Goal: Information Seeking & Learning: Learn about a topic

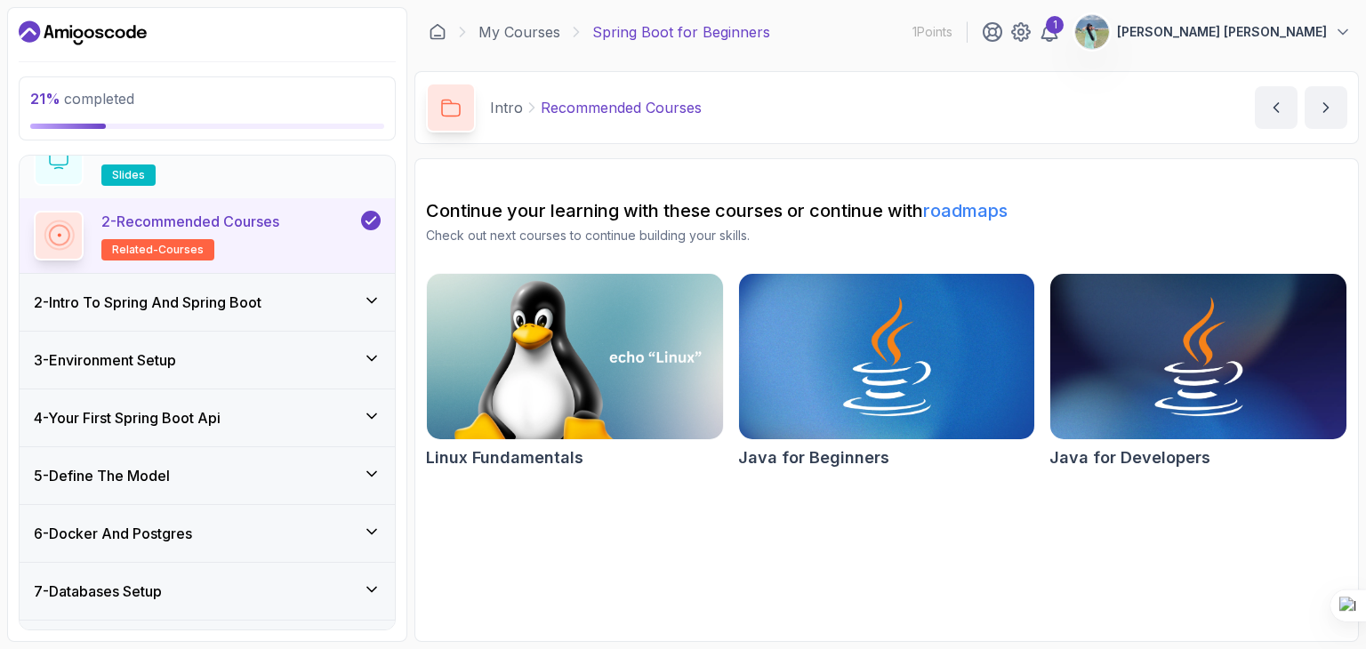
scroll to position [267, 0]
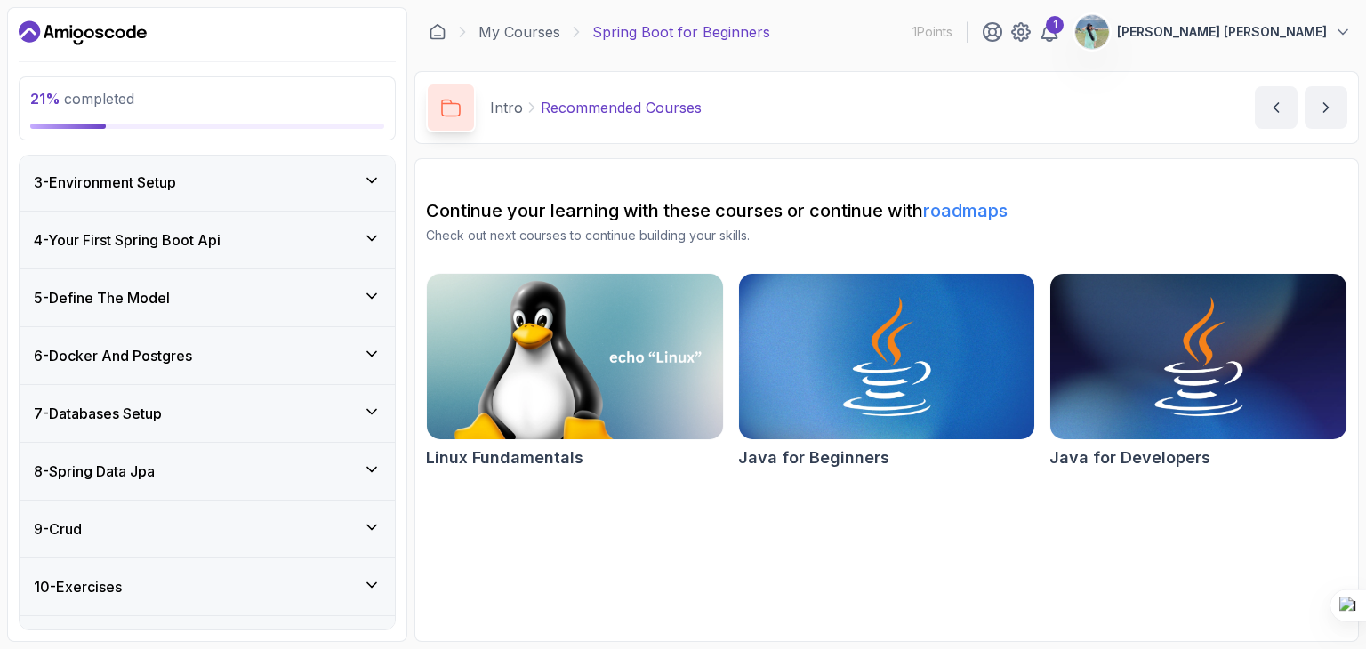
click at [317, 172] on div "3 - Environment Setup" at bounding box center [207, 182] width 347 height 21
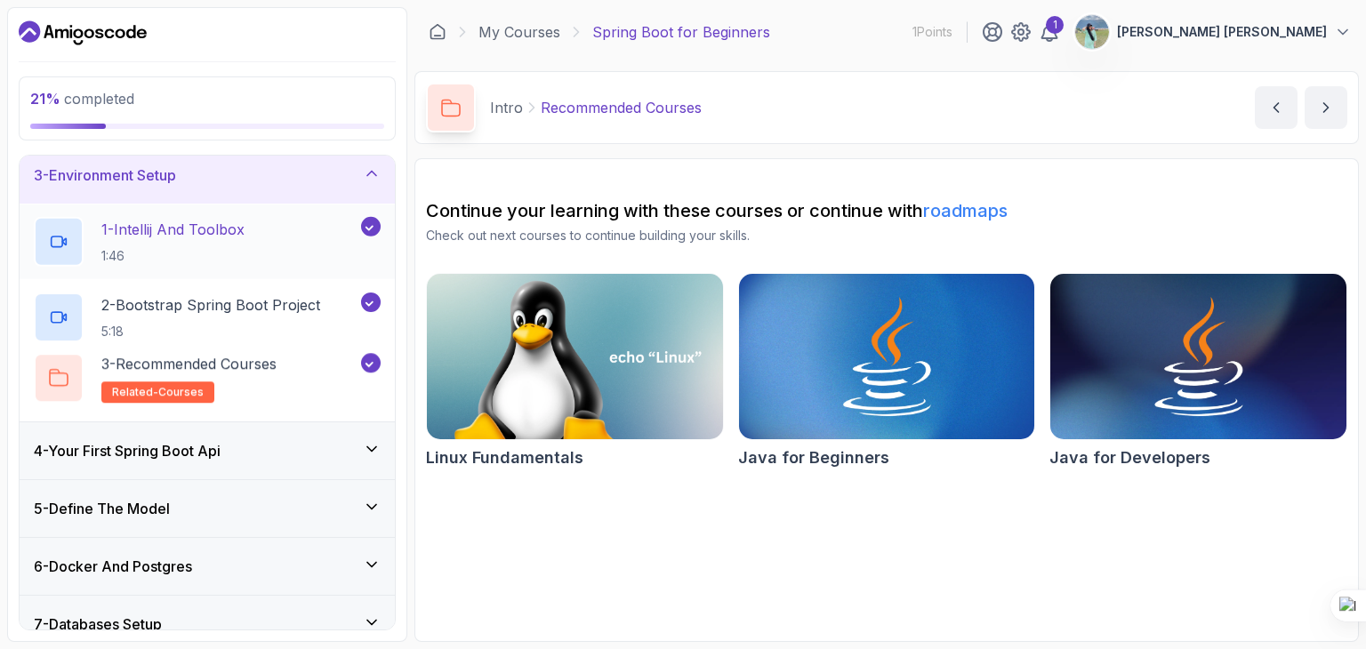
scroll to position [117, 0]
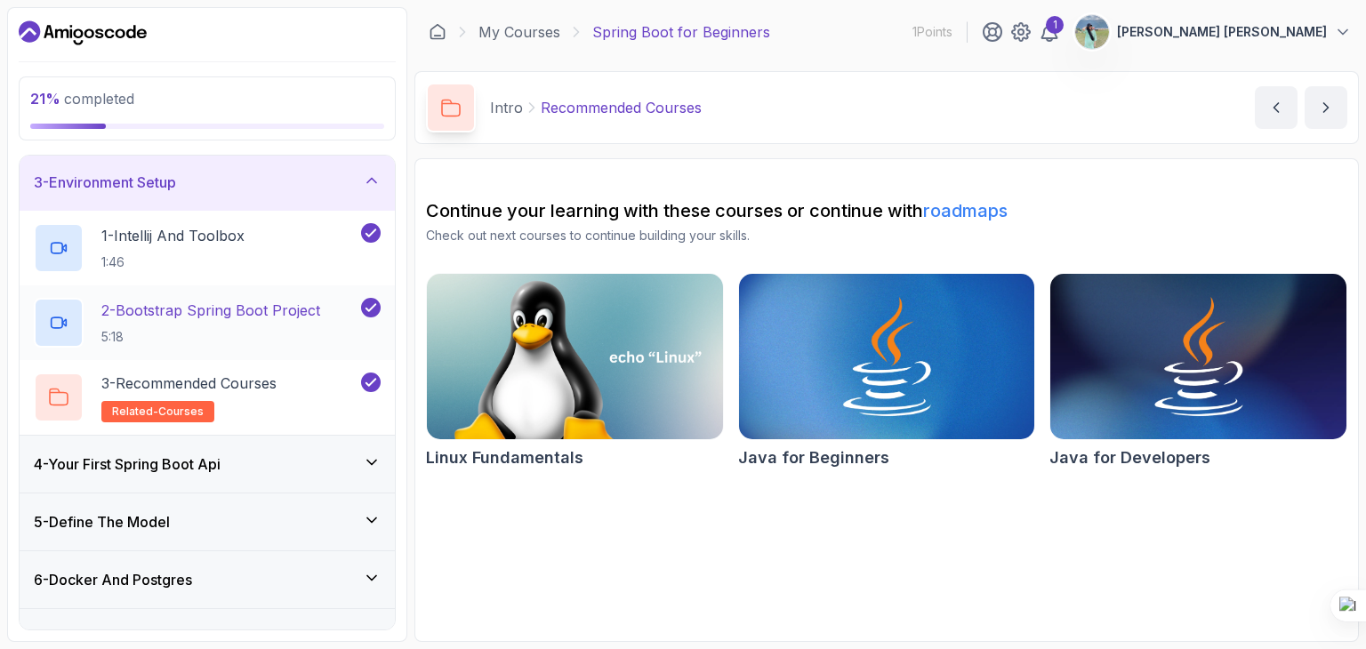
click at [242, 314] on p "2 - Bootstrap Spring Boot Project" at bounding box center [210, 310] width 219 height 21
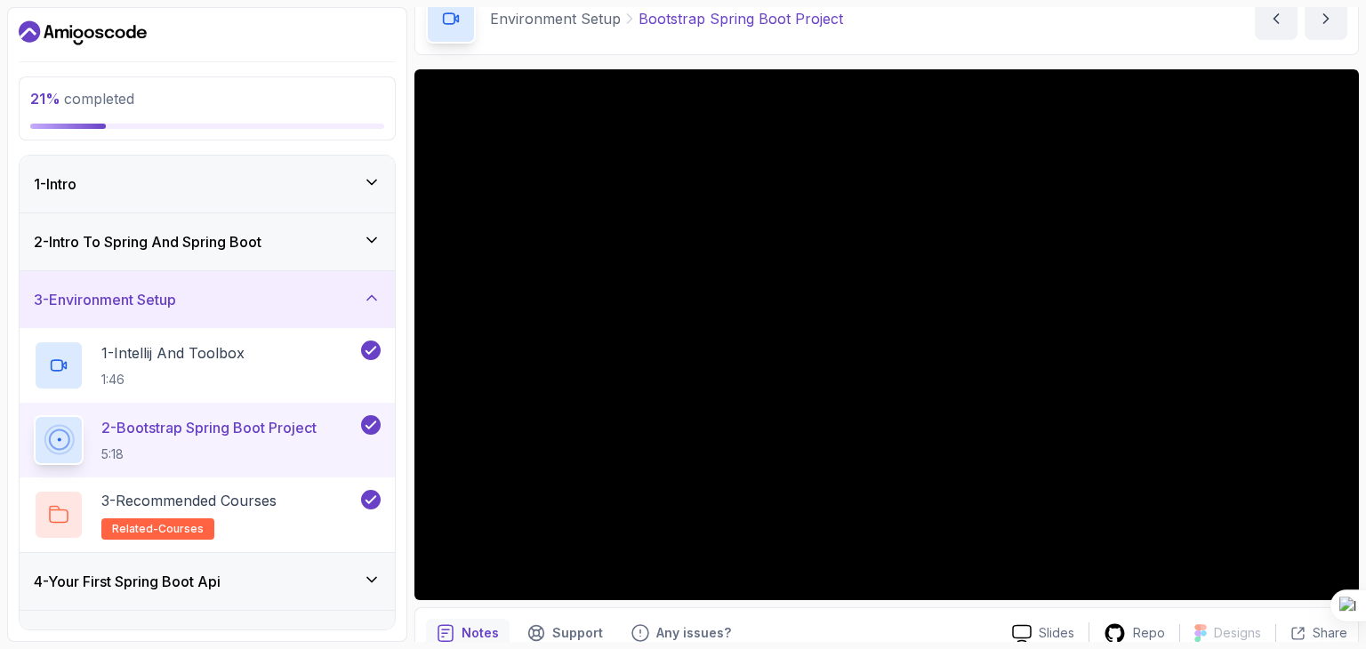
scroll to position [178, 0]
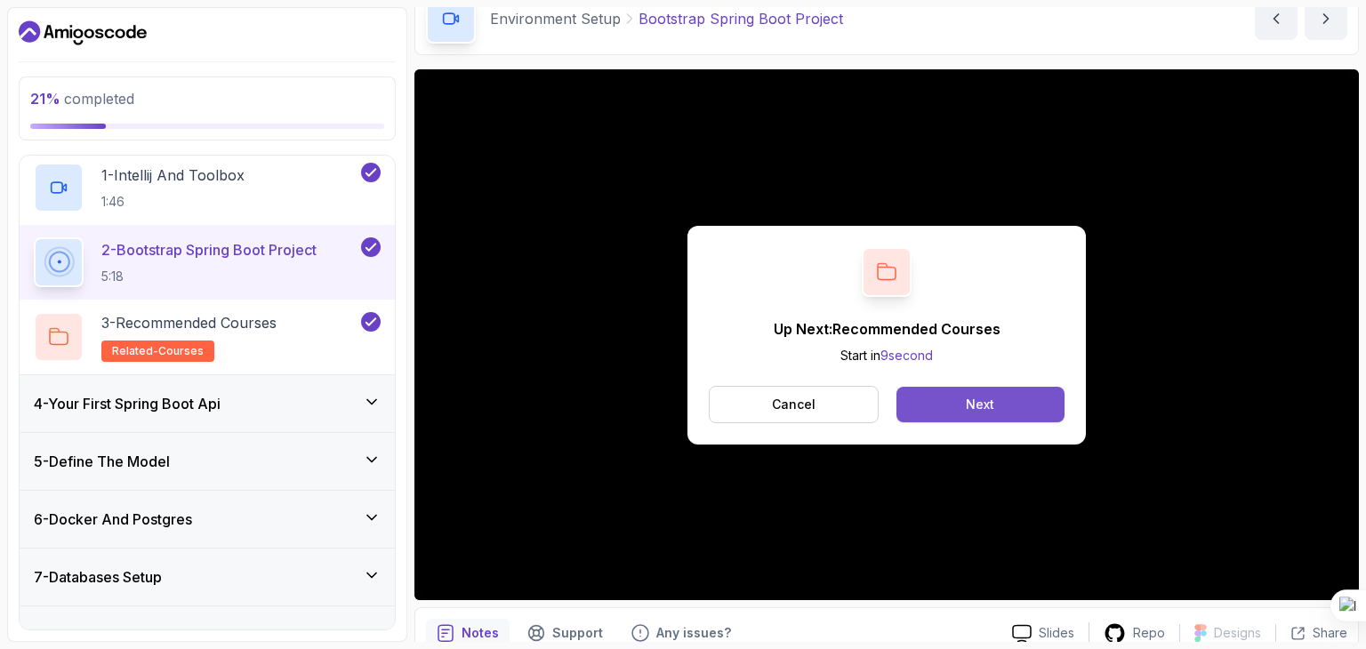
click at [1024, 400] on button "Next" at bounding box center [980, 405] width 168 height 36
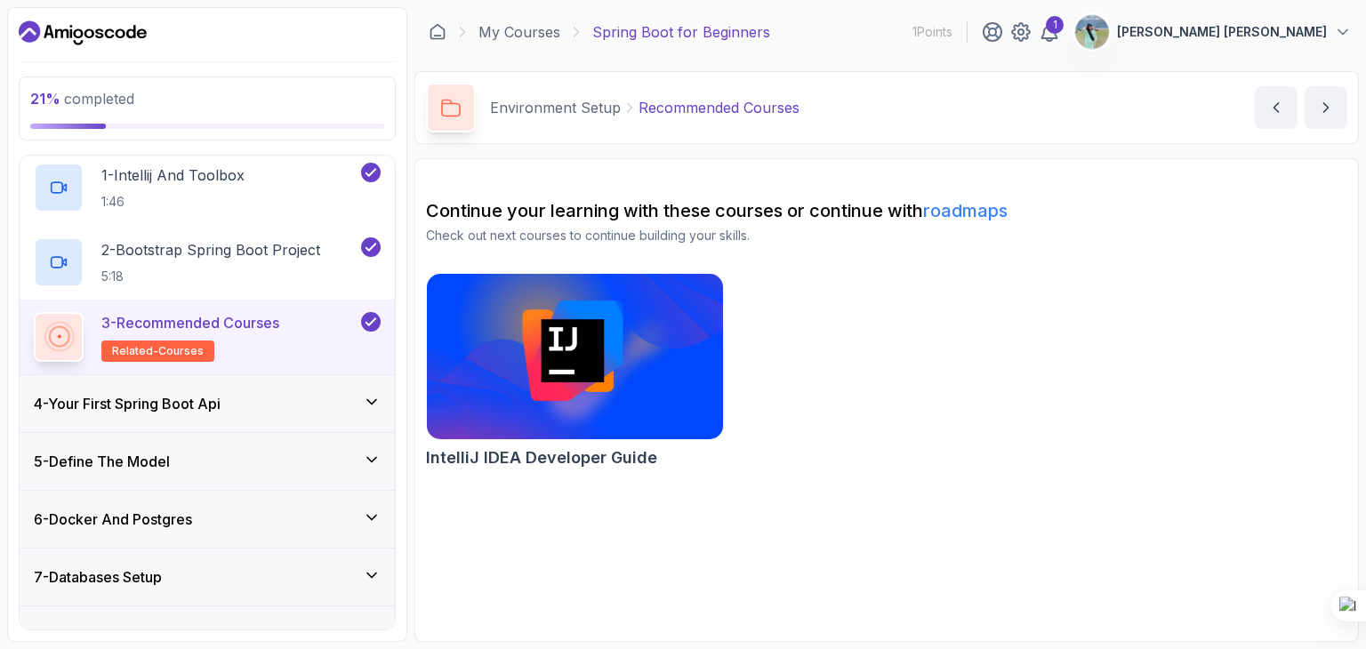
click at [270, 393] on div "4 - Your First Spring Boot Api" at bounding box center [207, 403] width 347 height 21
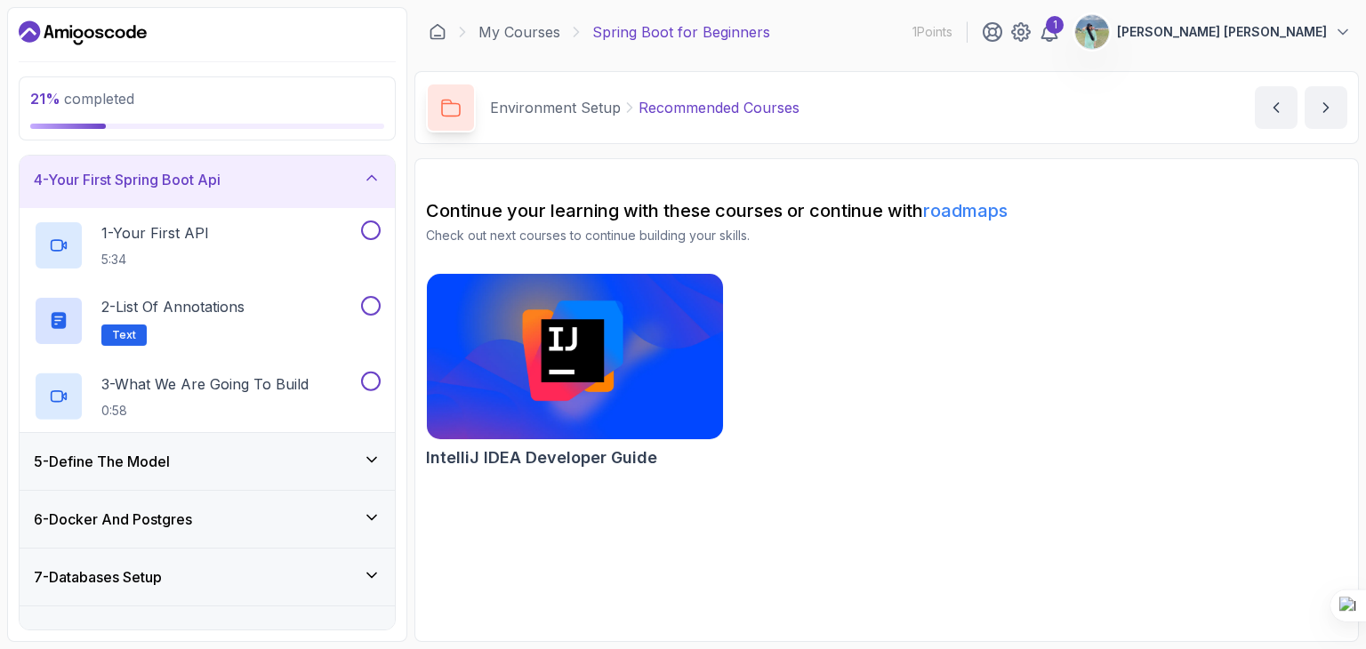
scroll to position [172, 0]
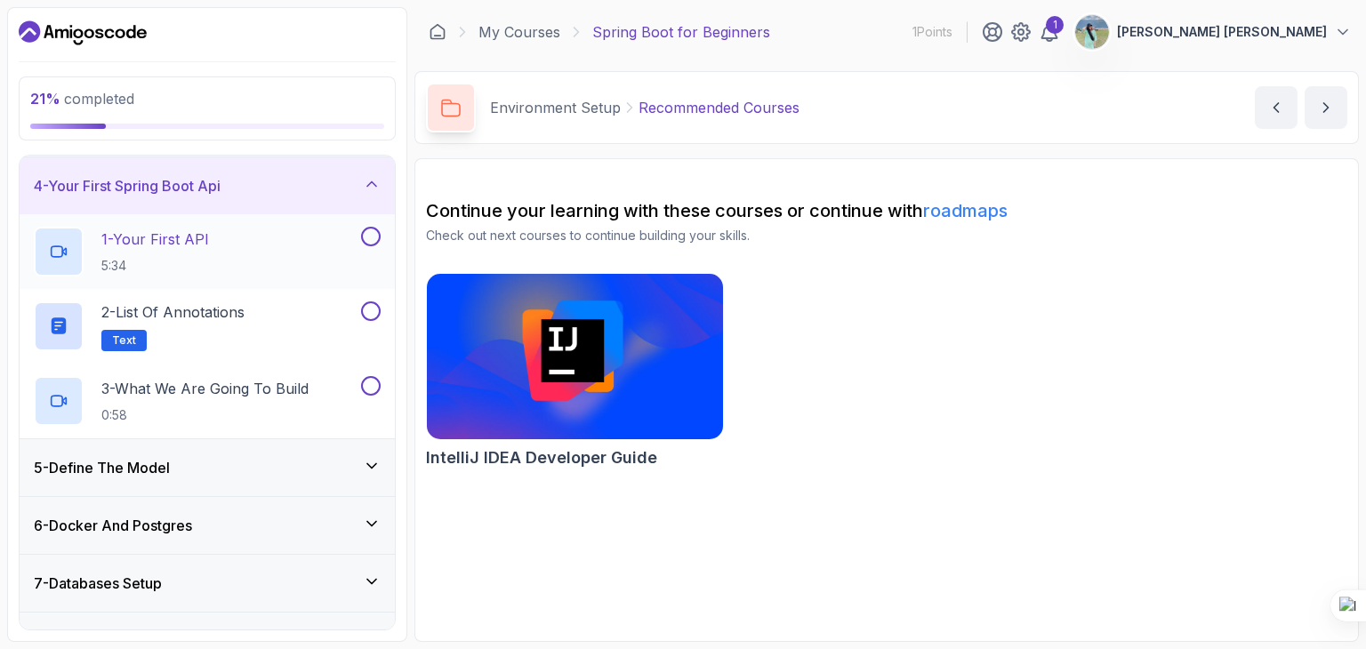
click at [245, 251] on div "1 - Your First API 5:34" at bounding box center [196, 252] width 324 height 50
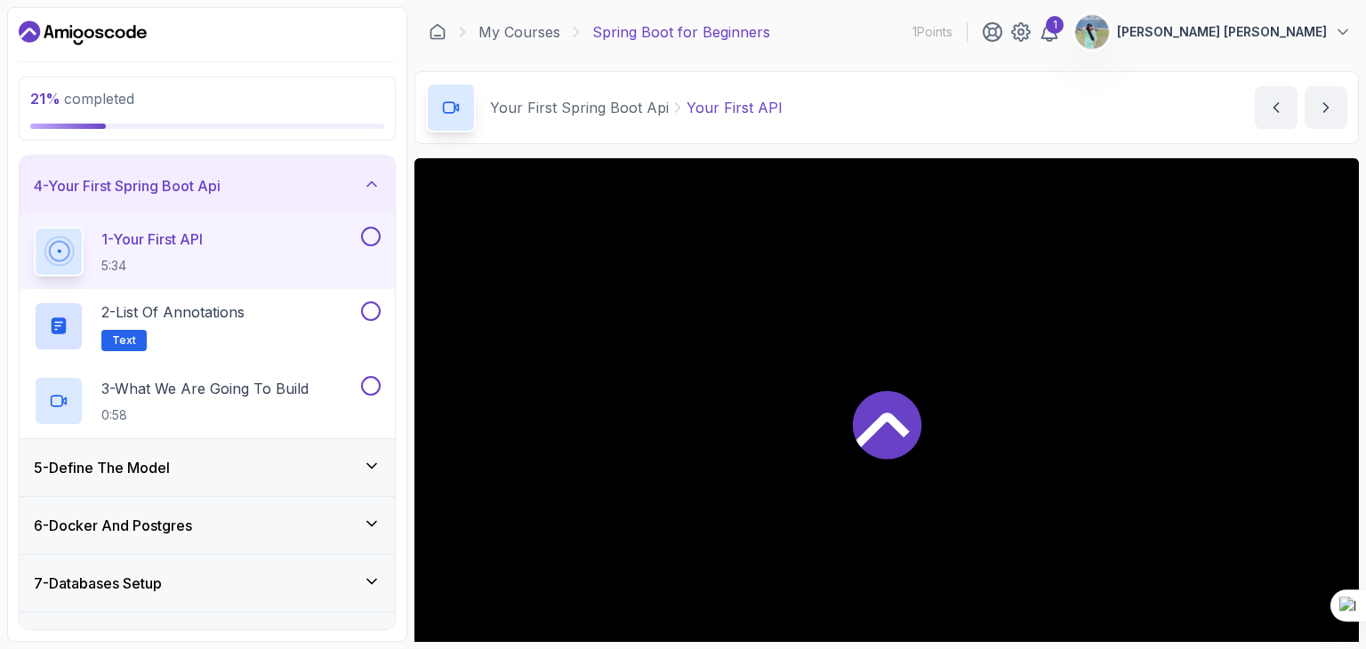
click at [373, 236] on button at bounding box center [371, 237] width 20 height 20
click at [367, 320] on button "2 - List of Annotations Text" at bounding box center [207, 326] width 347 height 50
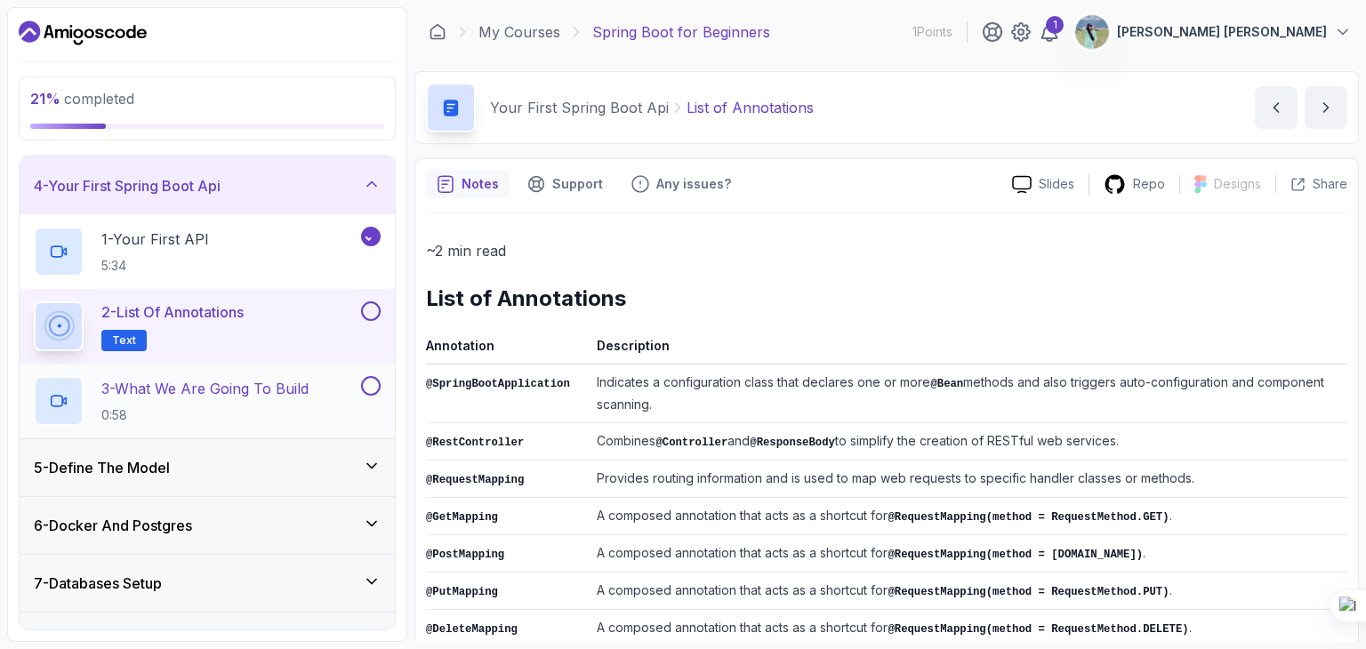
click at [373, 388] on button at bounding box center [371, 386] width 20 height 20
click at [375, 318] on button "2 - List of Annotations Text" at bounding box center [207, 326] width 347 height 50
click at [189, 218] on div "1 - Your First API 5:34" at bounding box center [207, 251] width 375 height 75
click at [173, 239] on p "1 - Your First API" at bounding box center [155, 239] width 108 height 21
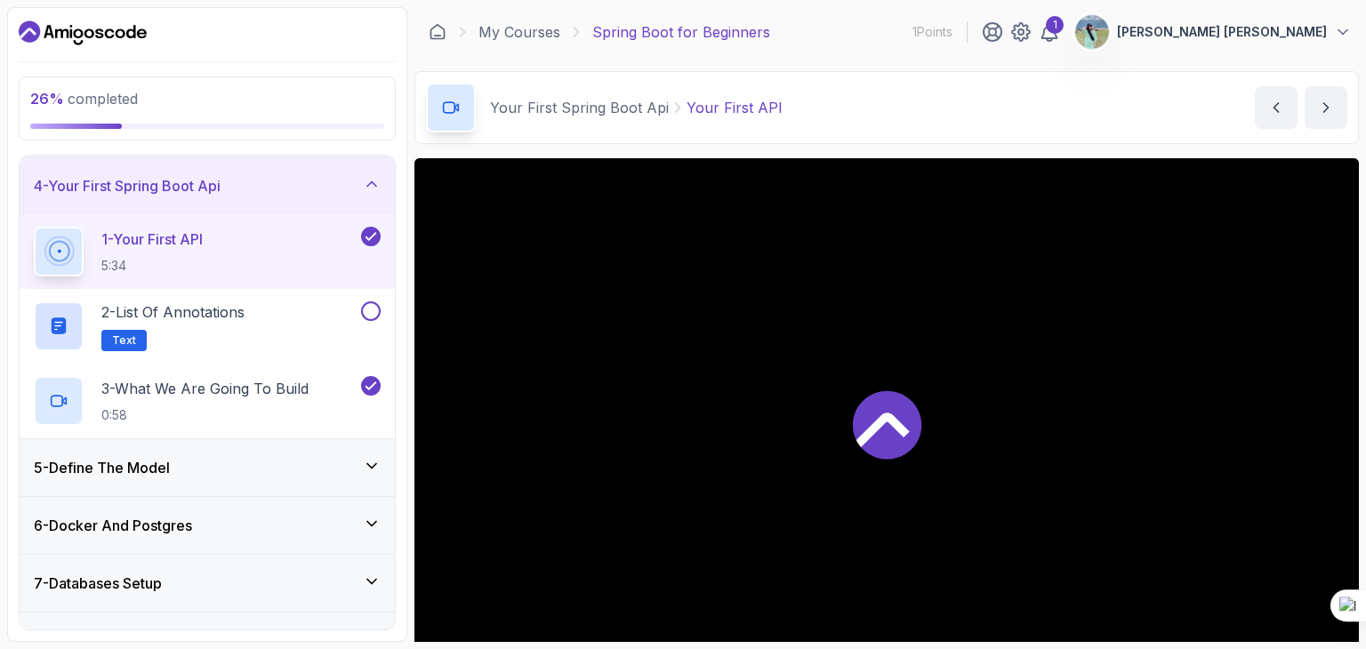
scroll to position [89, 0]
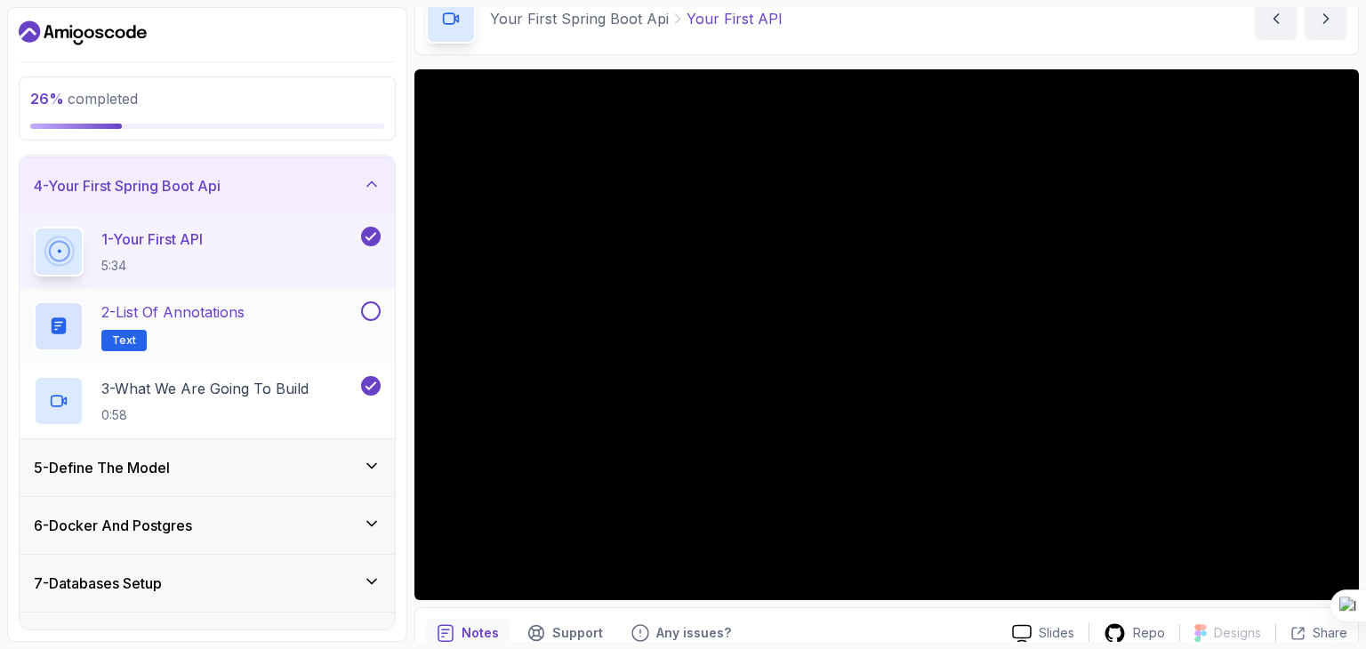
click at [325, 323] on div "2 - List of Annotations Text" at bounding box center [196, 326] width 324 height 50
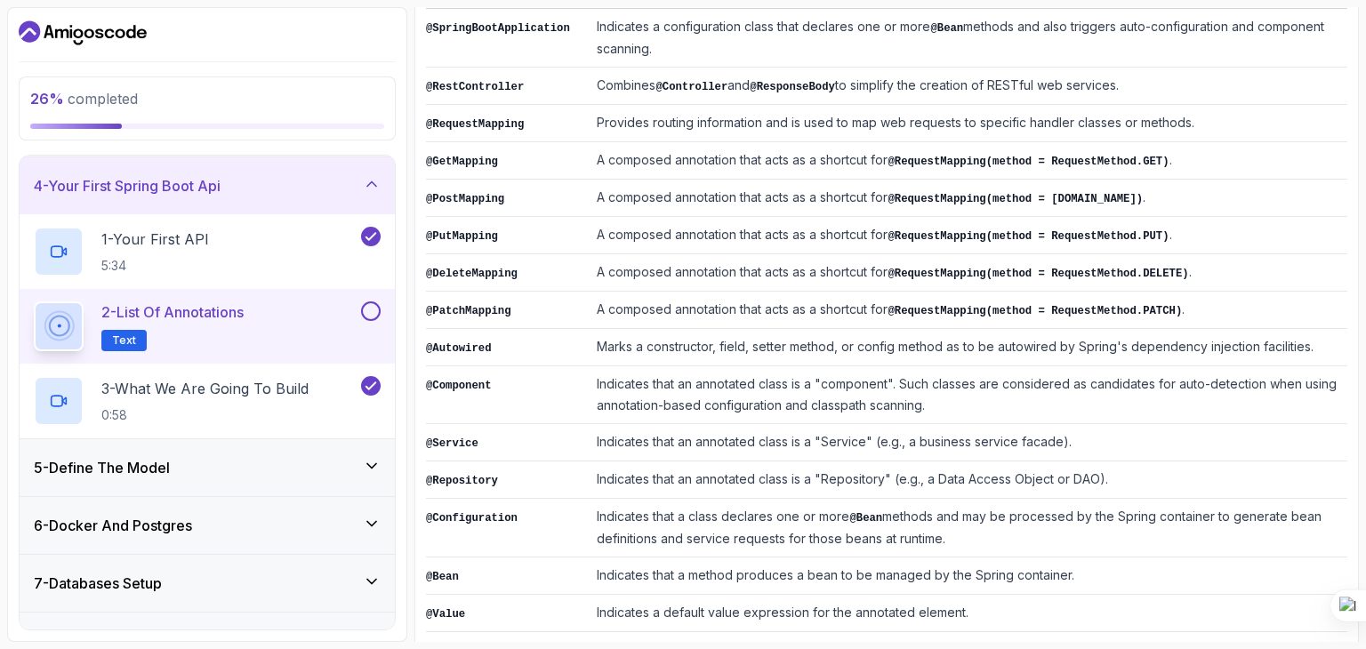
scroll to position [438, 0]
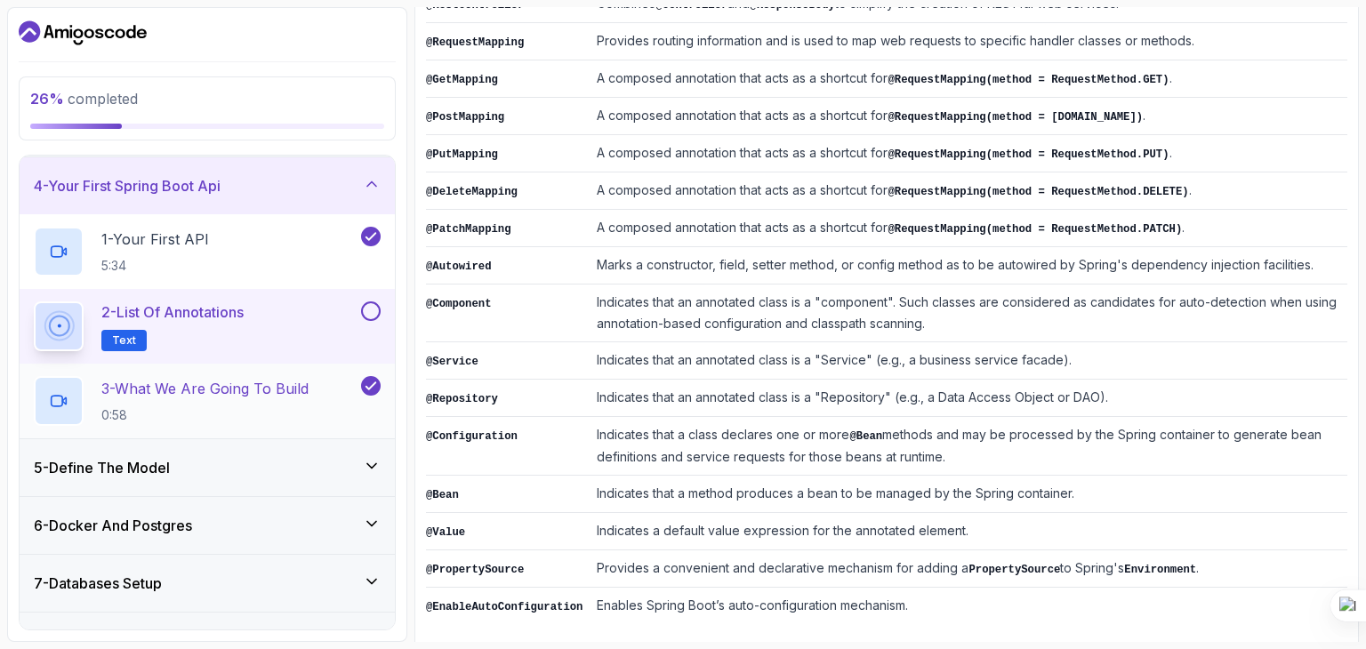
click at [338, 397] on div "3 - What We Are Going To Build 0:58" at bounding box center [196, 401] width 324 height 50
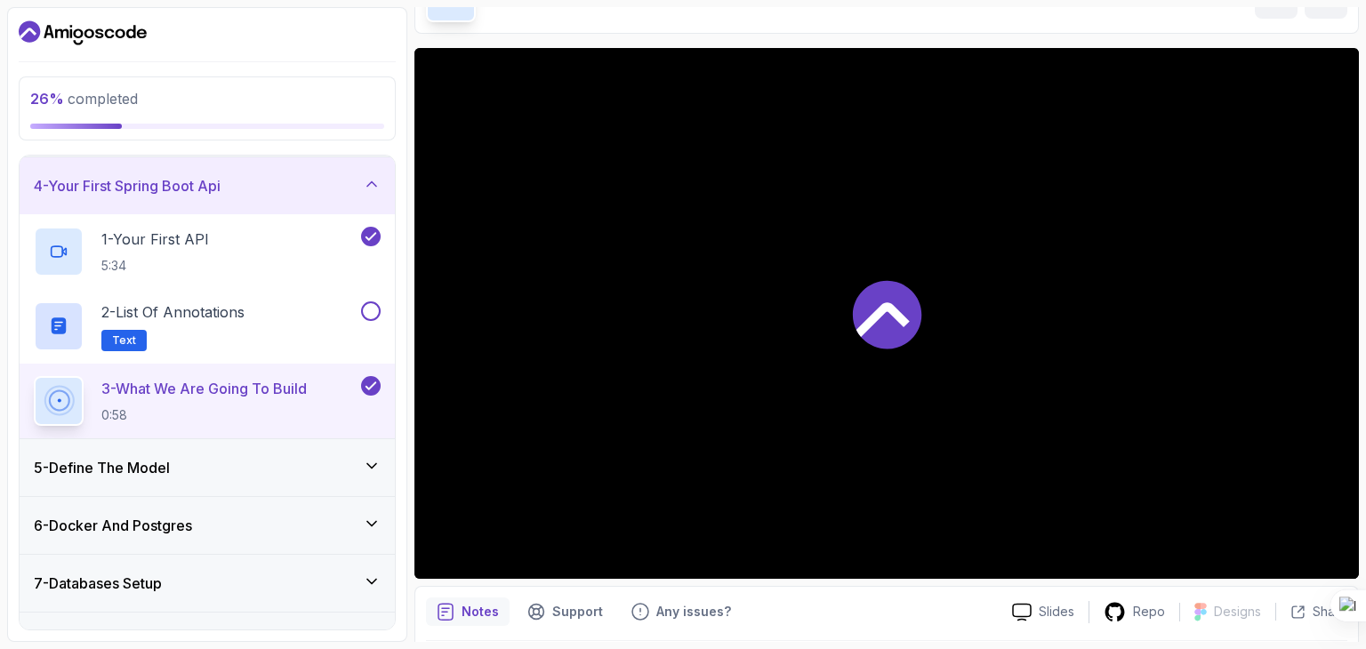
scroll to position [82, 0]
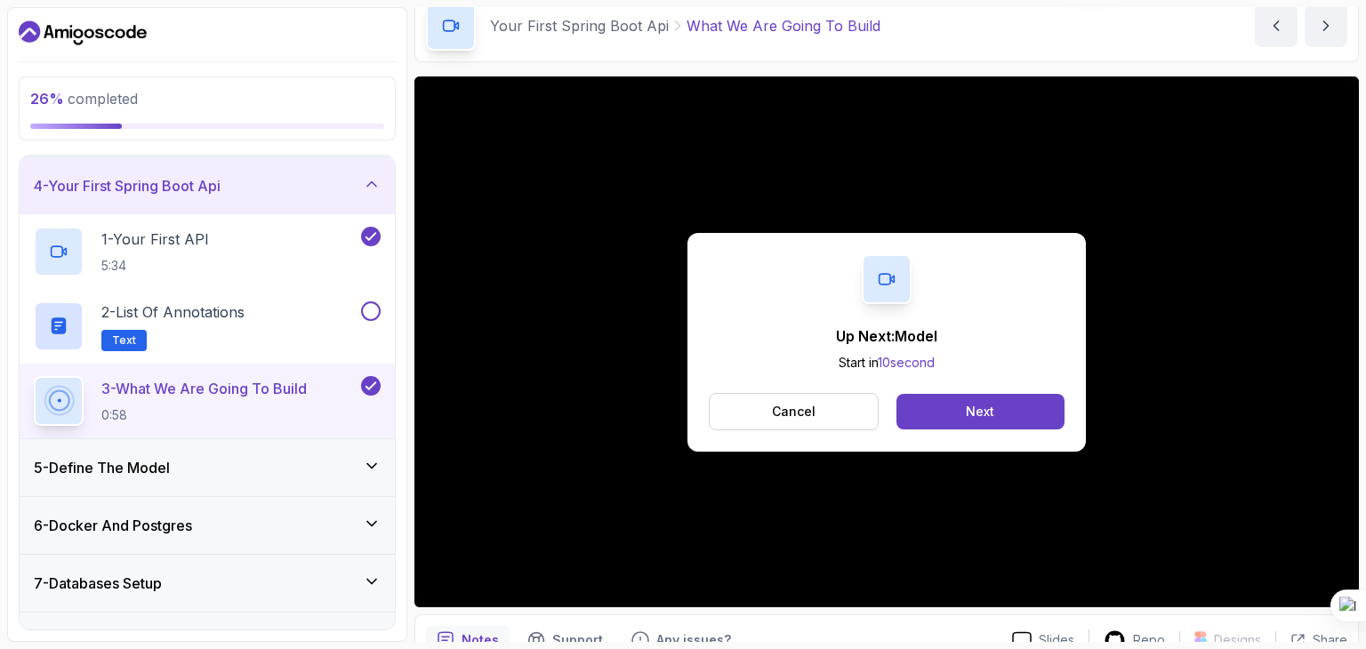
click at [221, 468] on div "5 - Define The Model" at bounding box center [207, 467] width 347 height 21
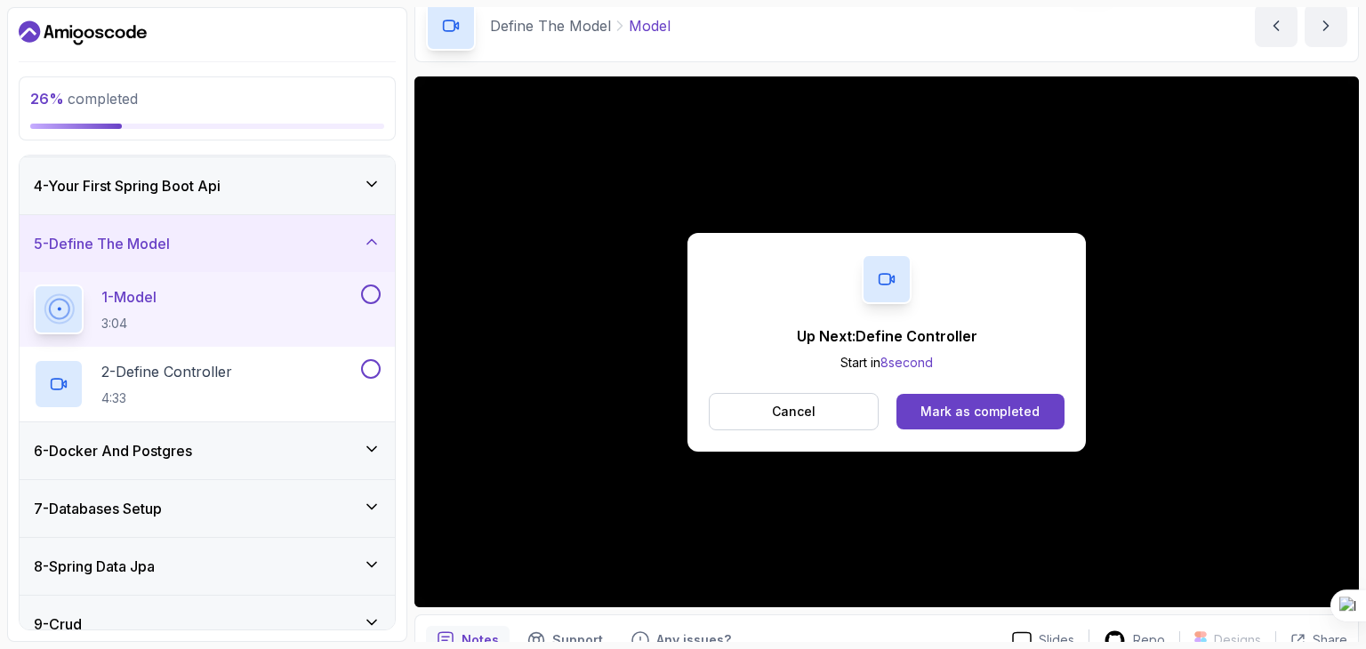
drag, startPoint x: 950, startPoint y: 410, endPoint x: 799, endPoint y: 503, distance: 177.7
click at [800, 503] on div "Up Next: Define Controller Start in 8 second Cancel Mark as completed" at bounding box center [886, 341] width 944 height 531
click at [377, 368] on button at bounding box center [371, 369] width 20 height 20
click at [941, 406] on div "Mark as completed" at bounding box center [979, 412] width 119 height 18
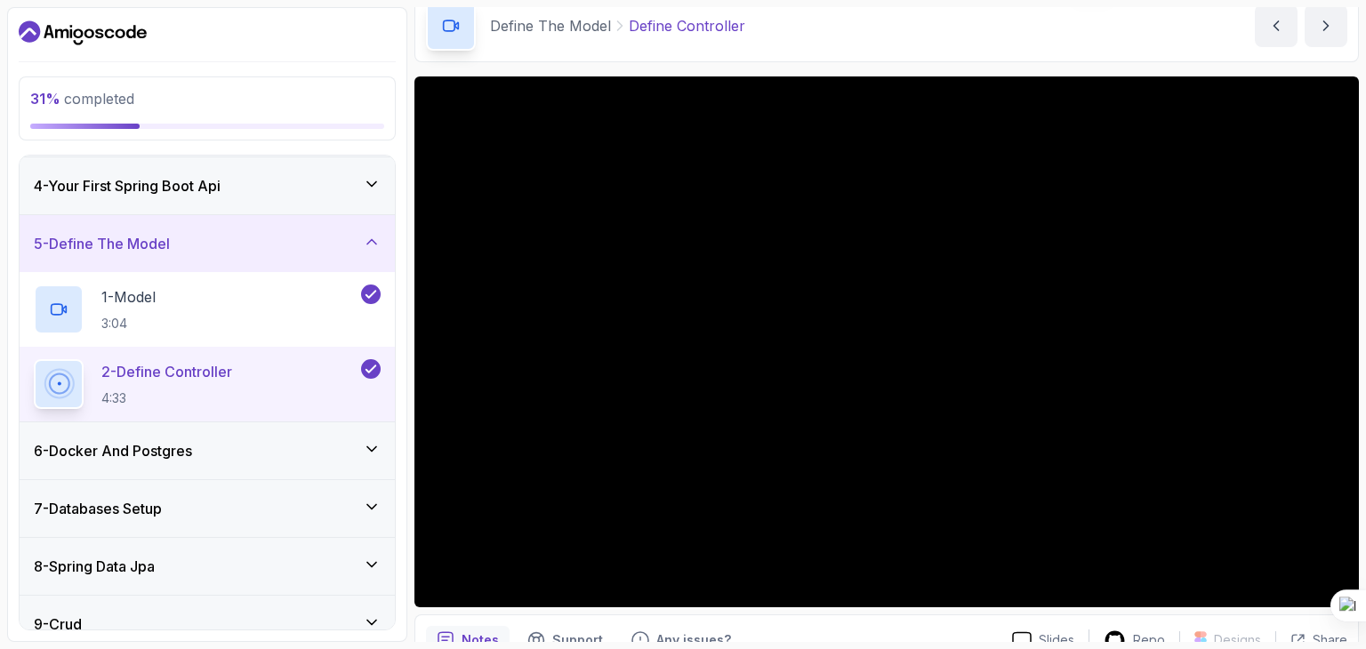
click at [367, 229] on div "5 - Define The Model" at bounding box center [207, 243] width 375 height 57
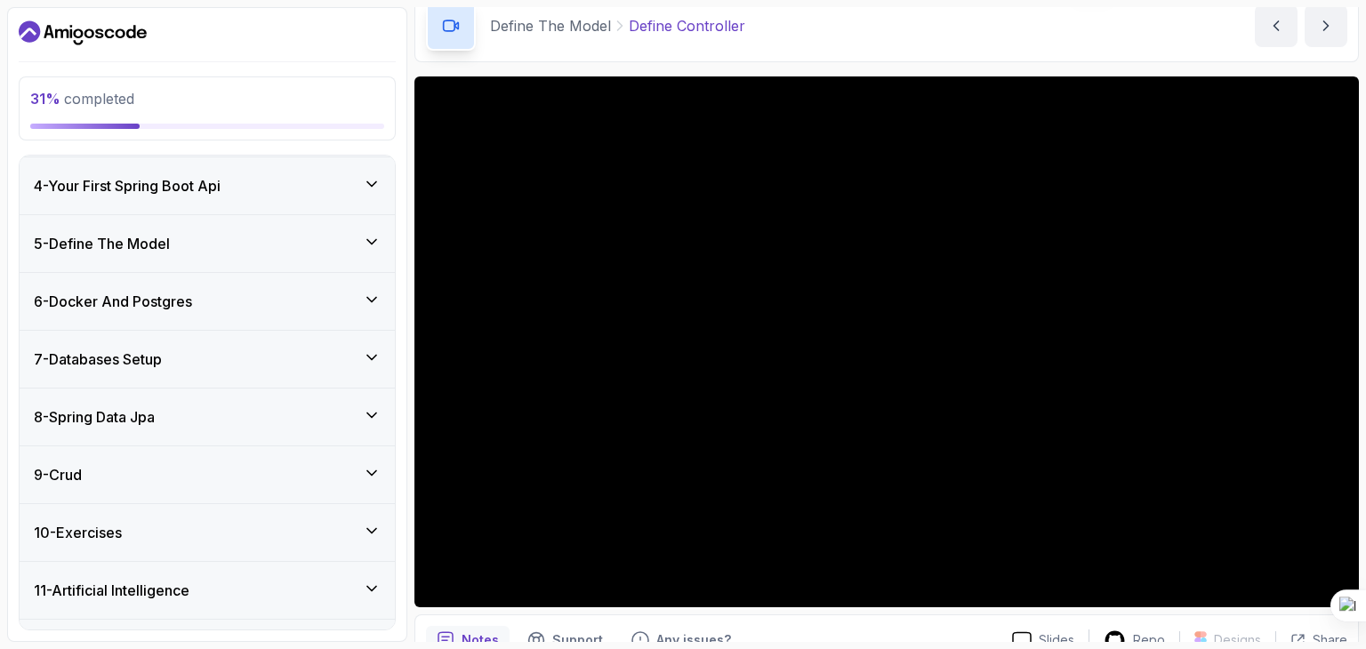
click at [366, 296] on icon at bounding box center [372, 300] width 18 height 18
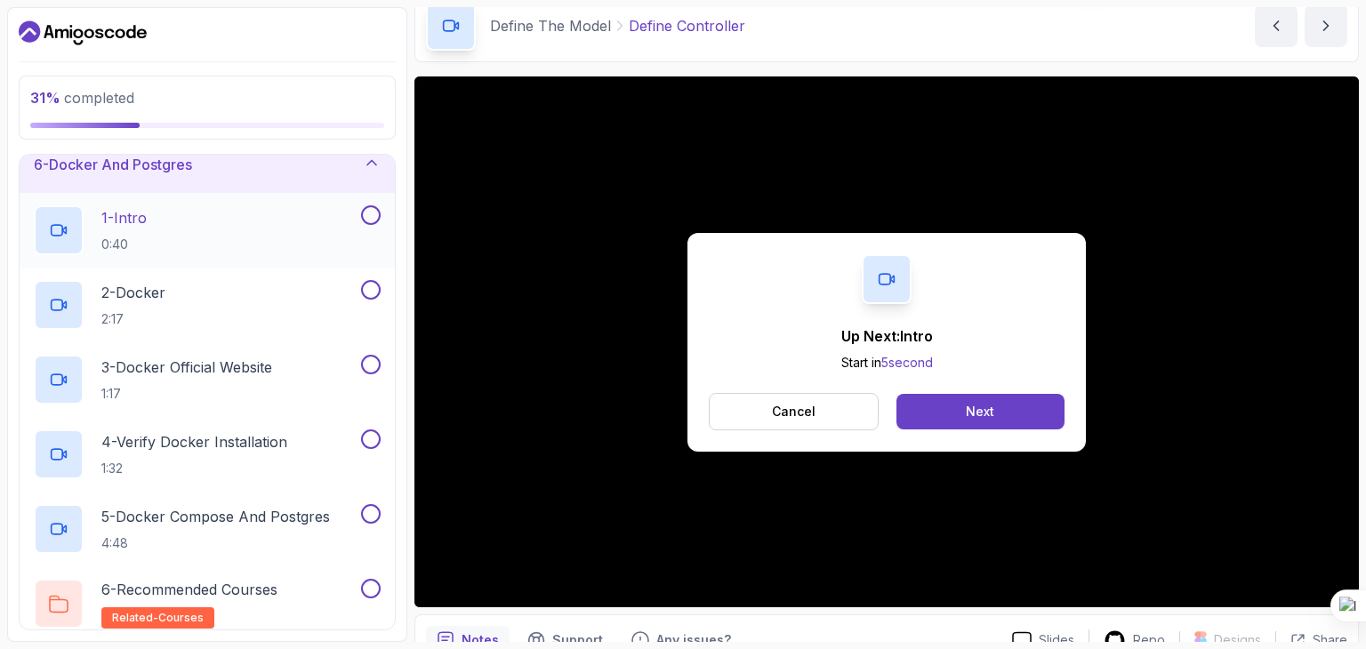
scroll to position [349, 0]
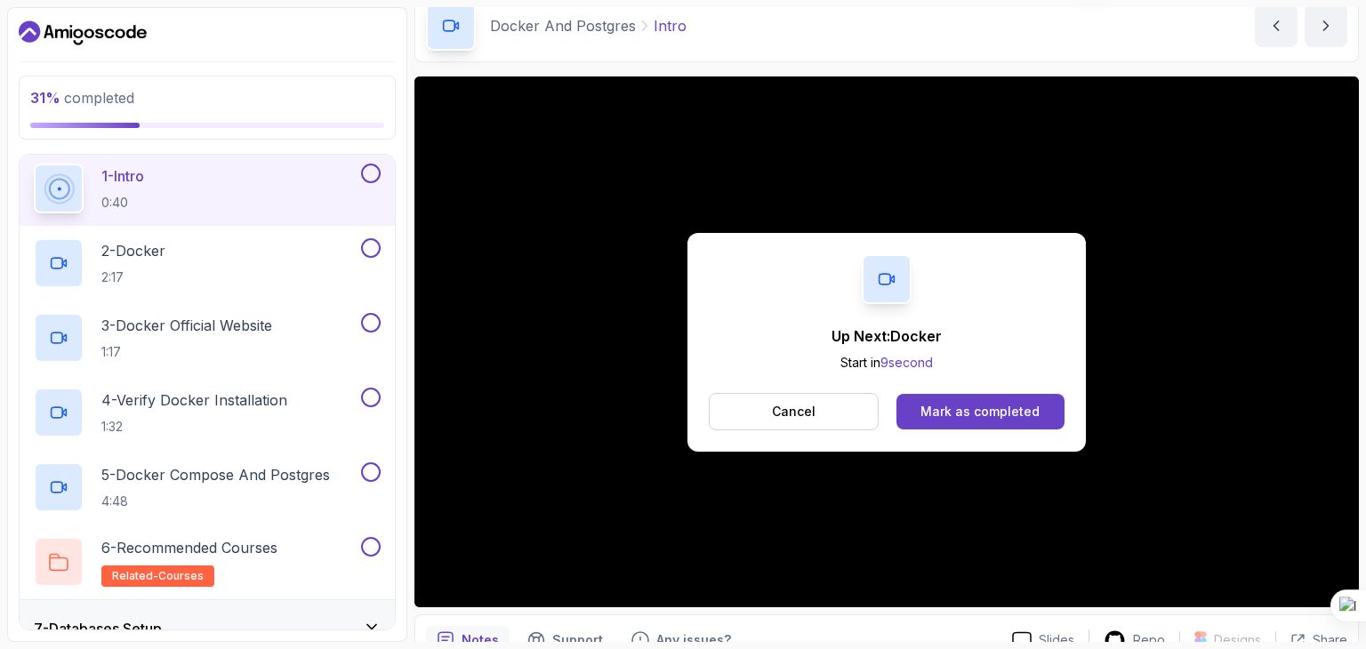
click at [20, 94] on button "6 - Docker And Postgres" at bounding box center [207, 122] width 375 height 57
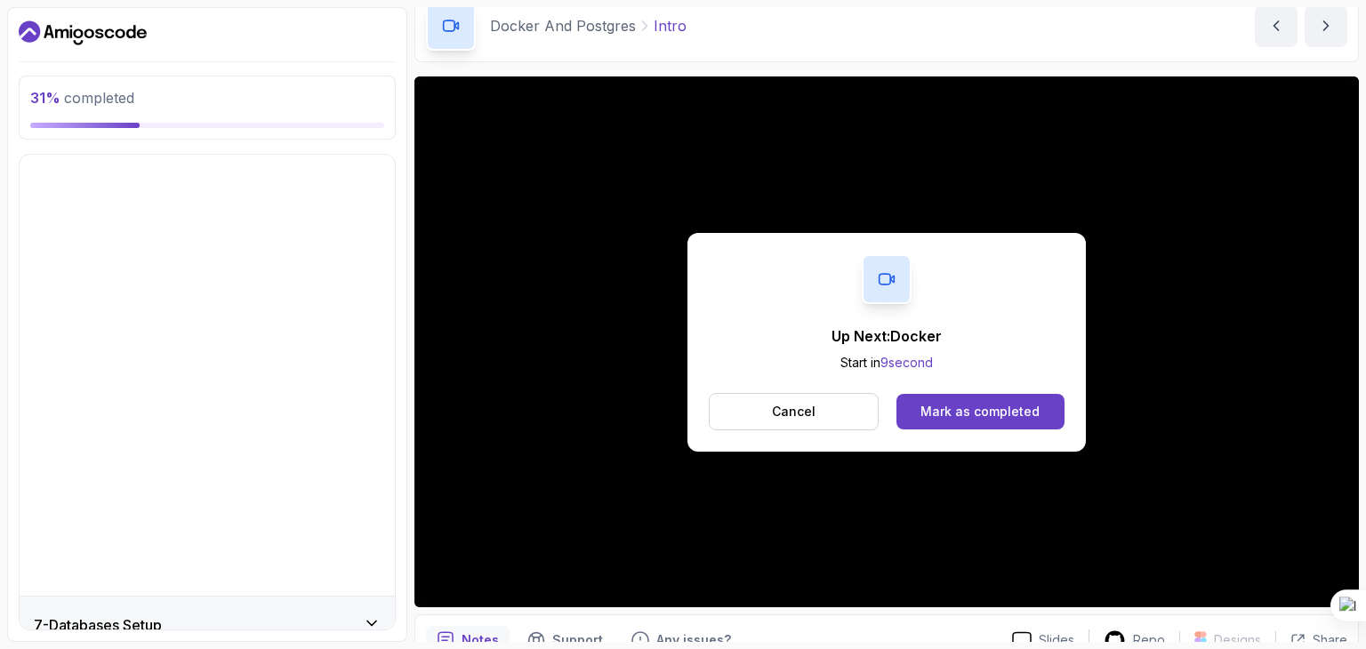
scroll to position [215, 0]
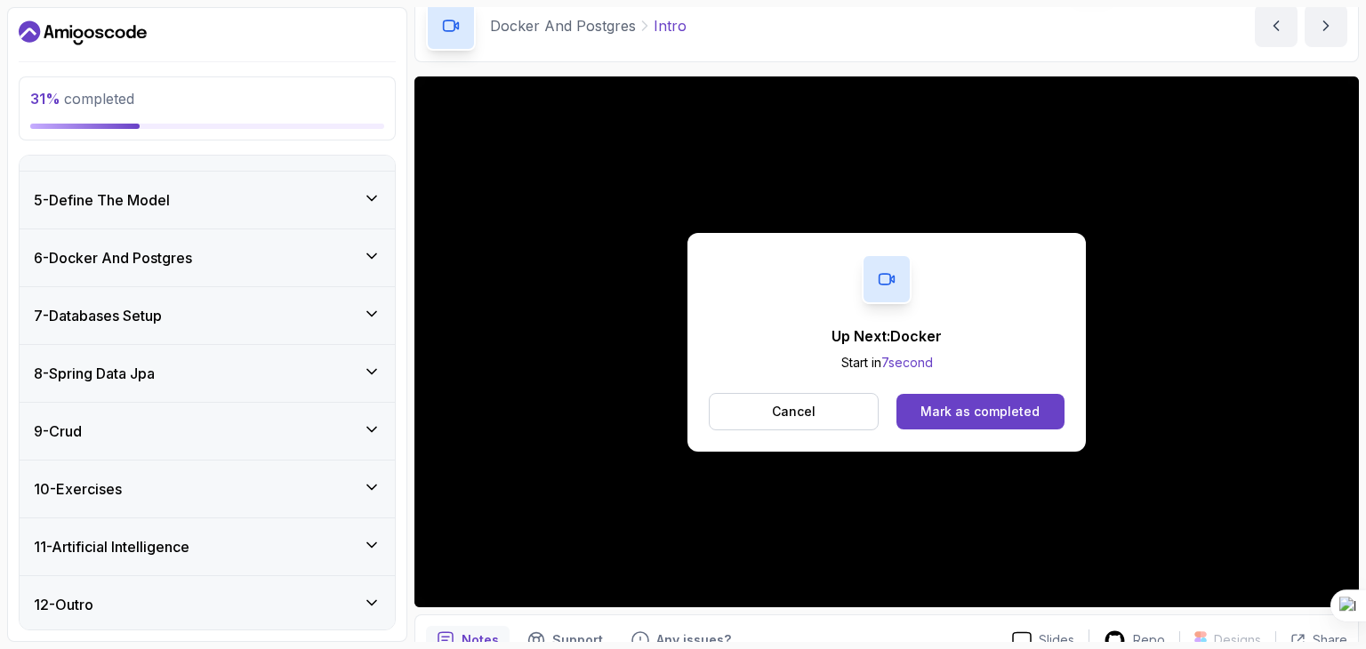
click at [245, 250] on div "6 - Docker And Postgres" at bounding box center [207, 257] width 347 height 21
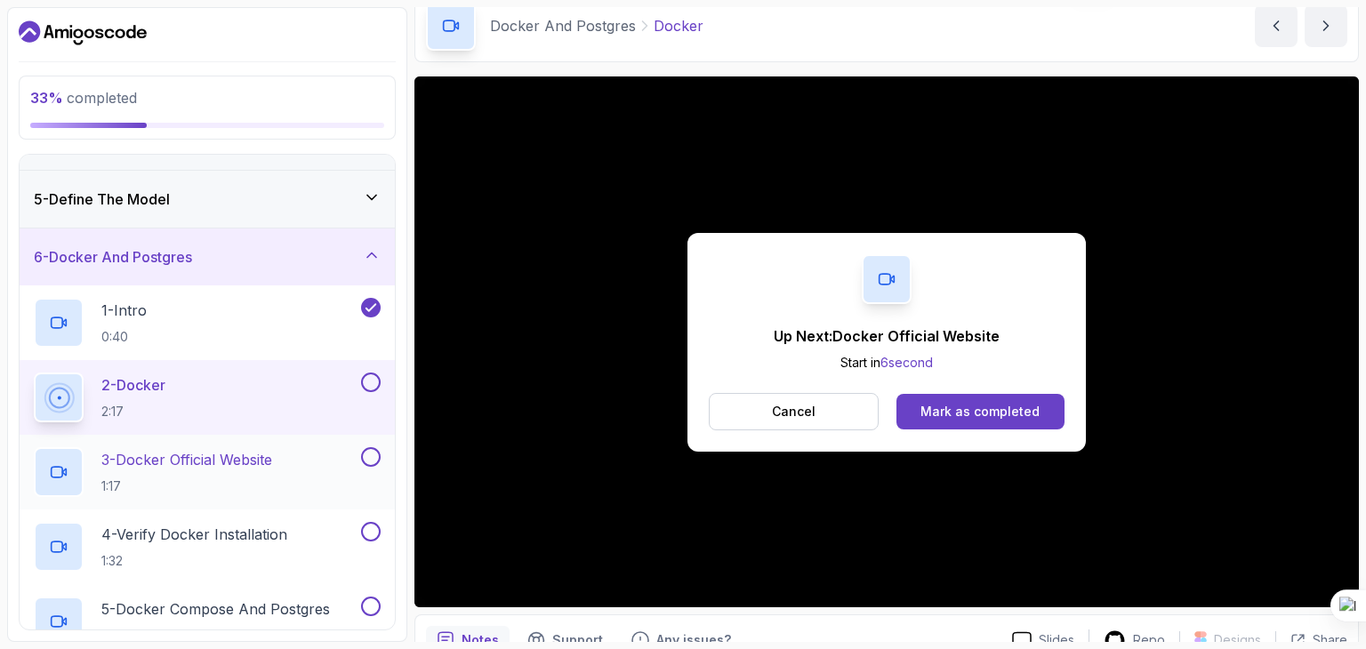
click at [364, 460] on button at bounding box center [371, 457] width 20 height 20
click at [987, 420] on div "Mark as completed" at bounding box center [979, 412] width 119 height 18
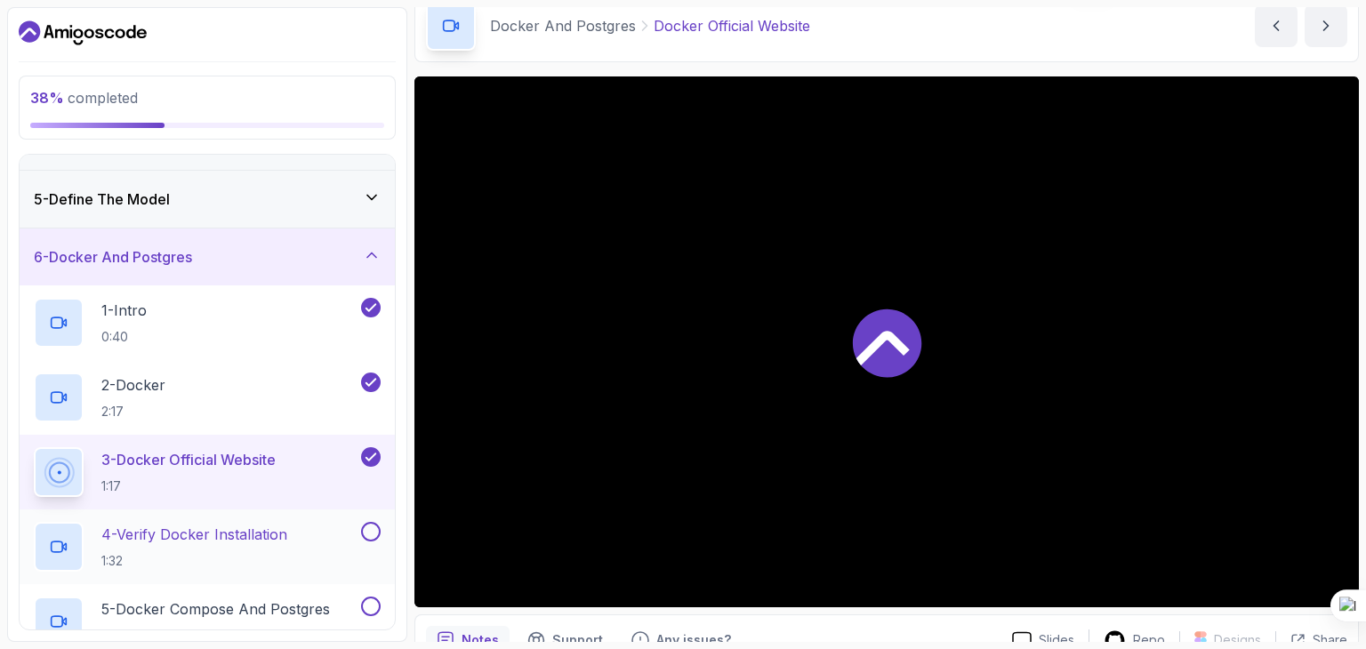
click at [359, 534] on div at bounding box center [368, 532] width 23 height 20
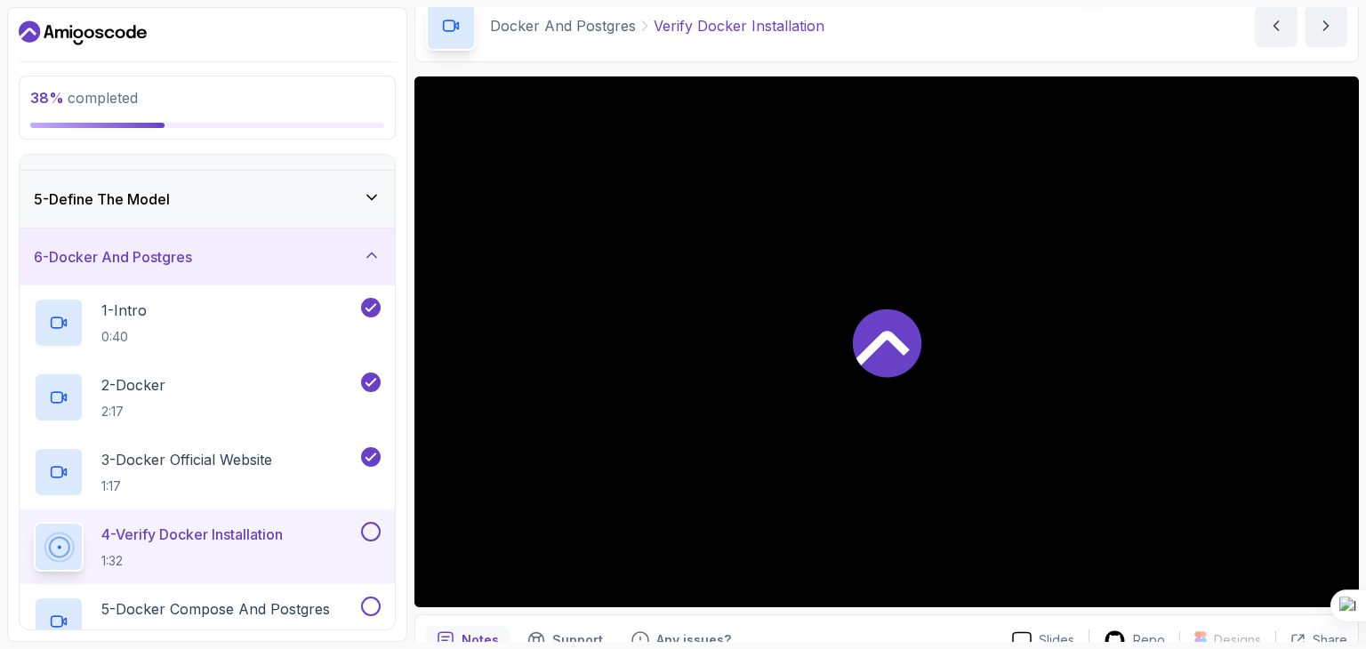
drag, startPoint x: 376, startPoint y: 606, endPoint x: 384, endPoint y: 556, distance: 50.4
click at [375, 606] on button at bounding box center [371, 607] width 20 height 20
click at [372, 522] on button at bounding box center [371, 532] width 20 height 20
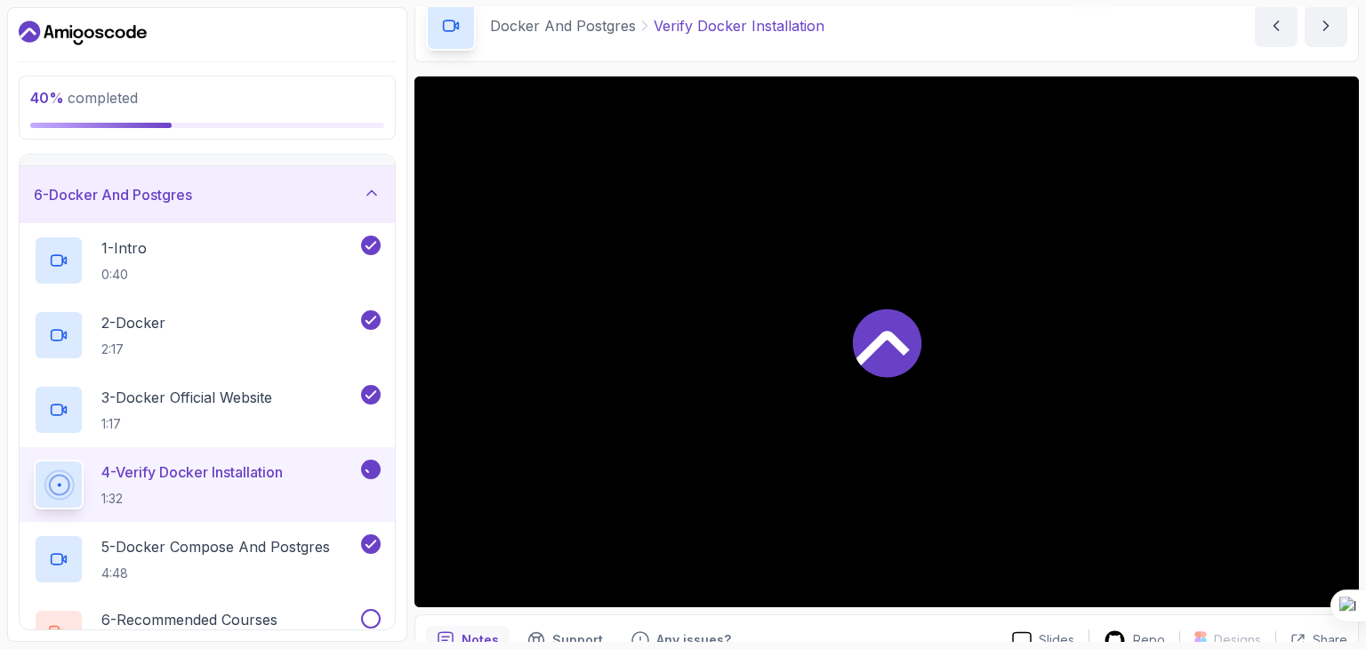
scroll to position [304, 0]
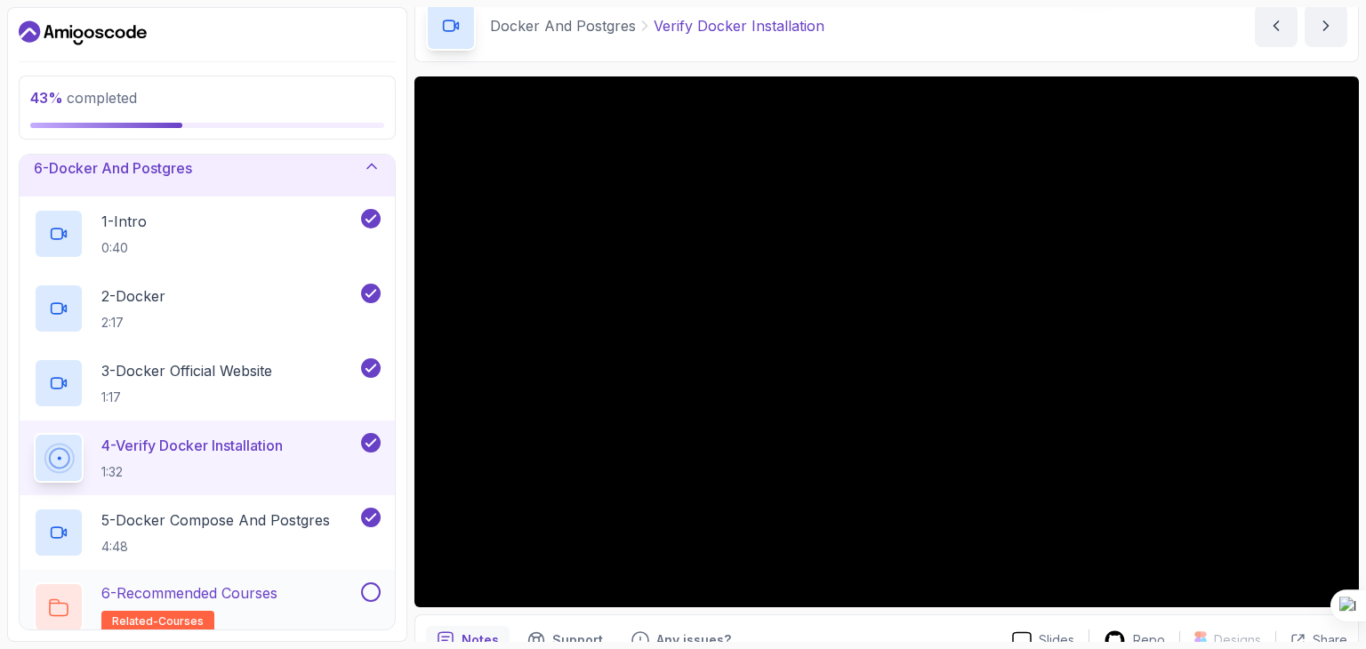
click at [364, 590] on button at bounding box center [371, 592] width 20 height 20
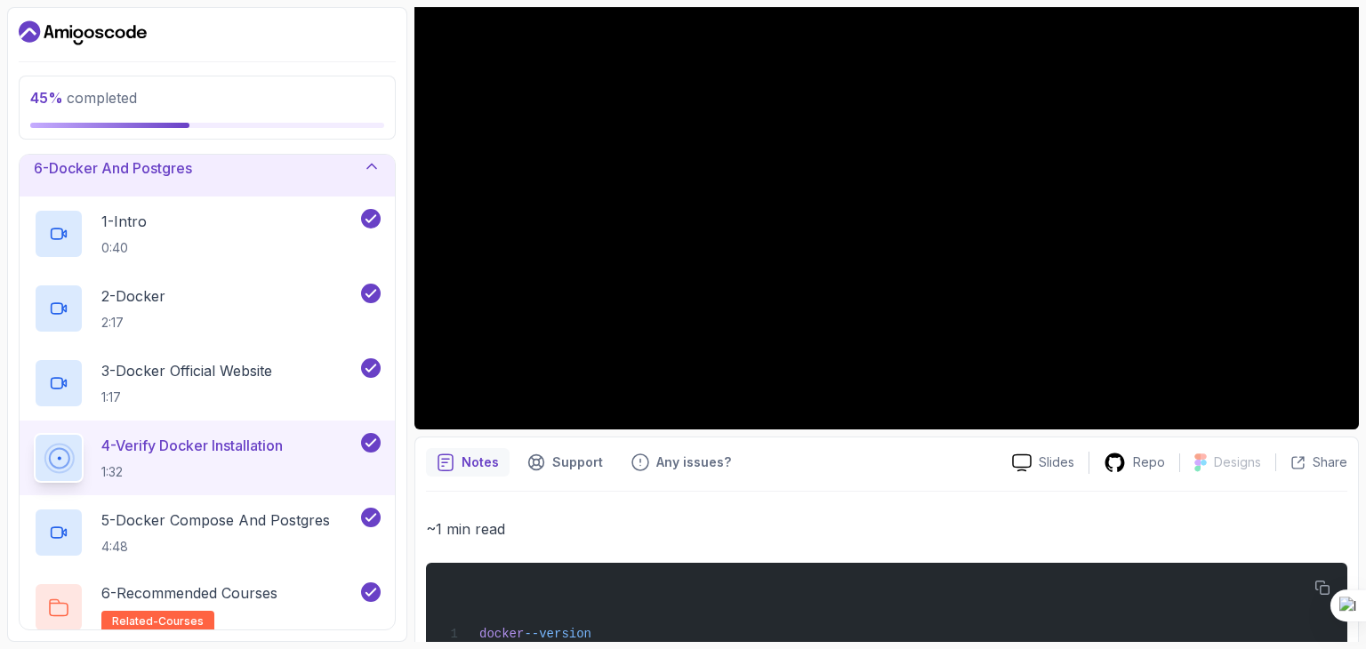
scroll to position [82, 0]
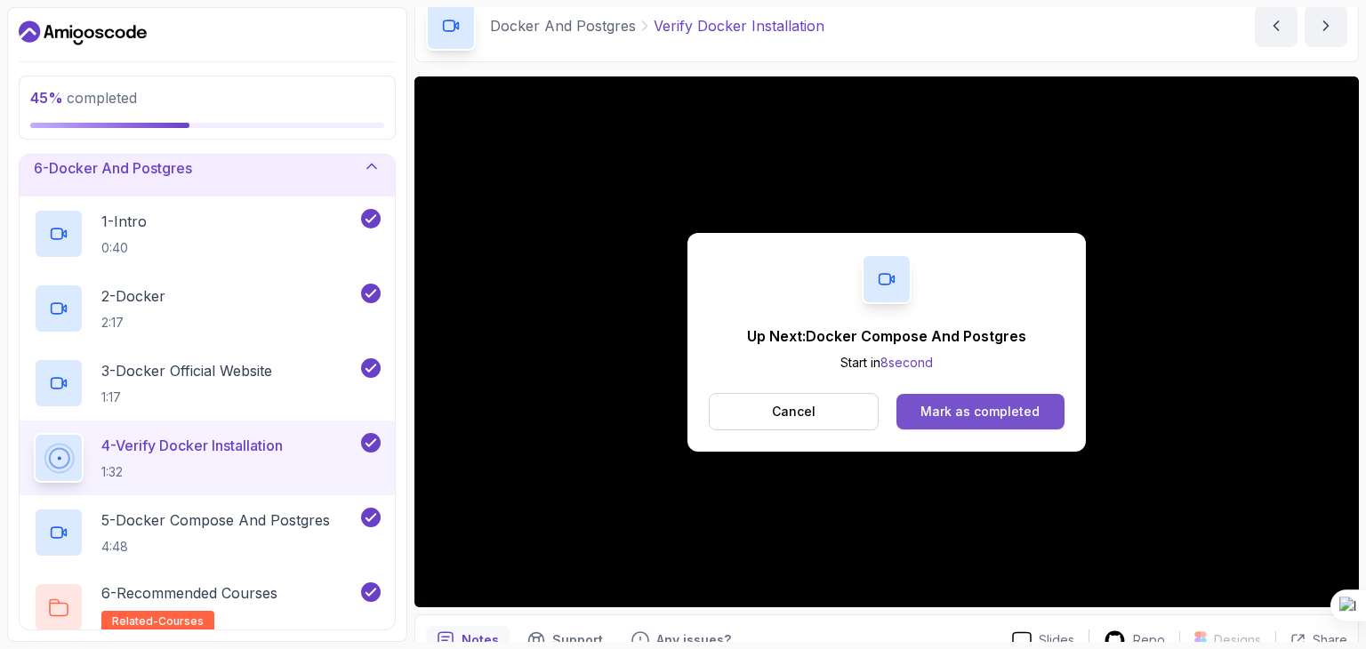
click at [919, 403] on button "Mark as completed" at bounding box center [980, 412] width 168 height 36
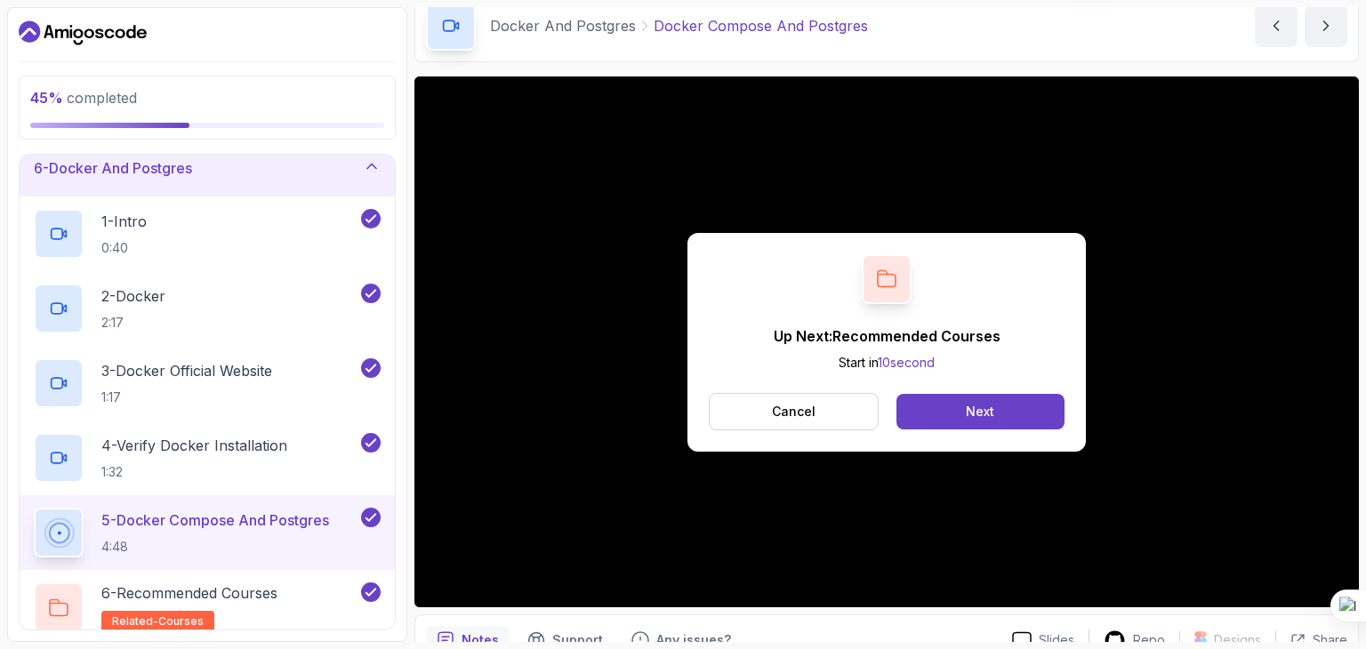
scroll to position [393, 0]
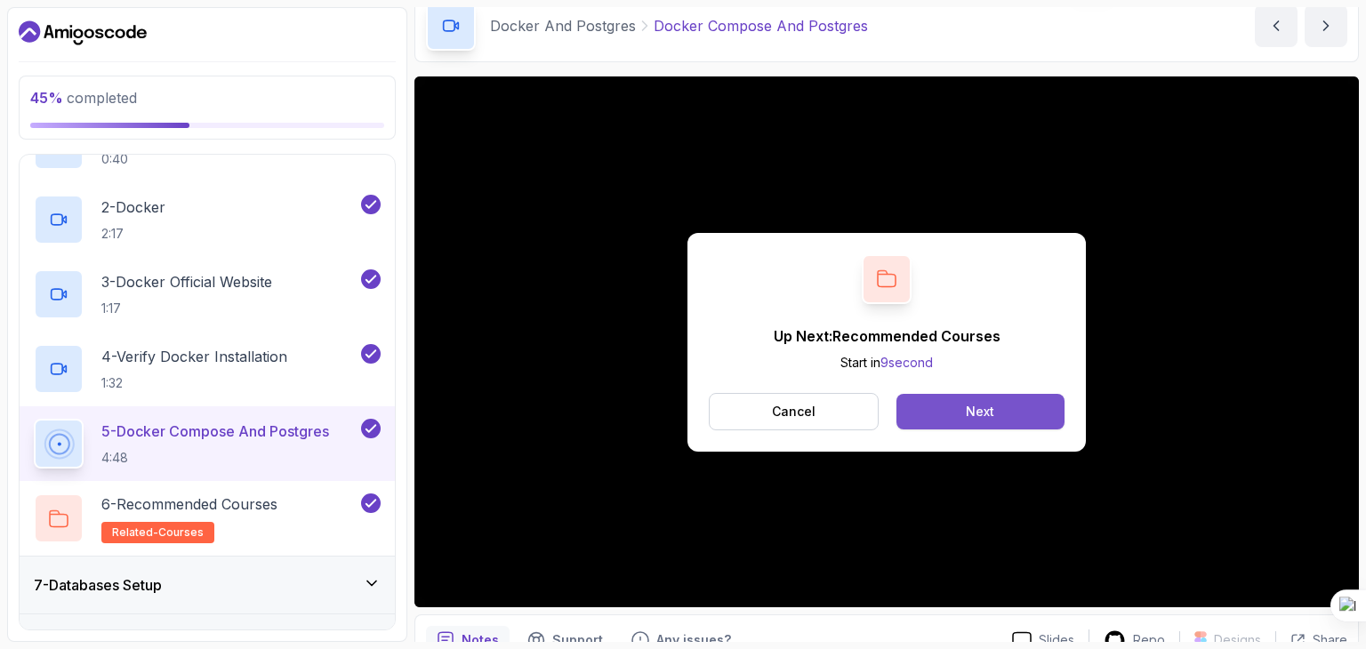
drag, startPoint x: 1024, startPoint y: 405, endPoint x: 1015, endPoint y: 400, distance: 10.4
click at [1015, 400] on button "Next" at bounding box center [980, 412] width 168 height 36
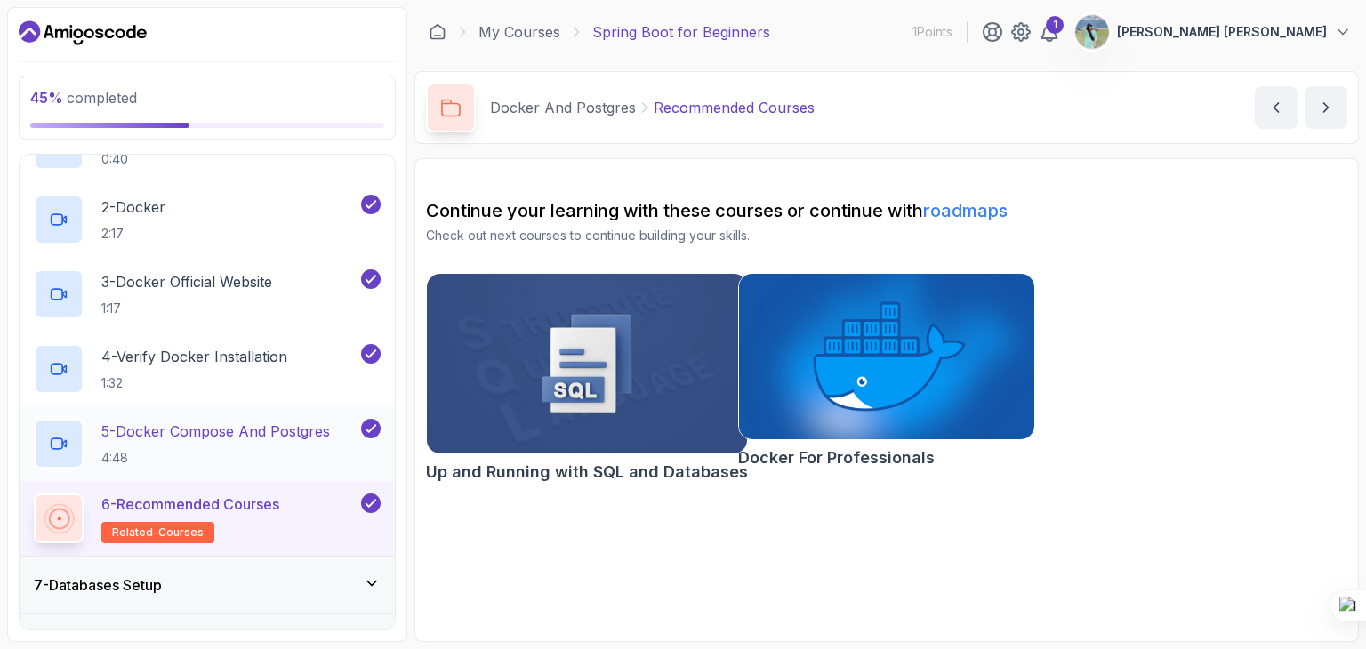
scroll to position [482, 0]
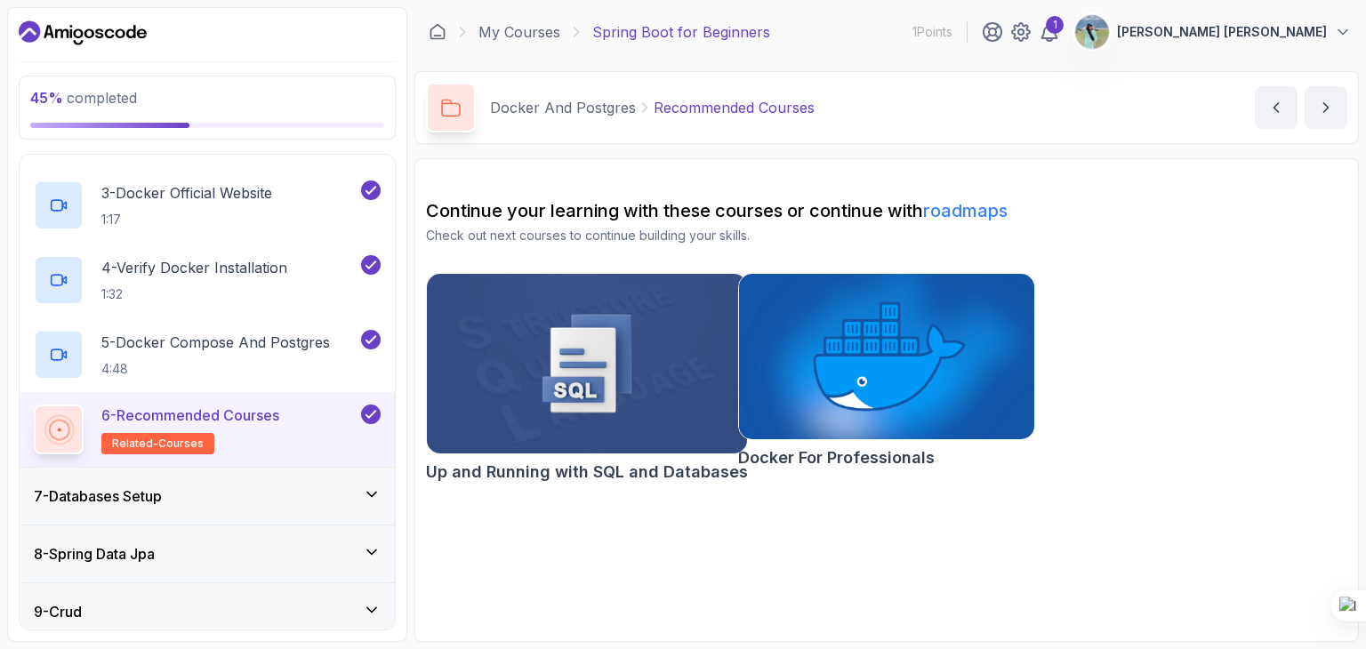
click at [384, 502] on div "7 - Databases Setup" at bounding box center [207, 496] width 375 height 57
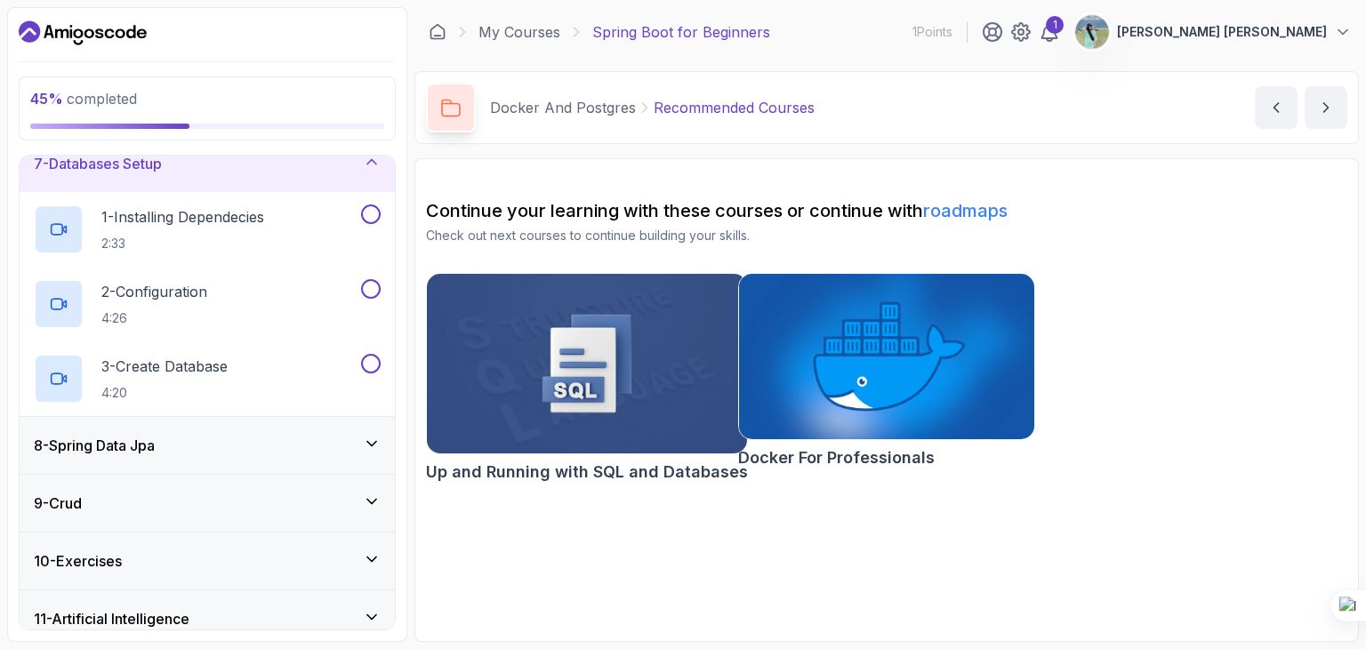
scroll to position [393, 0]
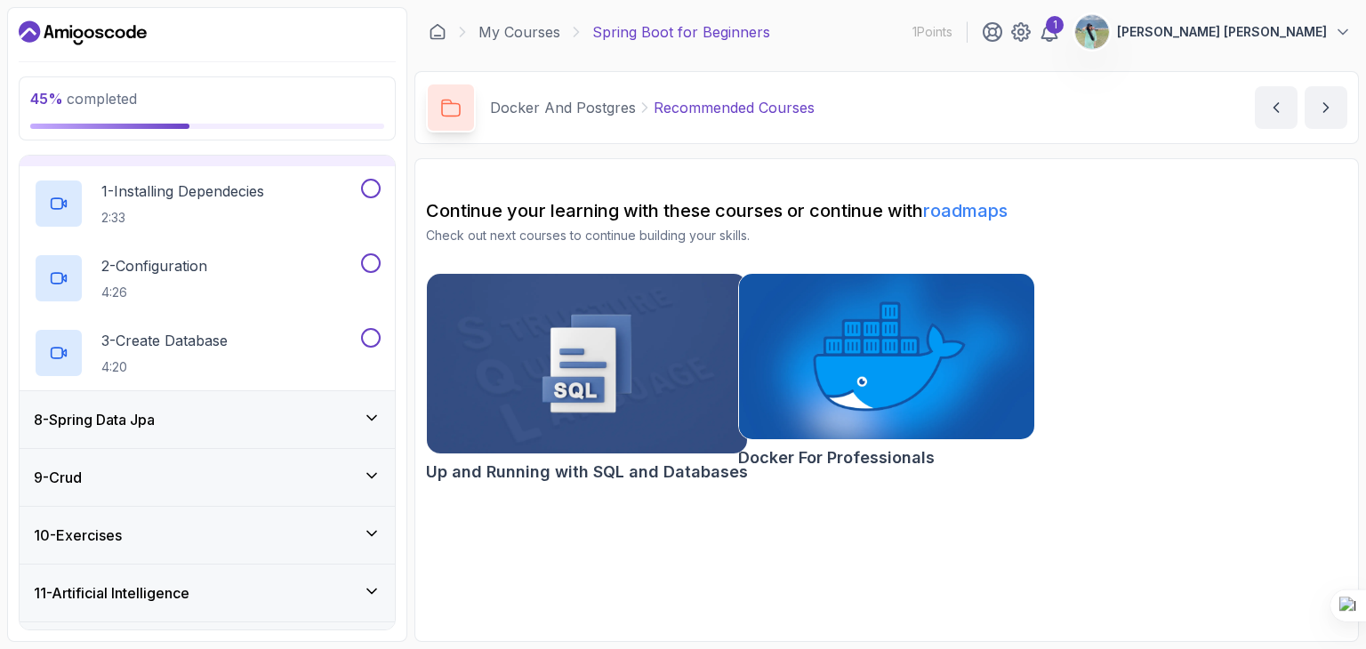
click at [350, 398] on div "8 - Spring Data Jpa" at bounding box center [207, 419] width 375 height 57
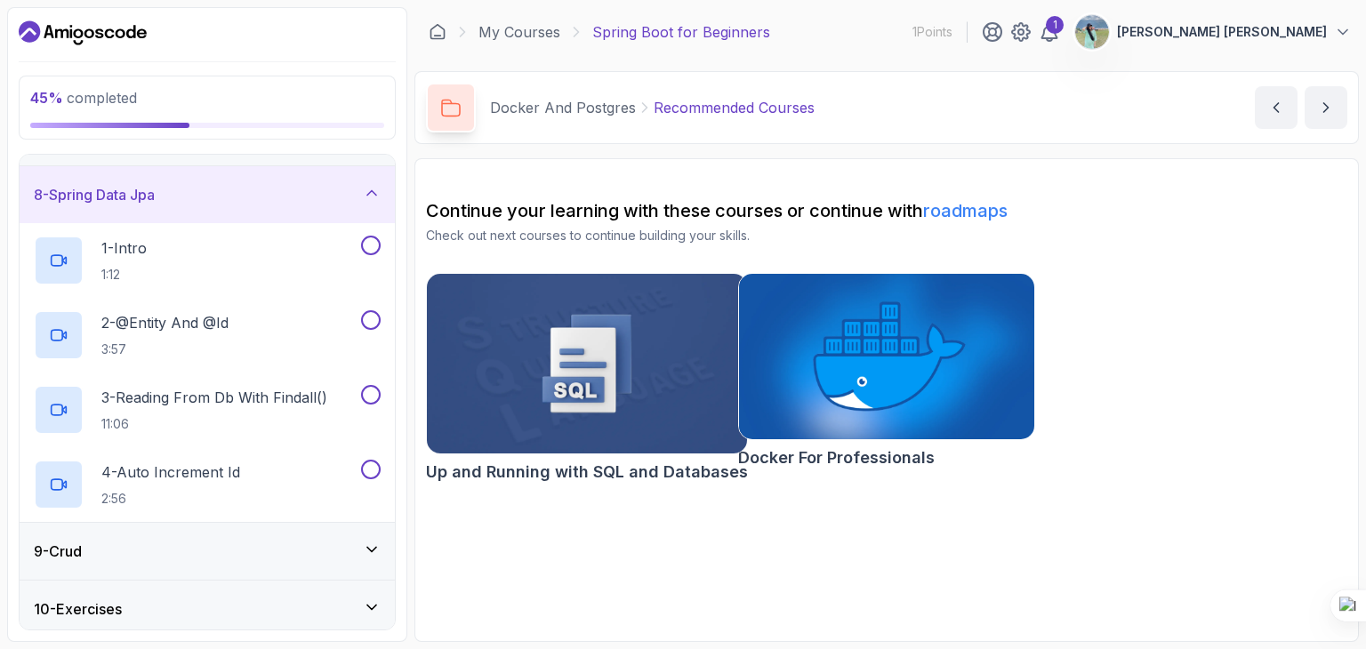
click at [365, 184] on icon at bounding box center [372, 193] width 18 height 18
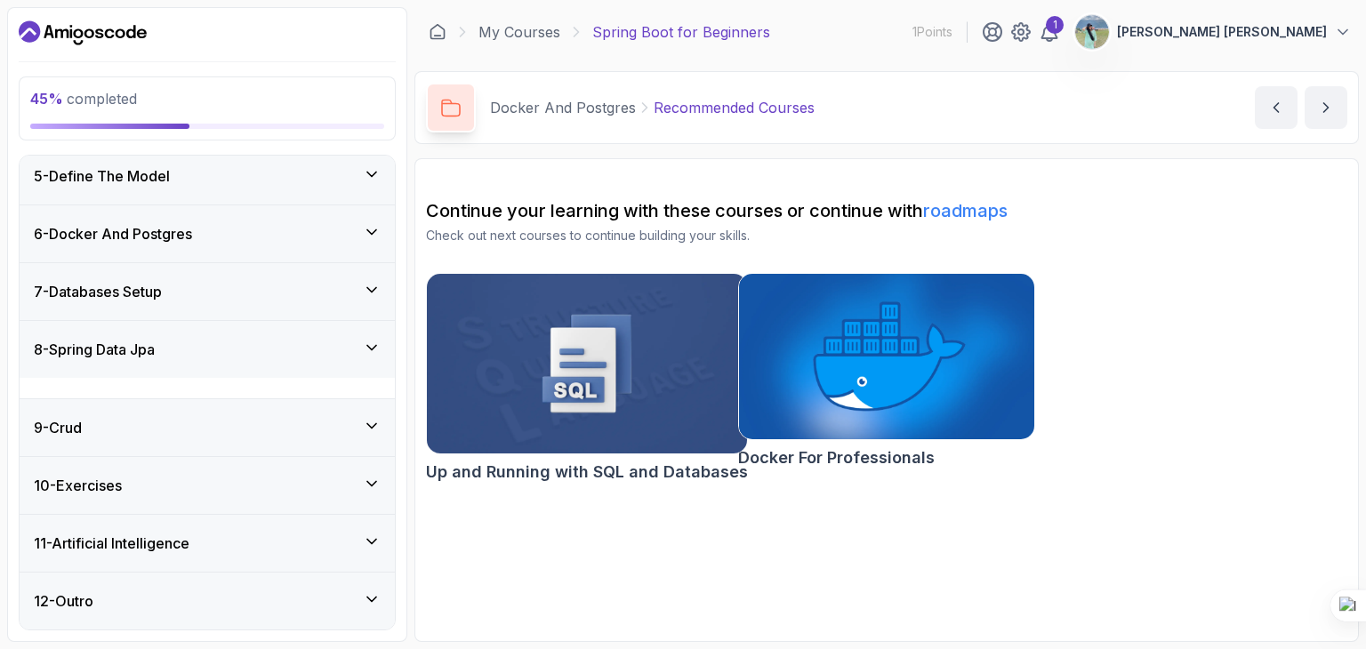
scroll to position [215, 0]
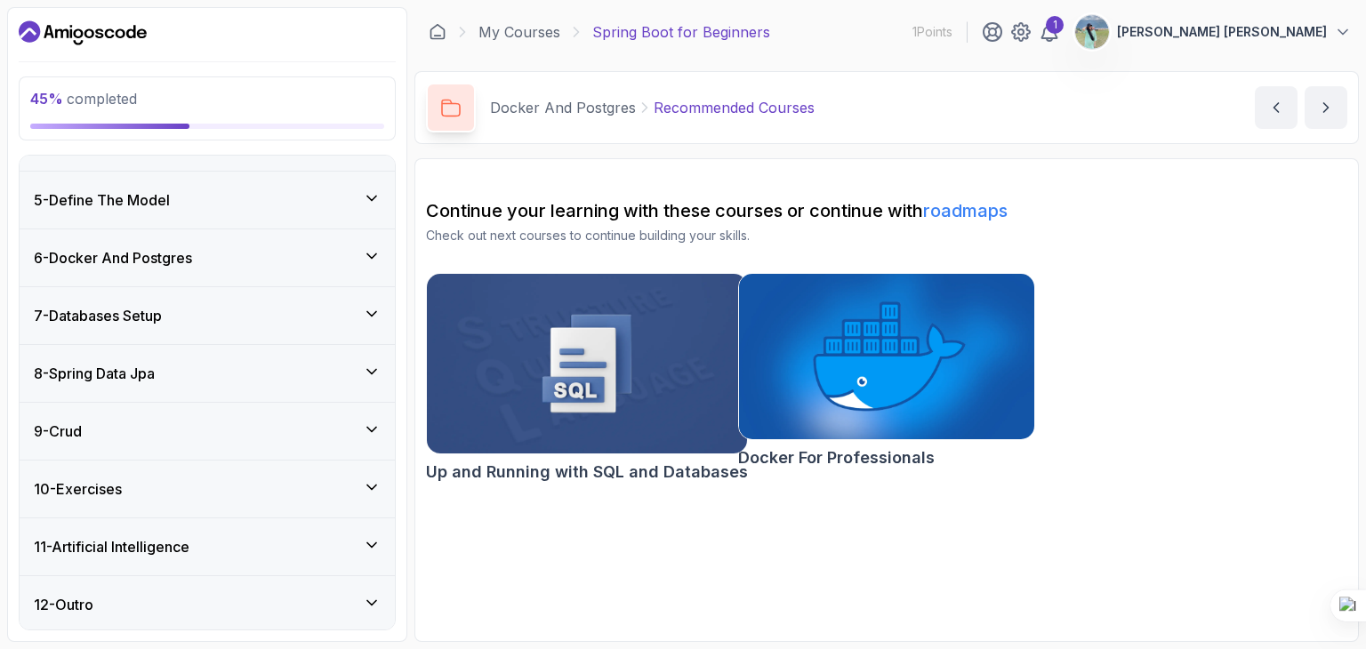
click at [270, 305] on div "7 - Databases Setup" at bounding box center [207, 315] width 347 height 21
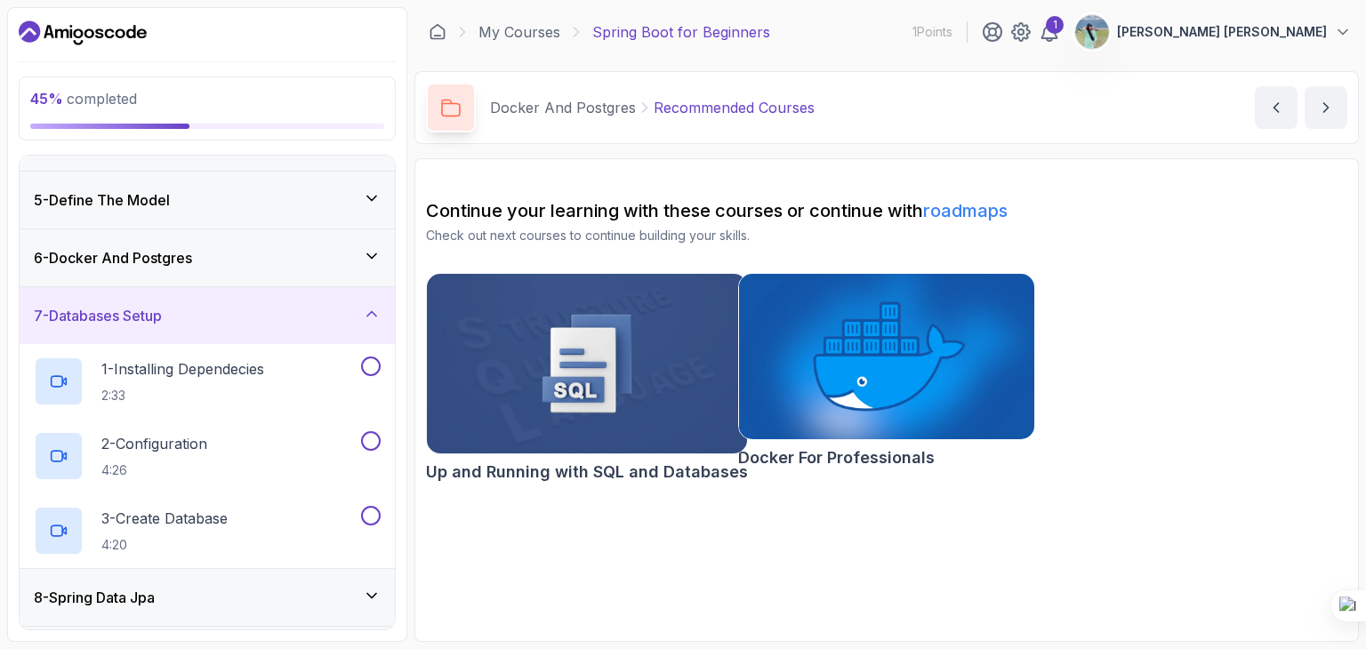
click at [270, 305] on div "7 - Databases Setup" at bounding box center [207, 315] width 347 height 21
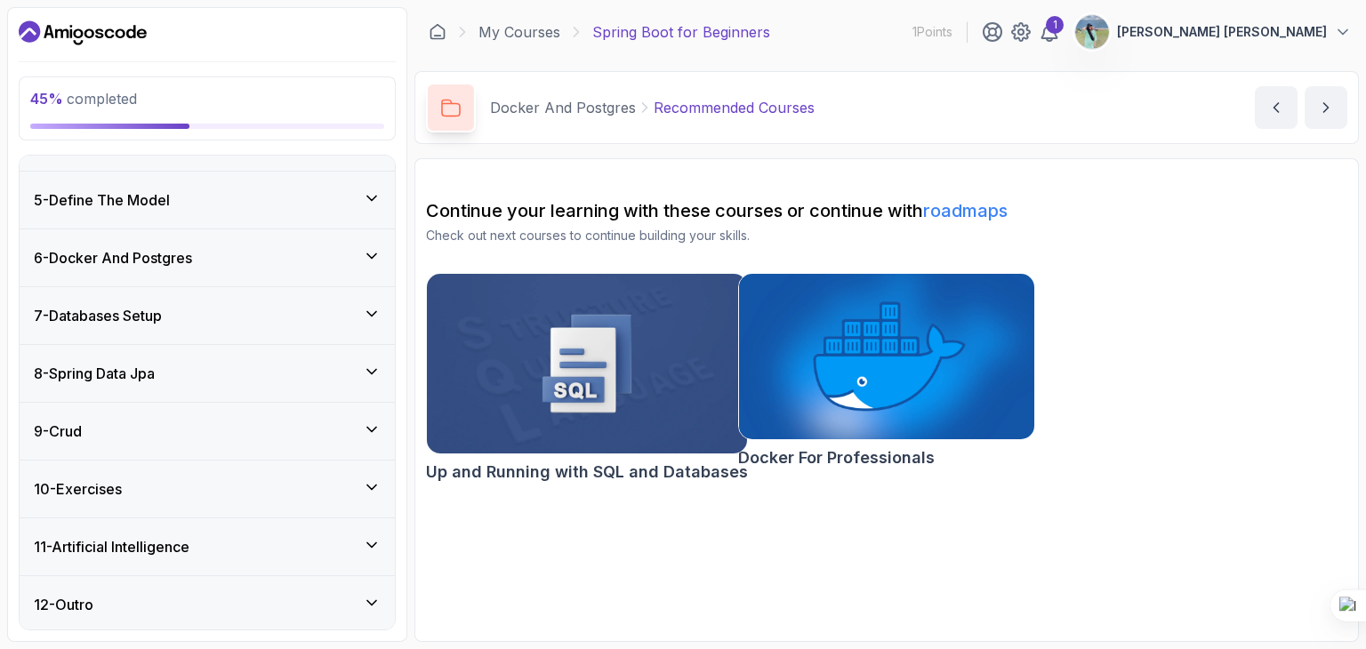
click at [270, 305] on div "7 - Databases Setup" at bounding box center [207, 315] width 347 height 21
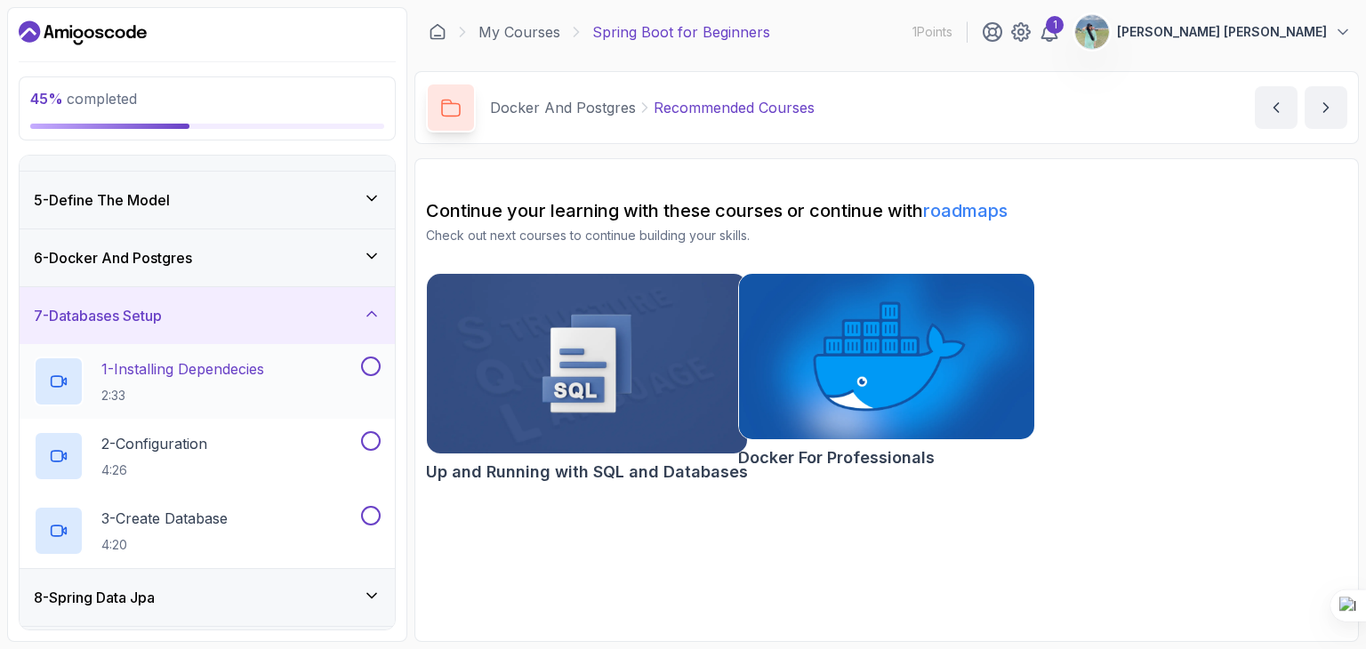
click at [160, 358] on p "1 - Installing Dependecies" at bounding box center [182, 368] width 163 height 21
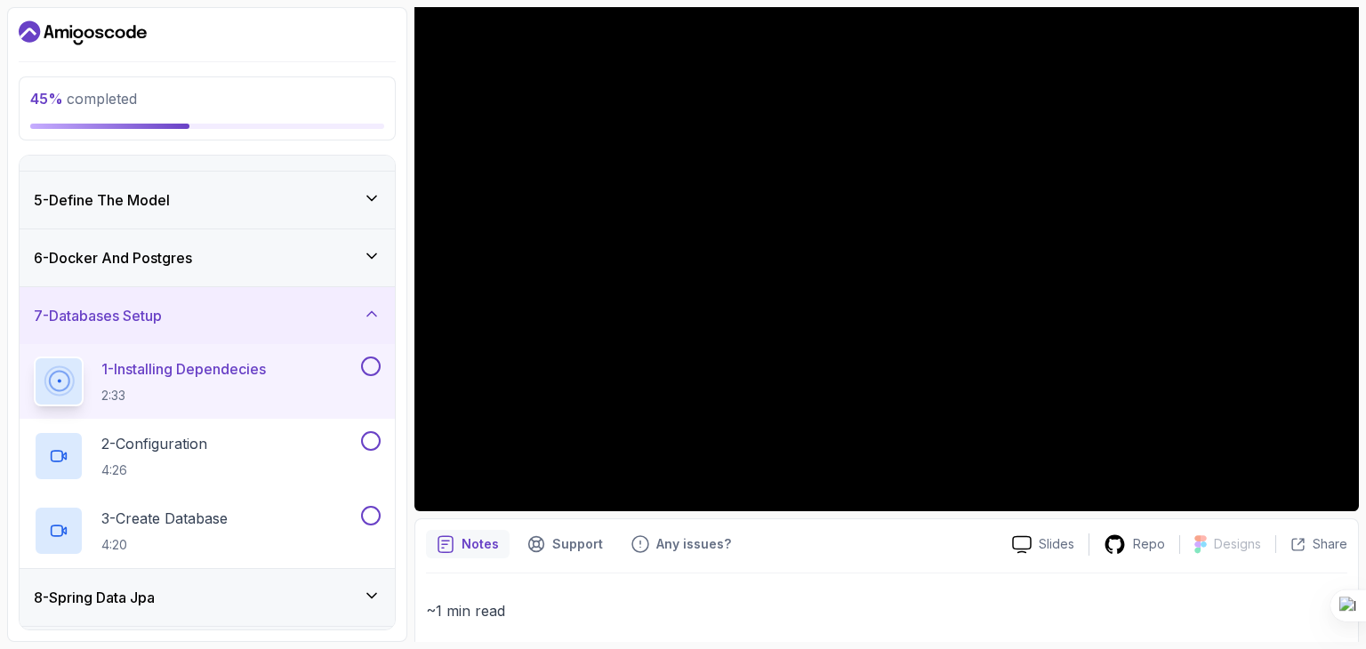
scroll to position [89, 0]
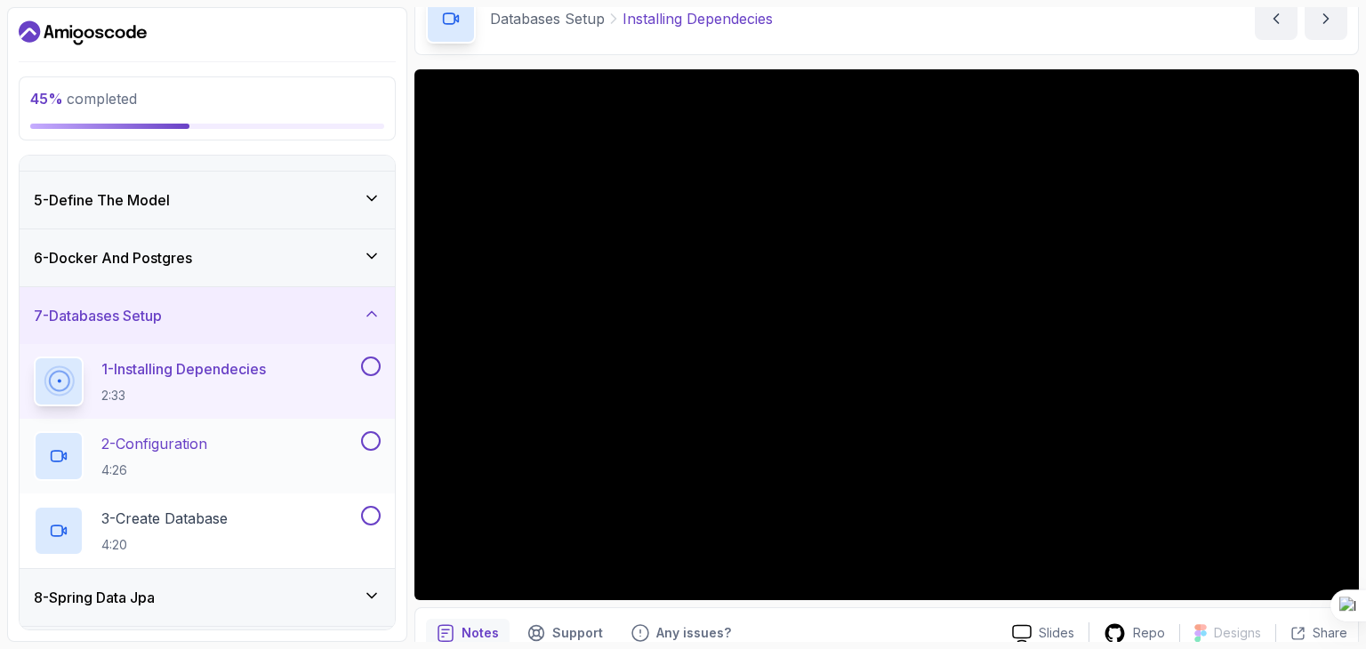
click at [316, 456] on div "2 - Configuration 4:26" at bounding box center [196, 456] width 324 height 50
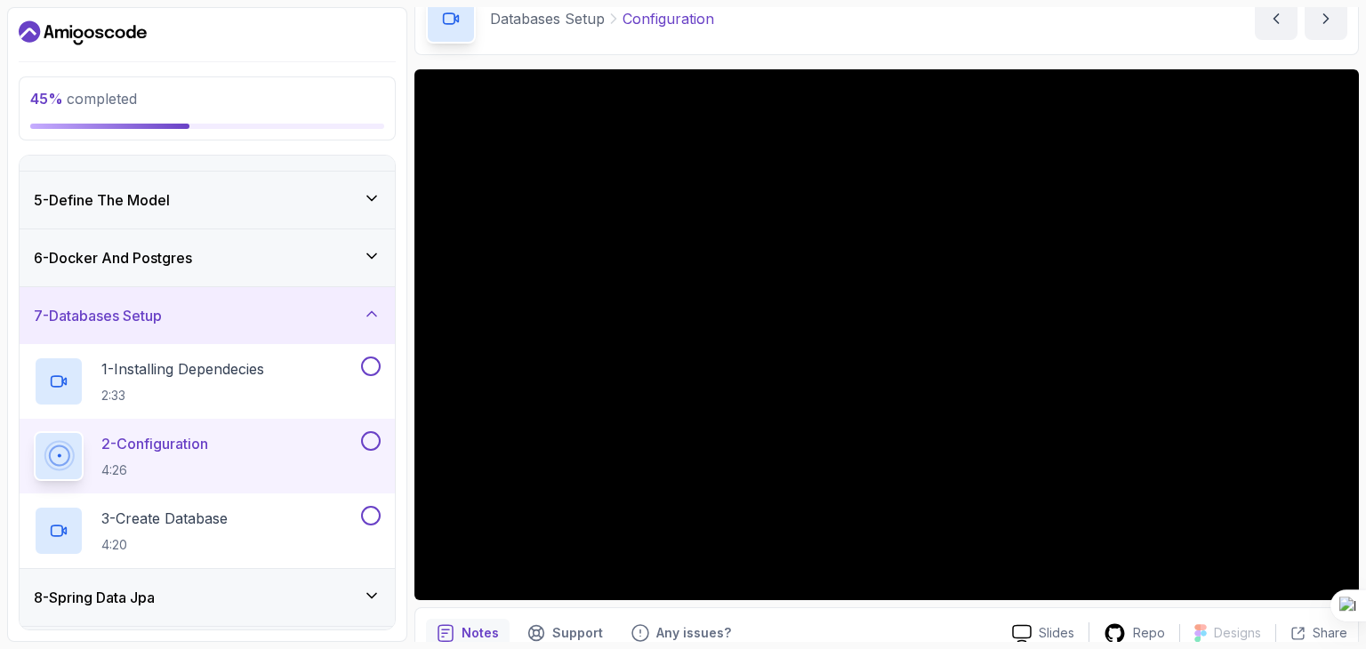
click at [34, 431] on button "2 - Configuration 4:26" at bounding box center [207, 456] width 347 height 50
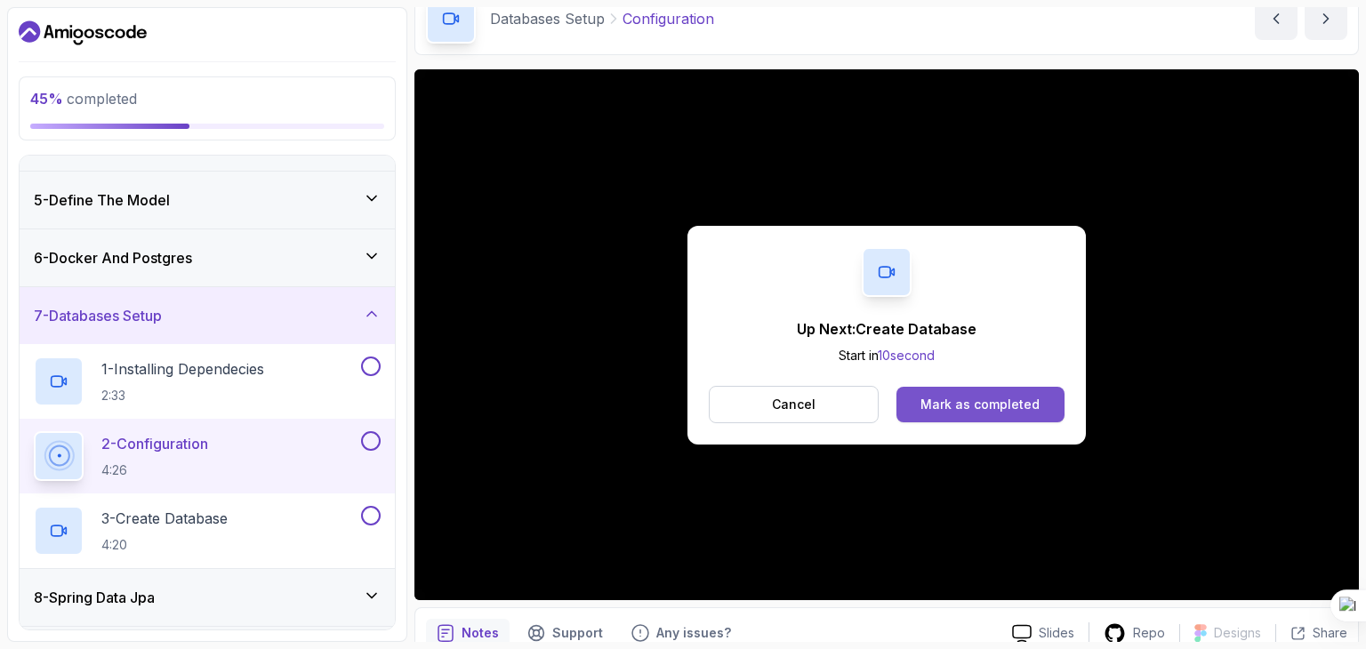
click at [1017, 398] on div "Mark as completed" at bounding box center [979, 405] width 119 height 18
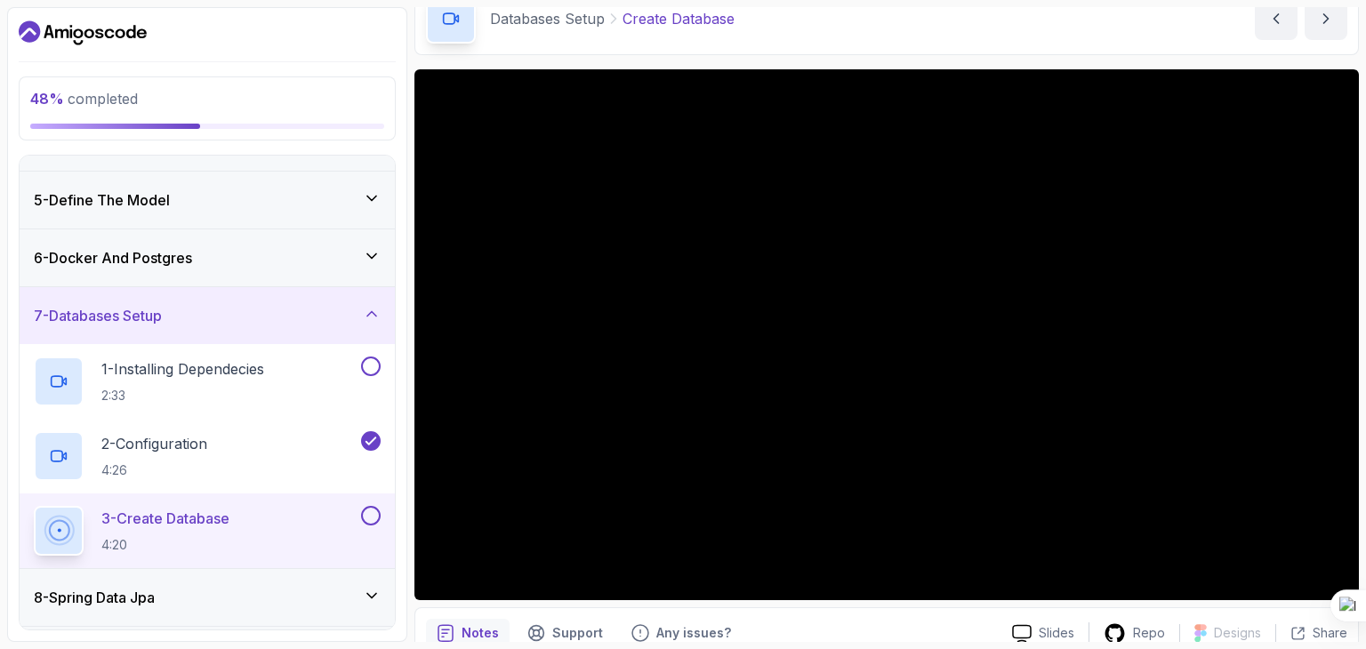
click at [362, 312] on div "7 - Databases Setup" at bounding box center [207, 315] width 347 height 21
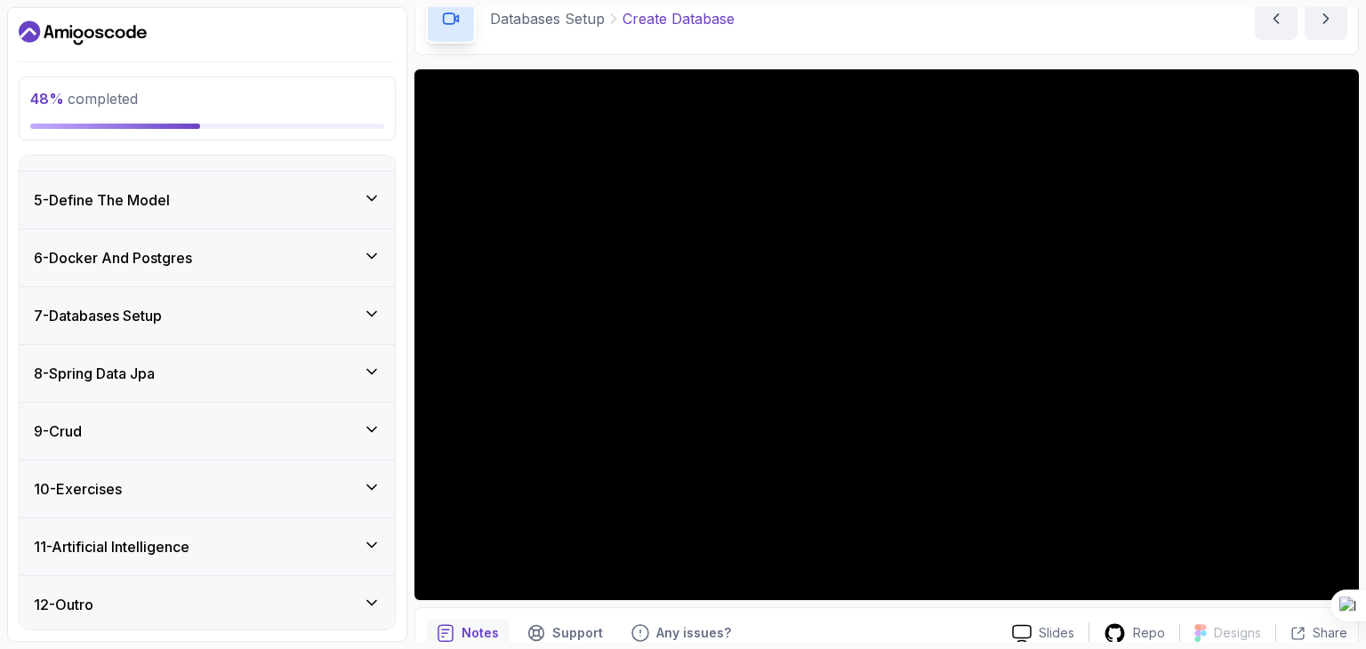
click at [367, 363] on icon at bounding box center [372, 372] width 18 height 18
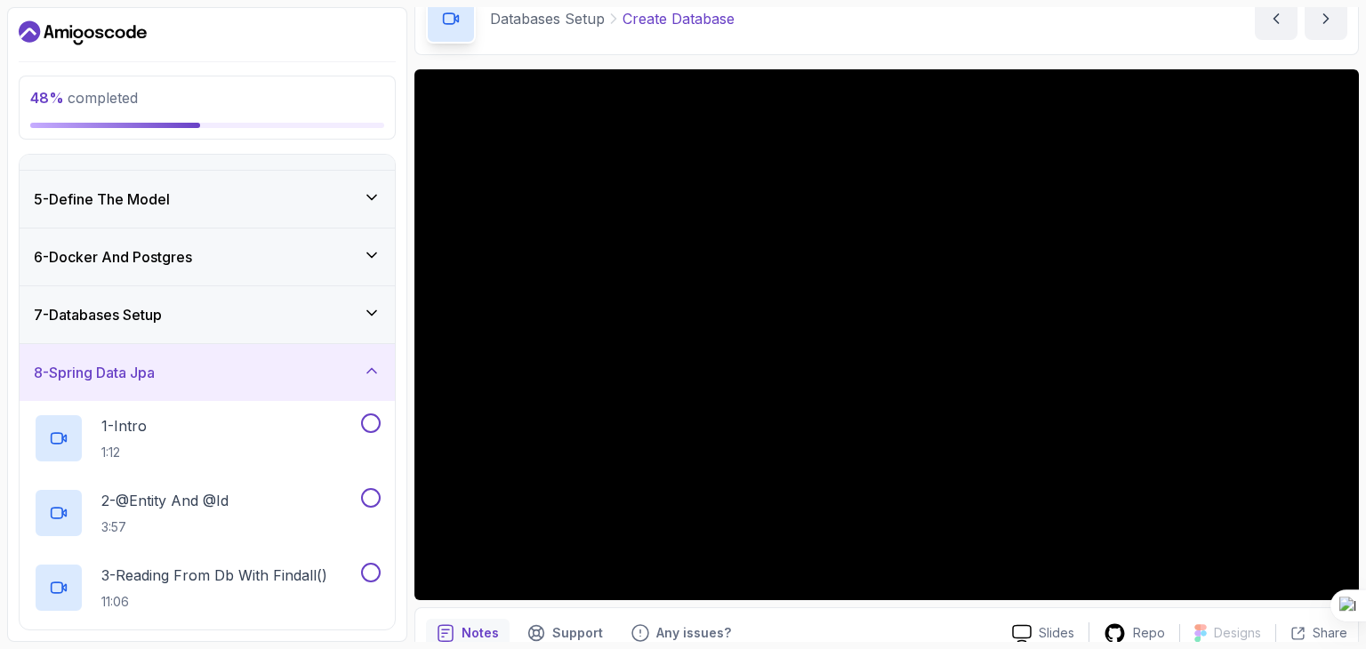
click at [350, 372] on div "8 - Spring Data Jpa" at bounding box center [207, 372] width 347 height 21
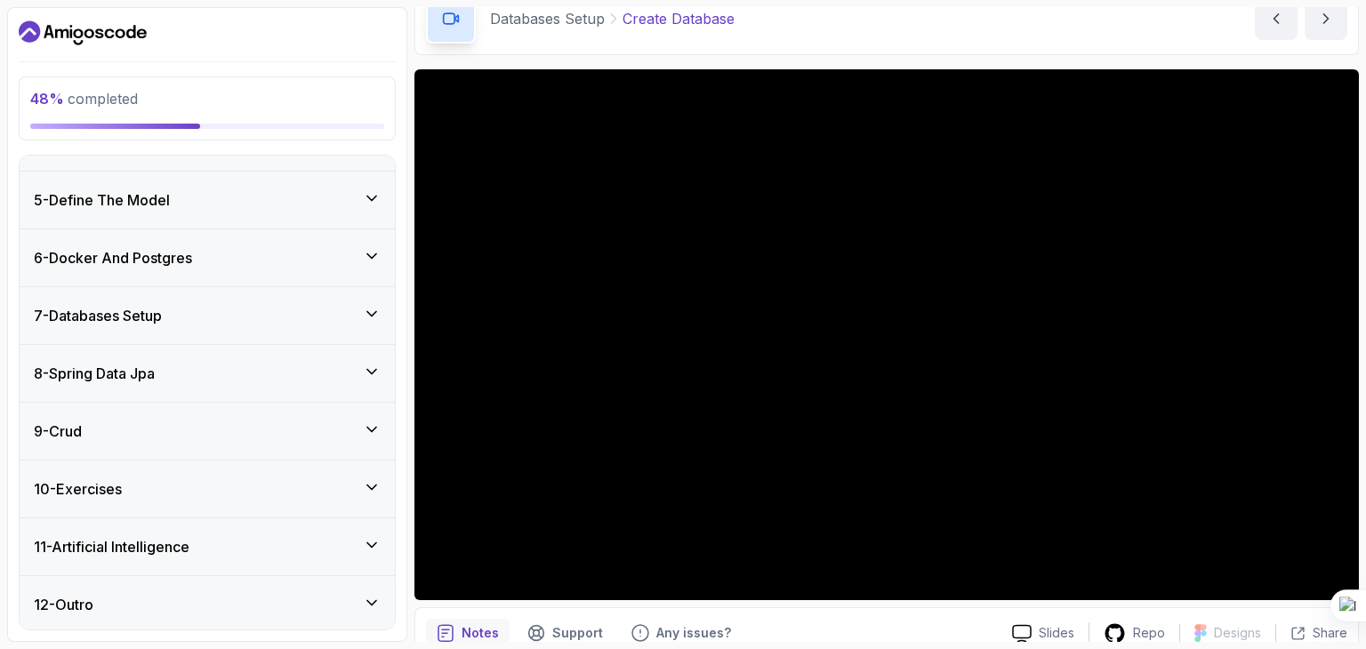
click at [290, 313] on div "7 - Databases Setup" at bounding box center [207, 315] width 347 height 21
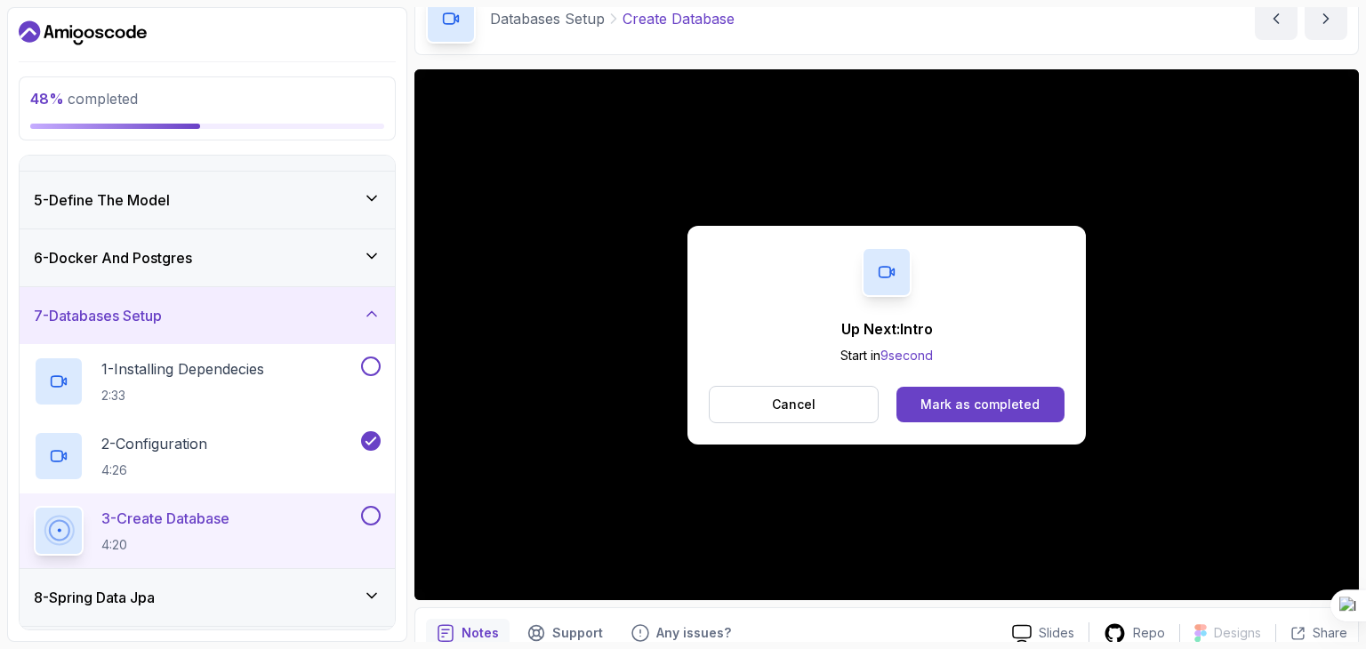
click at [990, 428] on div "Up Next: Intro Start in 9 second Cancel Mark as completed" at bounding box center [886, 335] width 398 height 219
click at [992, 421] on button "Mark as completed" at bounding box center [980, 405] width 168 height 36
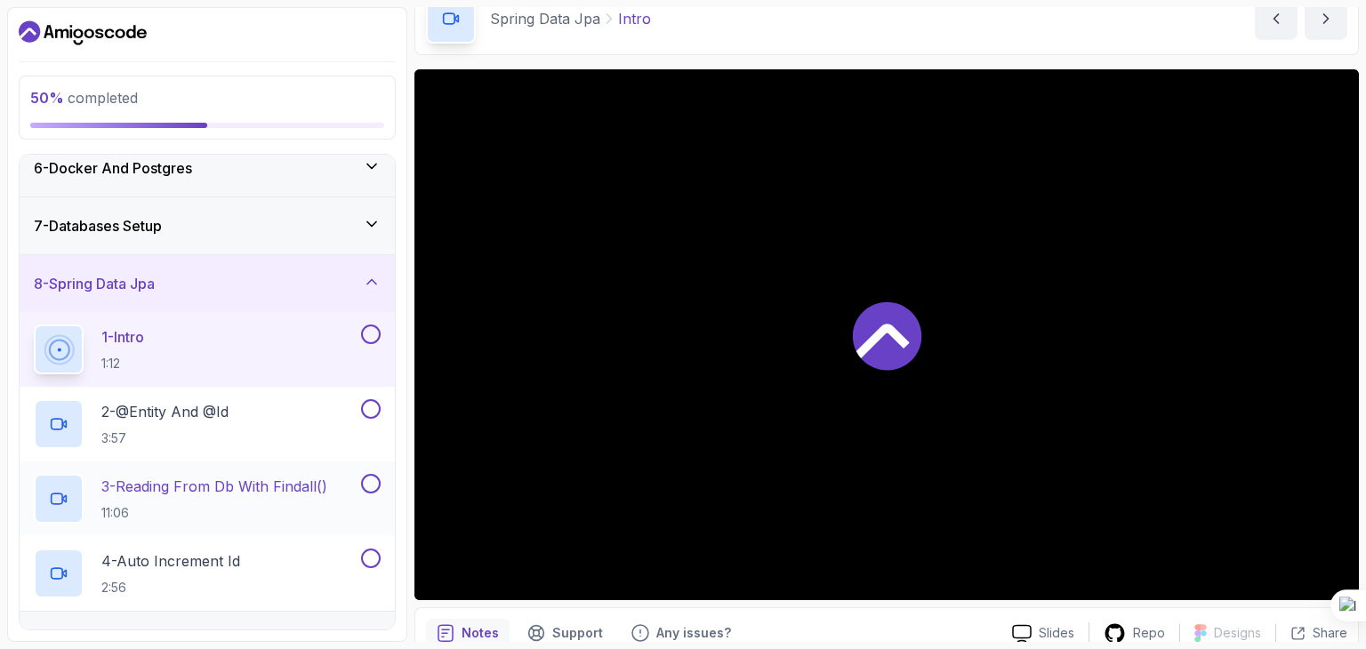
scroll to position [393, 0]
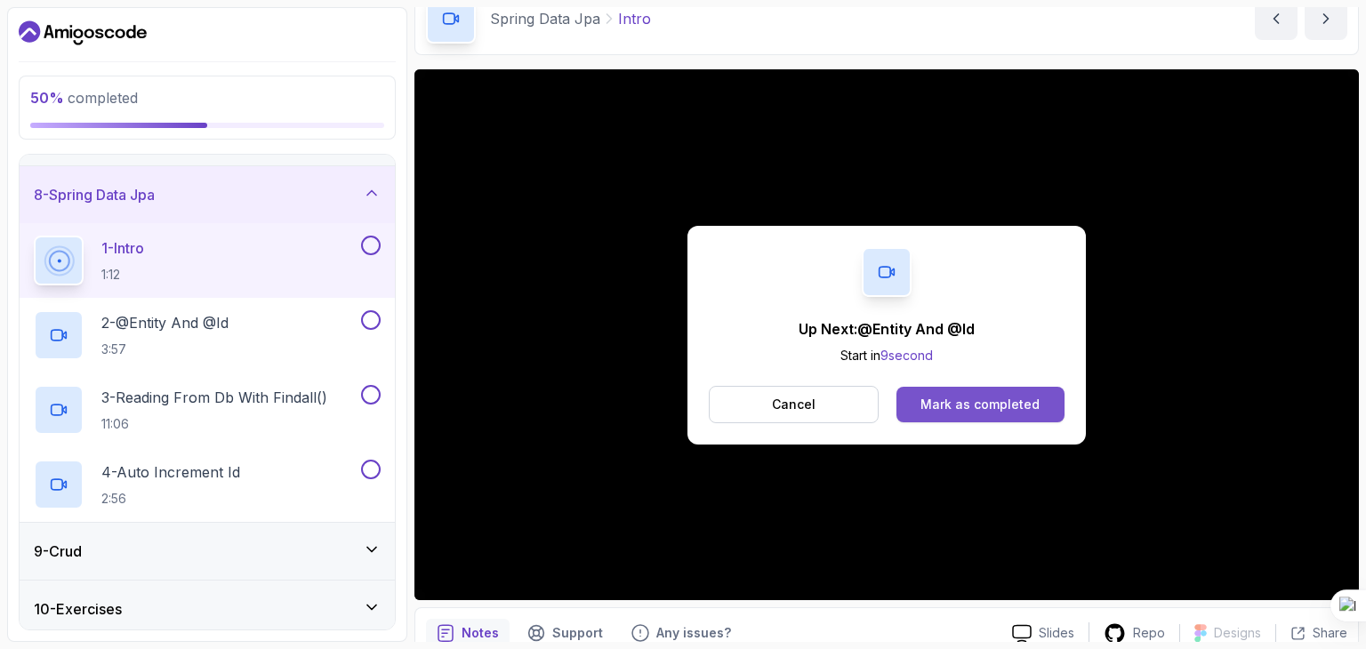
click at [940, 402] on div "Mark as completed" at bounding box center [979, 405] width 119 height 18
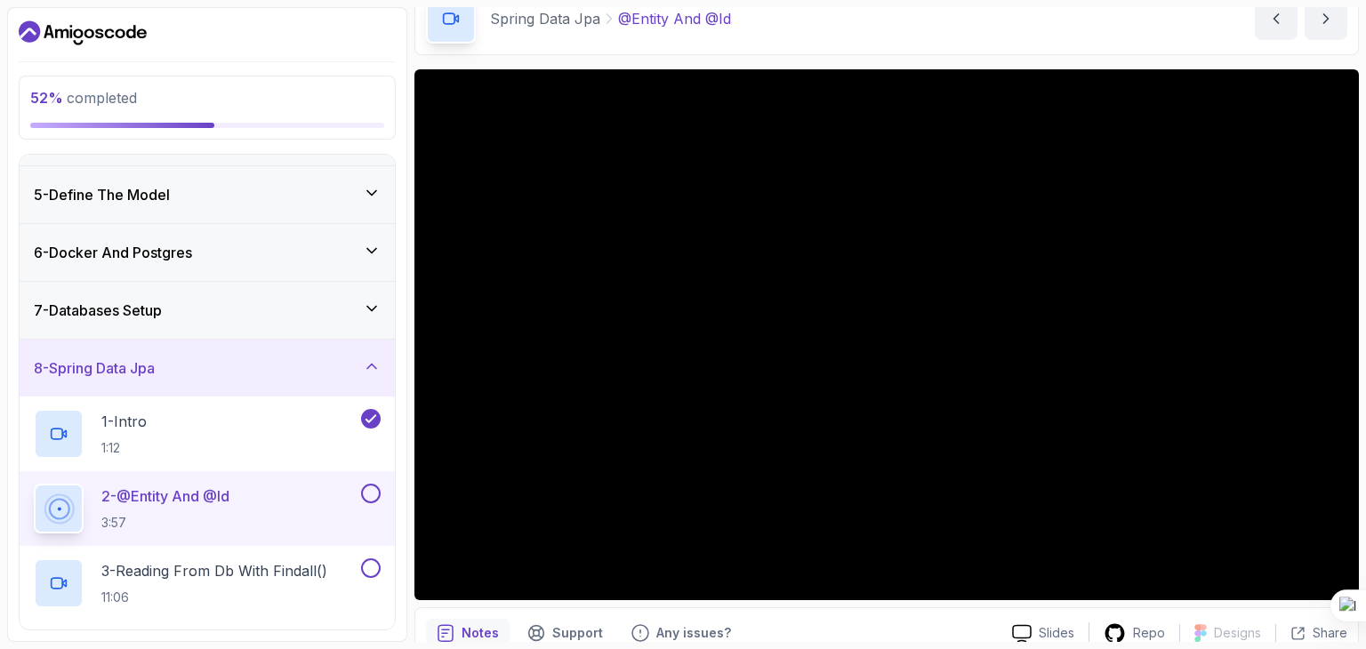
scroll to position [215, 0]
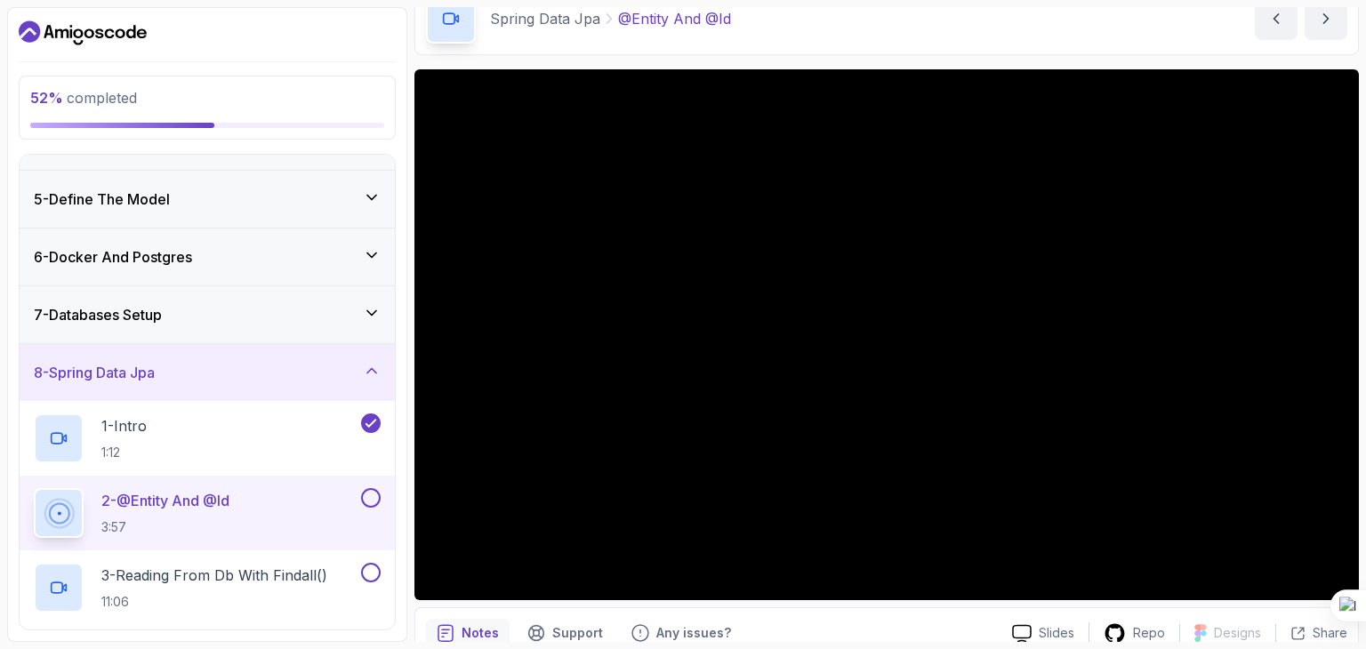
click at [313, 333] on div "7 - Databases Setup" at bounding box center [207, 314] width 375 height 57
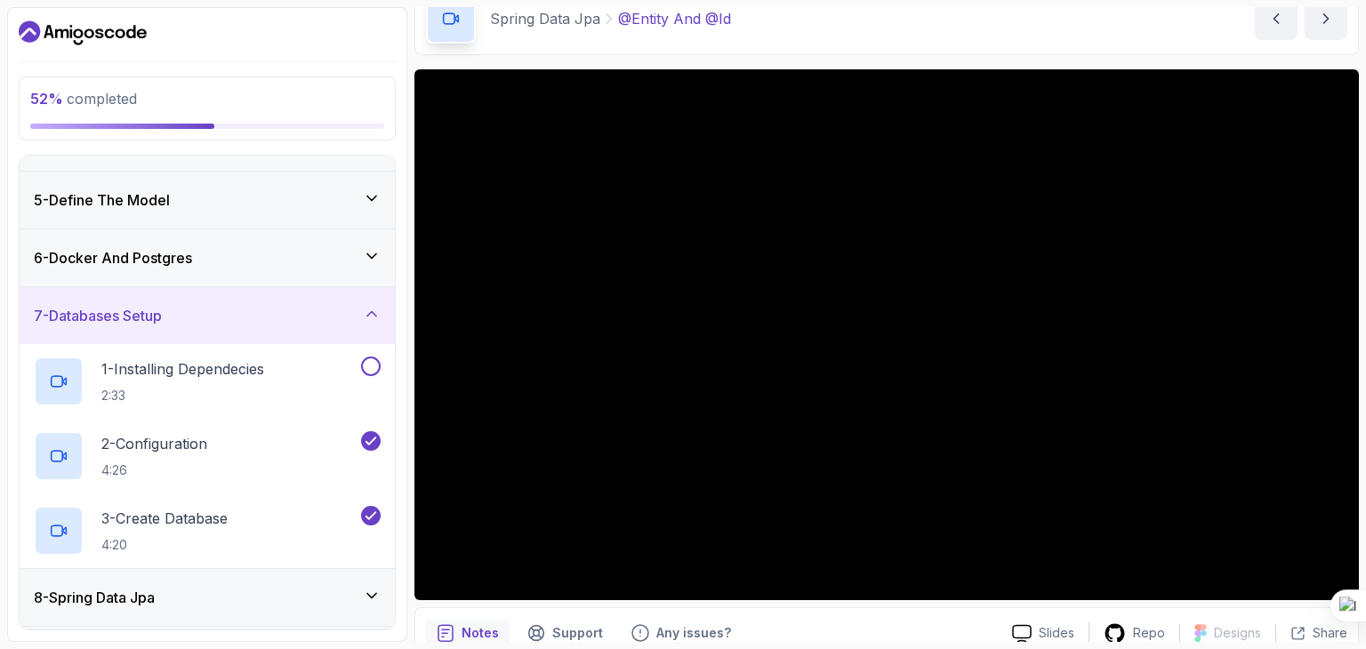
click at [313, 333] on div "7 - Databases Setup" at bounding box center [207, 315] width 375 height 57
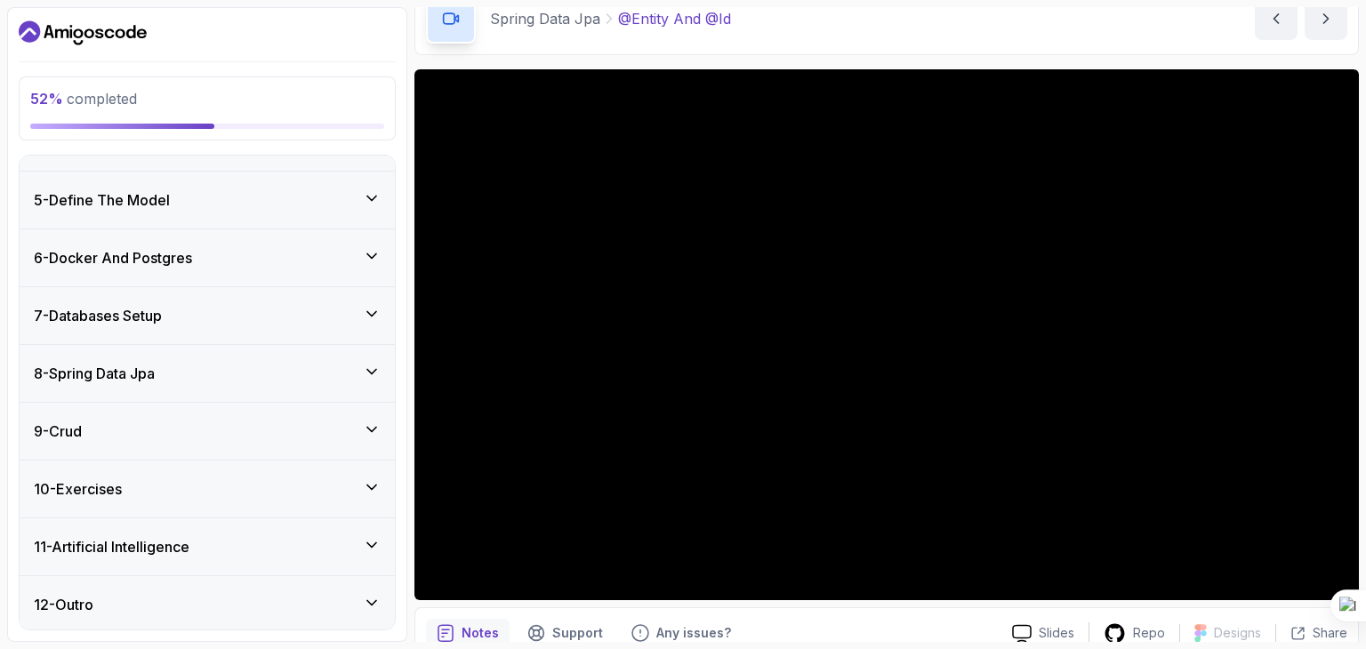
click at [309, 374] on div "8 - Spring Data Jpa" at bounding box center [207, 373] width 347 height 21
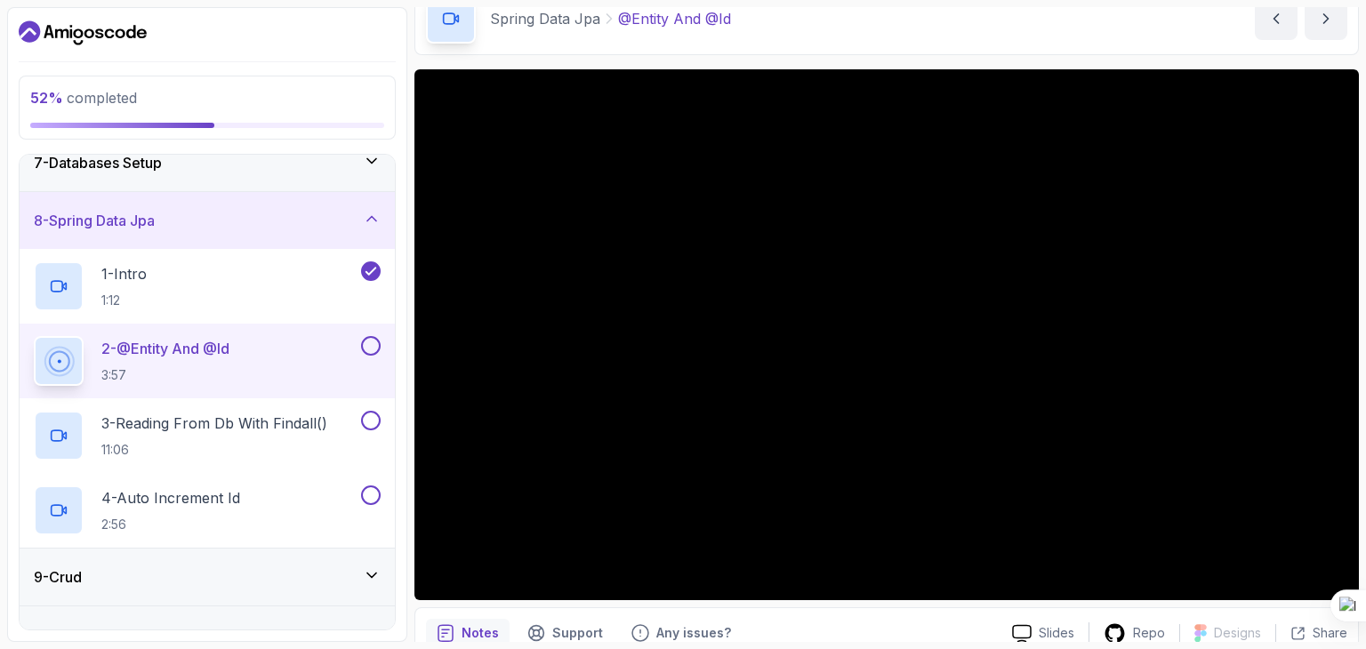
scroll to position [393, 0]
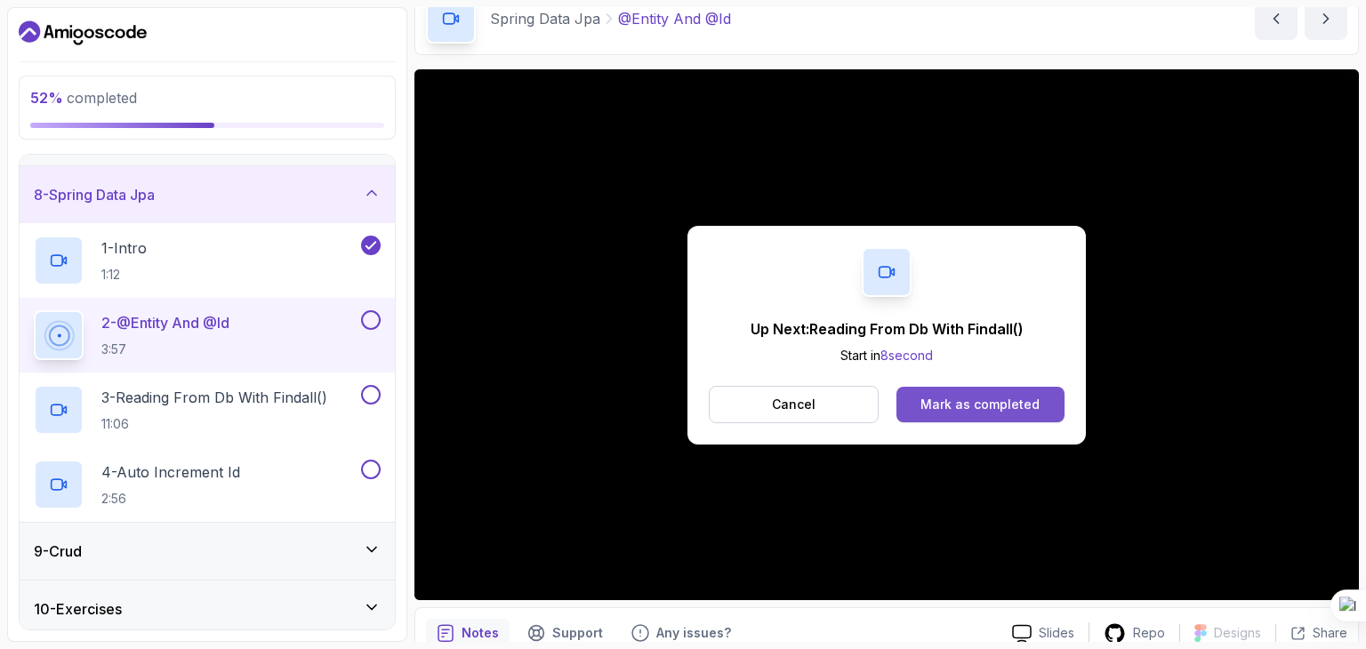
click at [955, 398] on div "Mark as completed" at bounding box center [979, 405] width 119 height 18
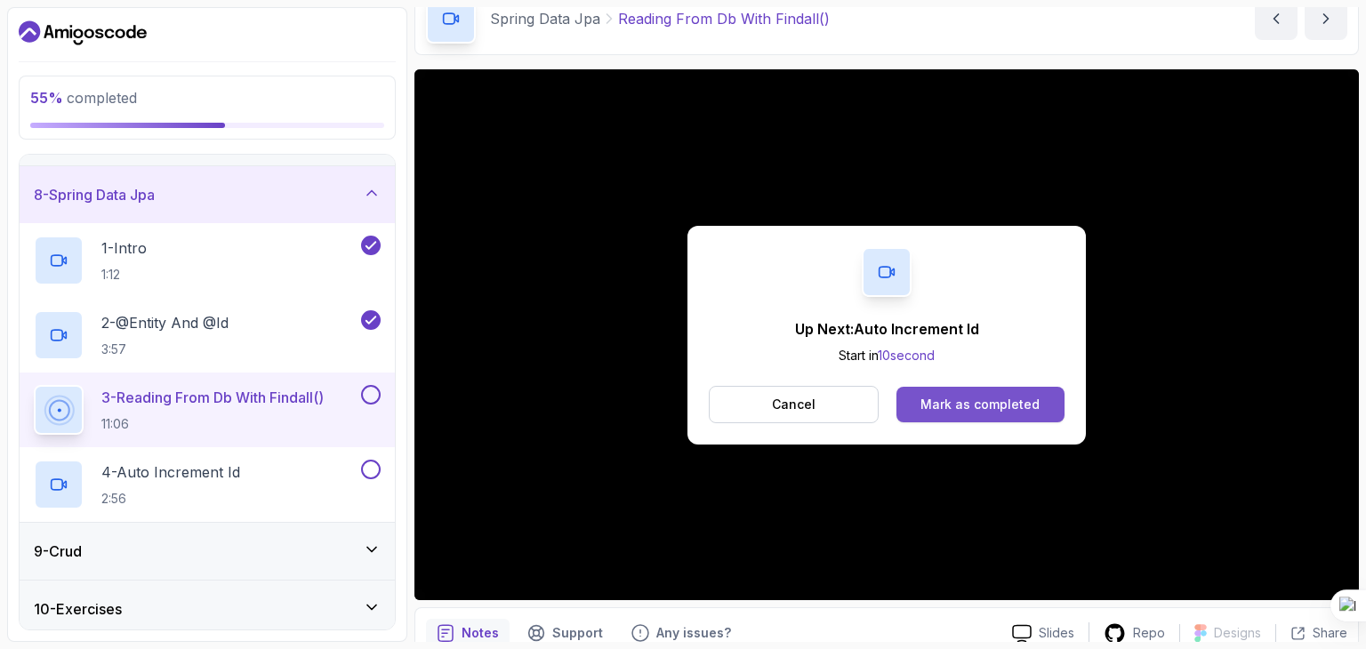
click at [1010, 401] on div "Mark as completed" at bounding box center [979, 405] width 119 height 18
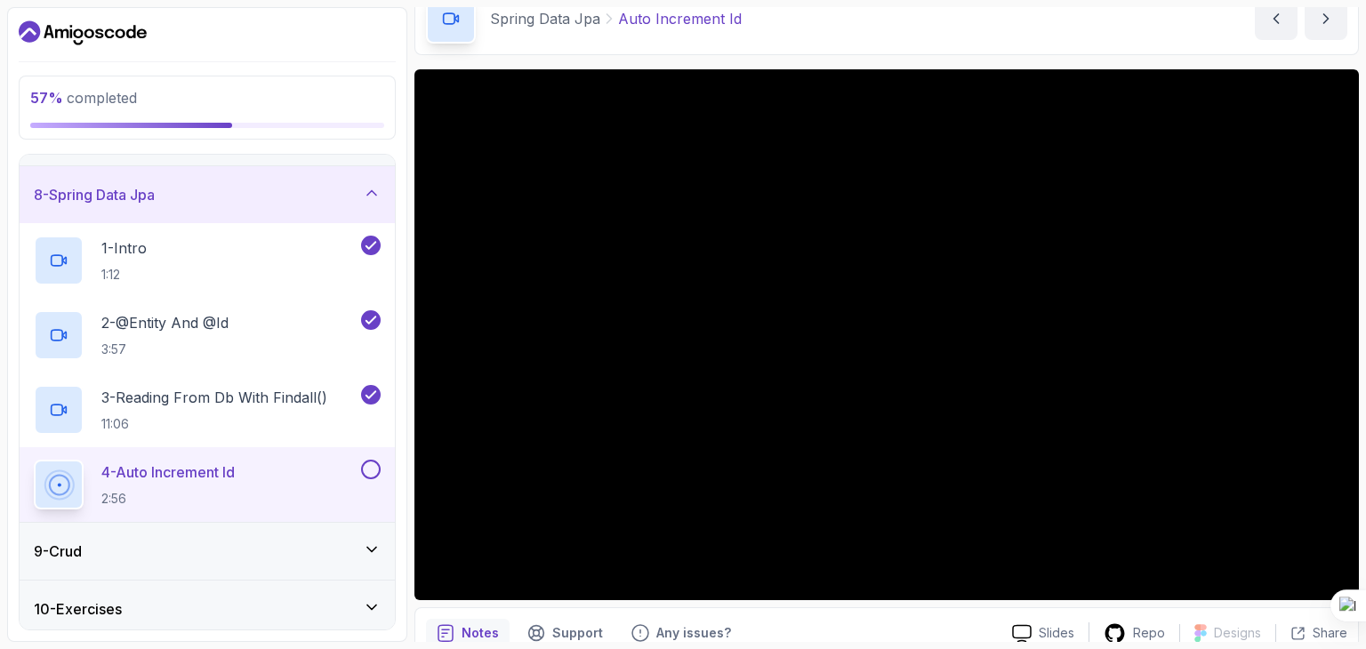
click at [381, 541] on icon at bounding box center [372, 550] width 18 height 18
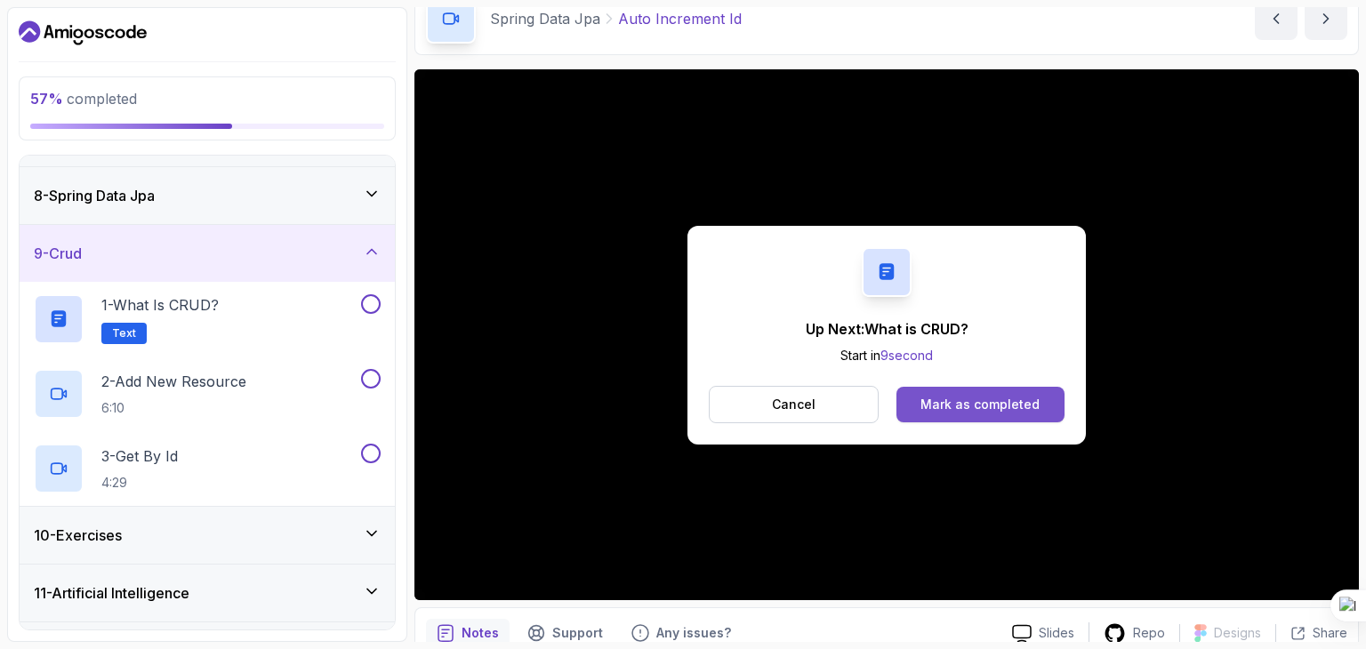
click at [929, 407] on div "Mark as completed" at bounding box center [979, 405] width 119 height 18
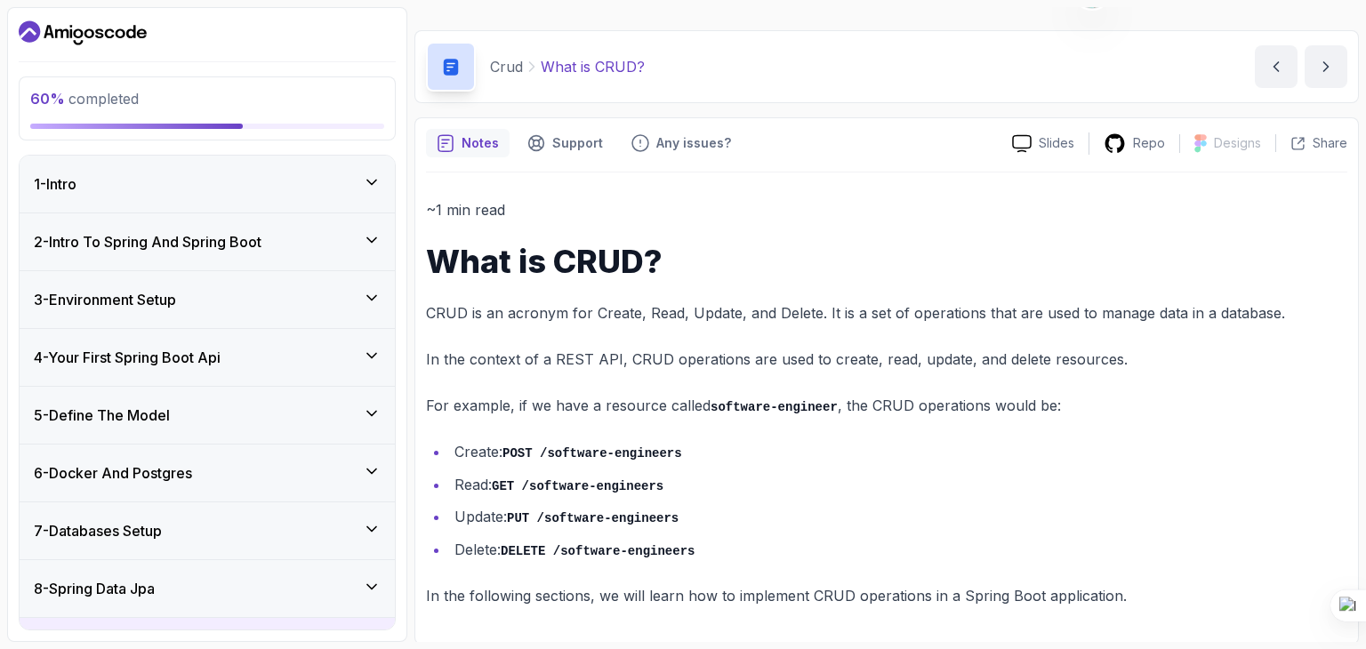
click at [245, 182] on div "1 - Intro" at bounding box center [207, 183] width 347 height 21
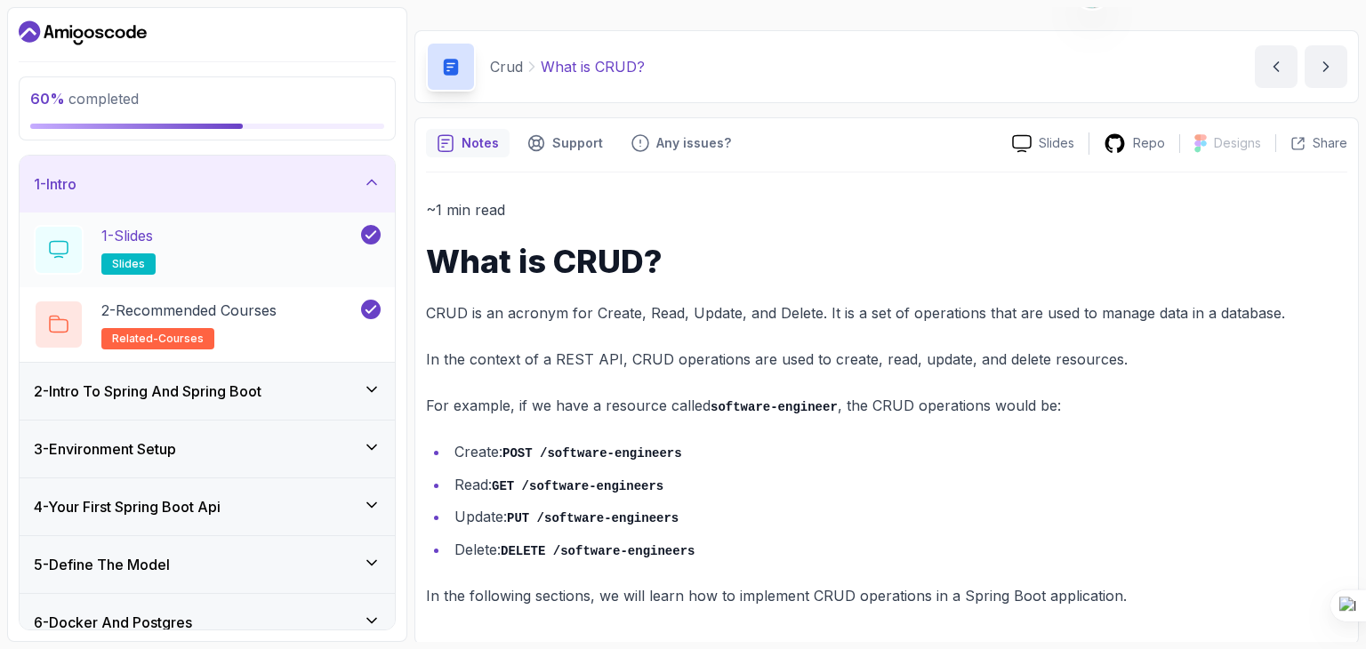
click at [318, 255] on div "1 - Slides slides" at bounding box center [196, 250] width 324 height 50
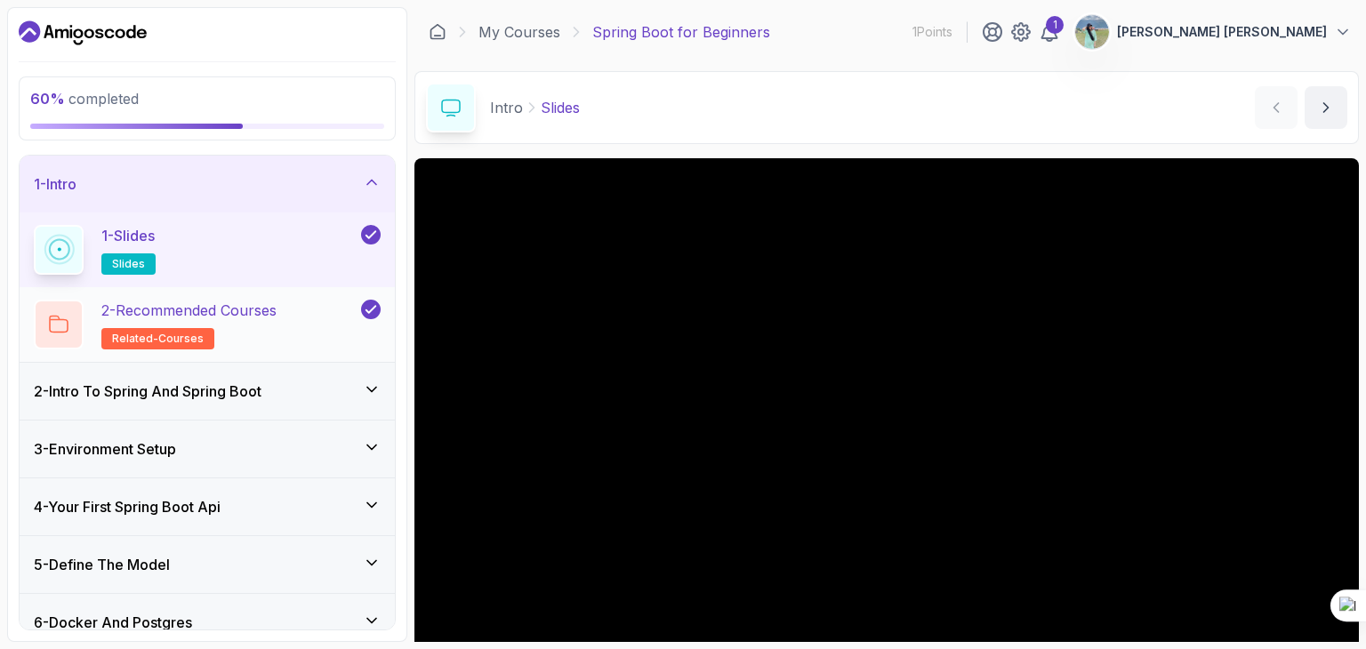
click at [292, 303] on div "2 - Recommended Courses related-courses" at bounding box center [196, 325] width 324 height 50
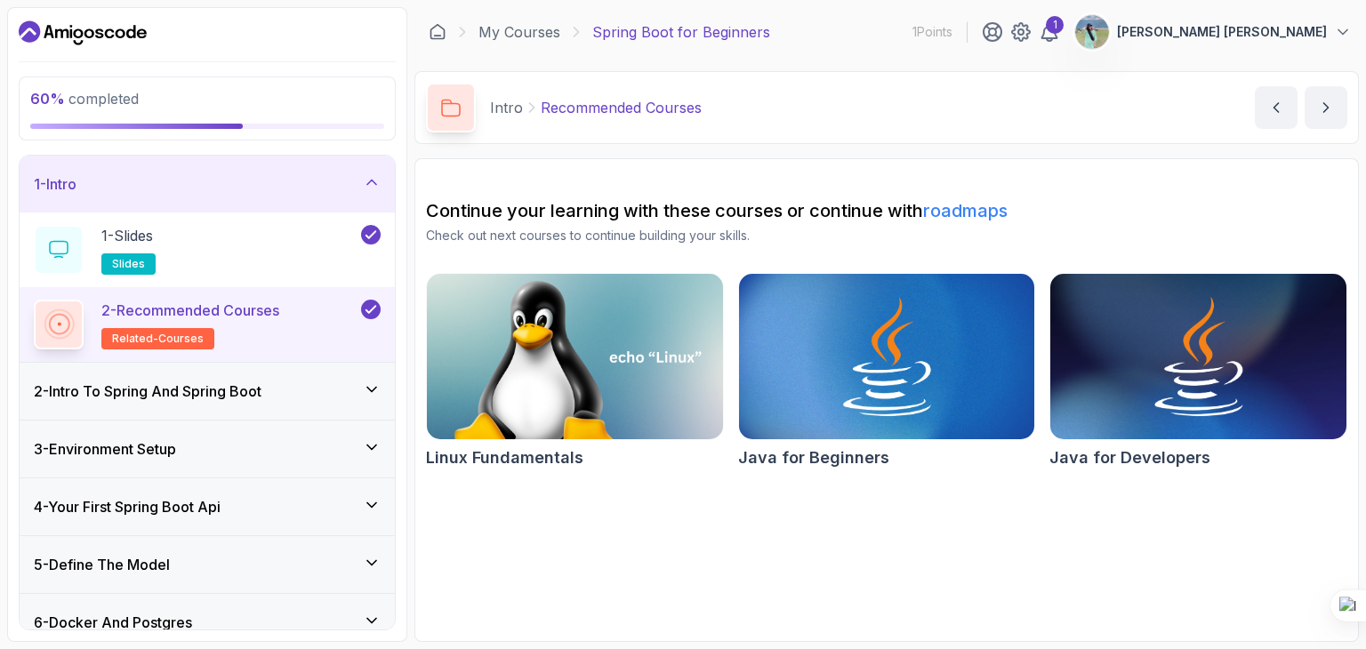
click at [292, 389] on div "2 - Intro To Spring And Spring Boot" at bounding box center [207, 391] width 347 height 21
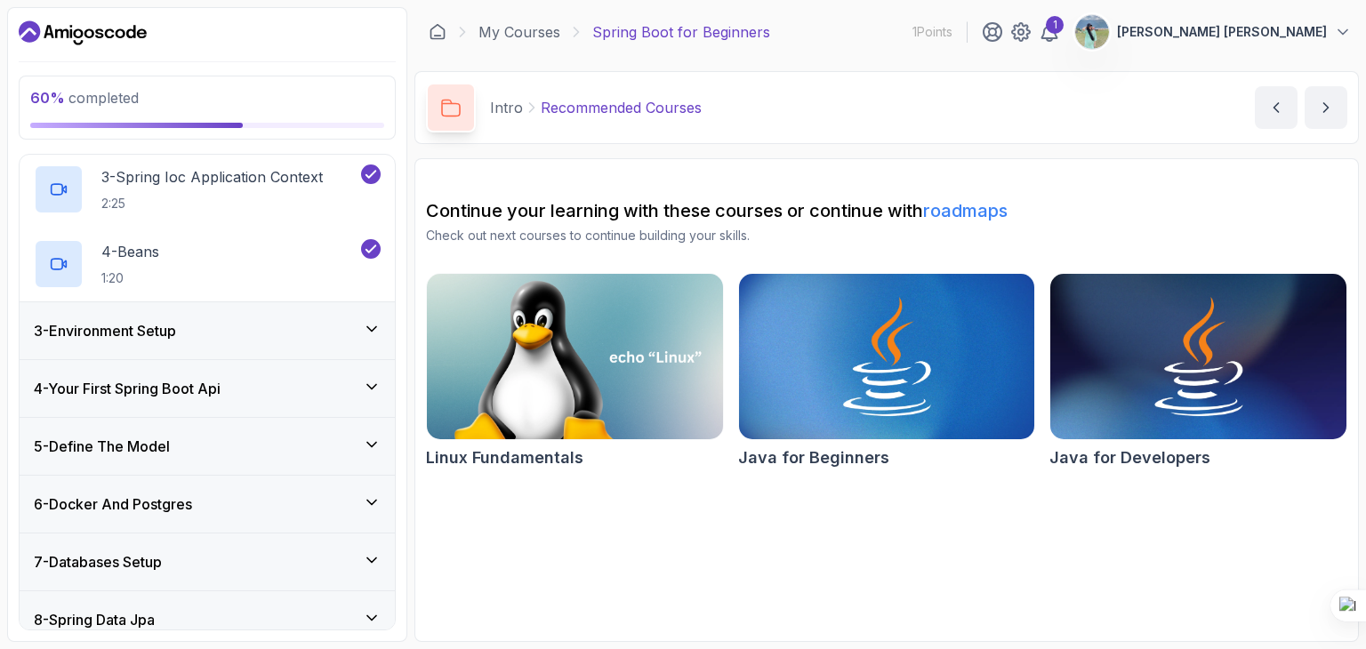
click at [272, 330] on div "3 - Environment Setup" at bounding box center [207, 330] width 347 height 21
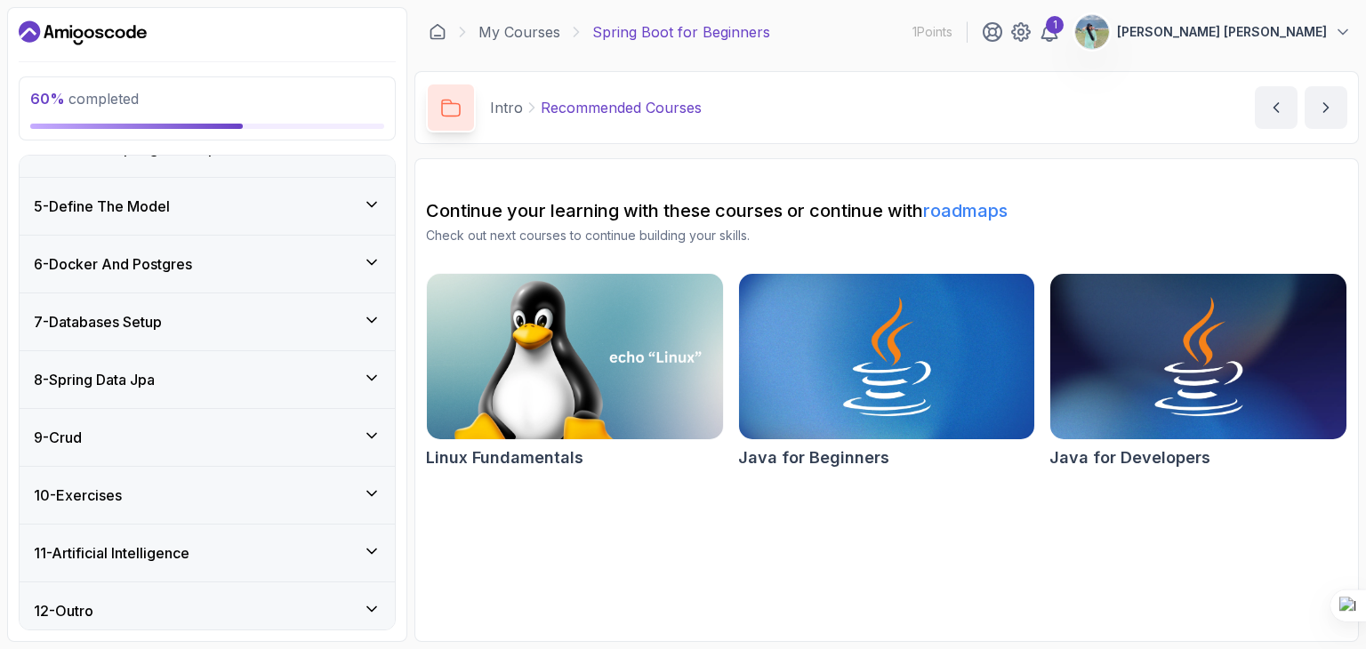
scroll to position [439, 0]
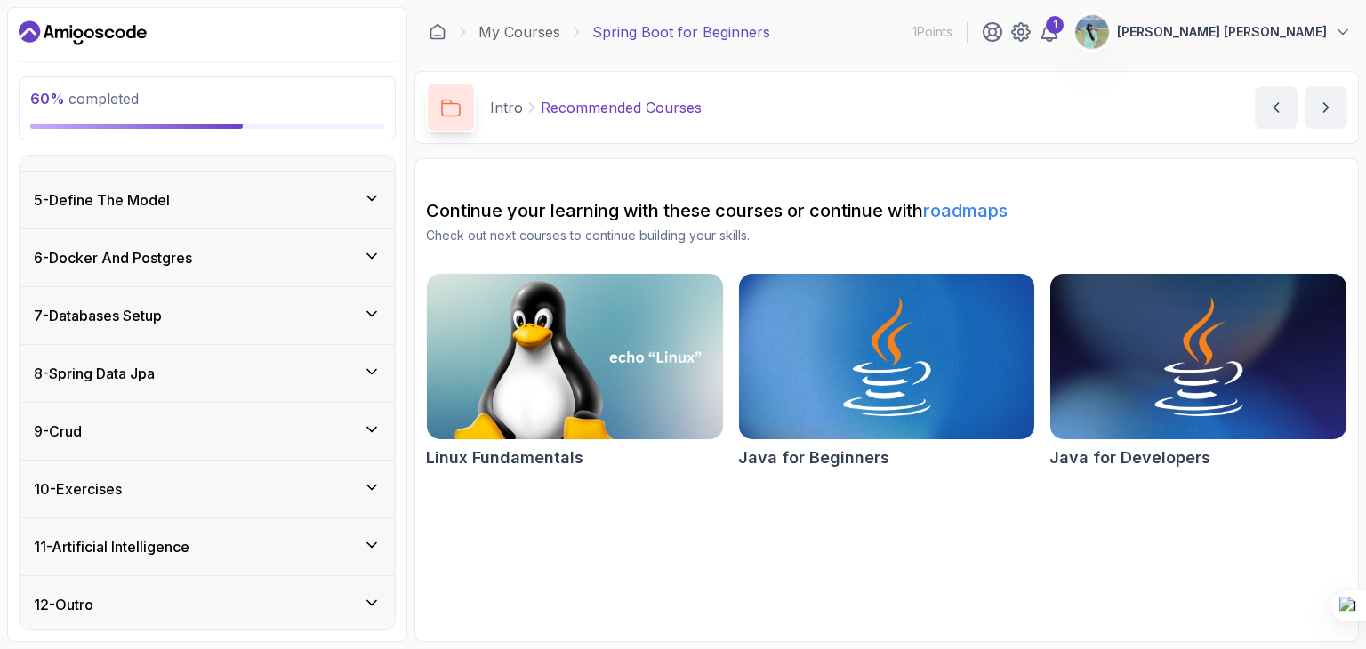
click at [226, 206] on div "5 - Define The Model" at bounding box center [207, 199] width 347 height 21
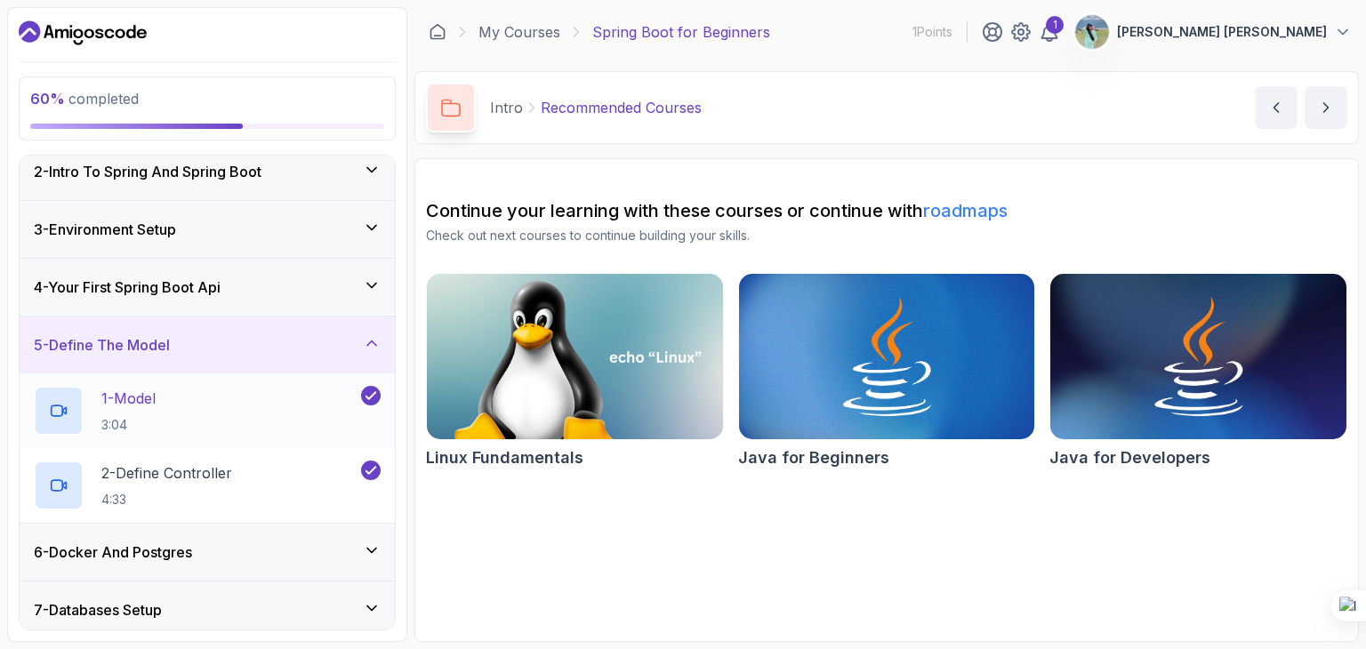
scroll to position [0, 0]
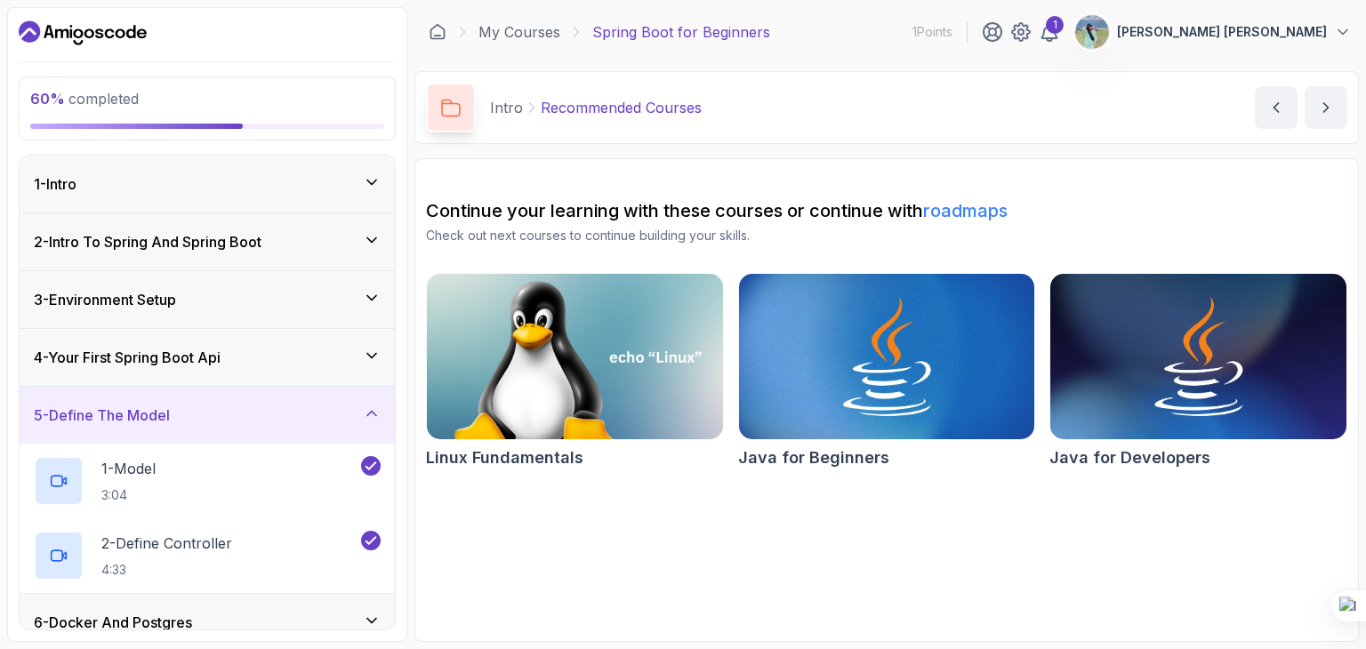
click at [229, 244] on h3 "2 - Intro To Spring And Spring Boot" at bounding box center [148, 241] width 228 height 21
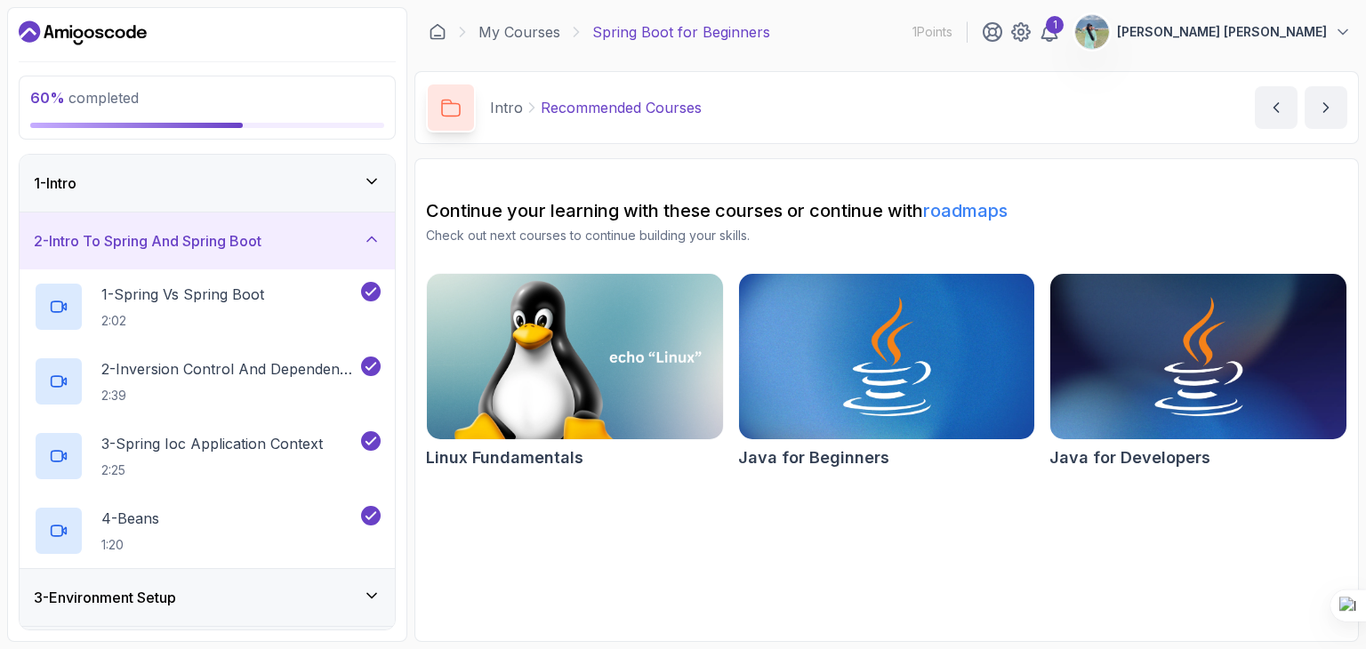
click at [229, 244] on h3 "2 - Intro To Spring And Spring Boot" at bounding box center [148, 240] width 228 height 21
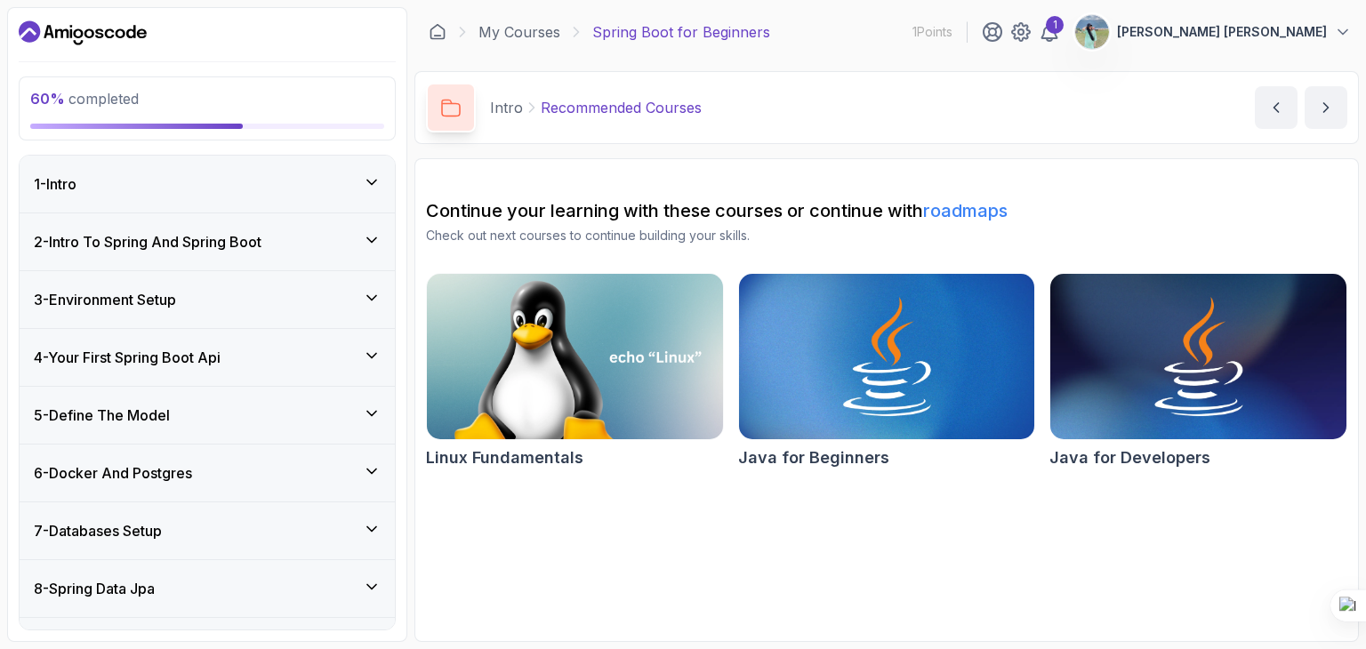
click at [228, 278] on div "3 - Environment Setup" at bounding box center [207, 299] width 375 height 57
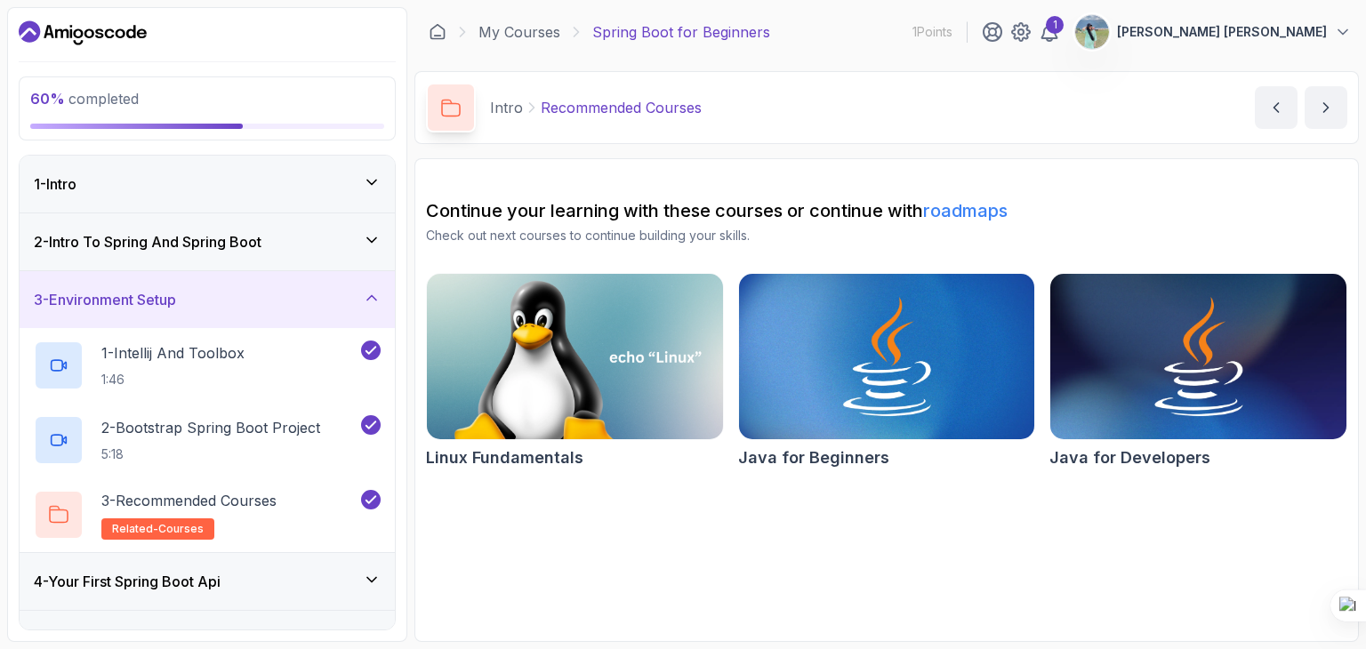
click at [228, 278] on div "3 - Environment Setup" at bounding box center [207, 299] width 375 height 57
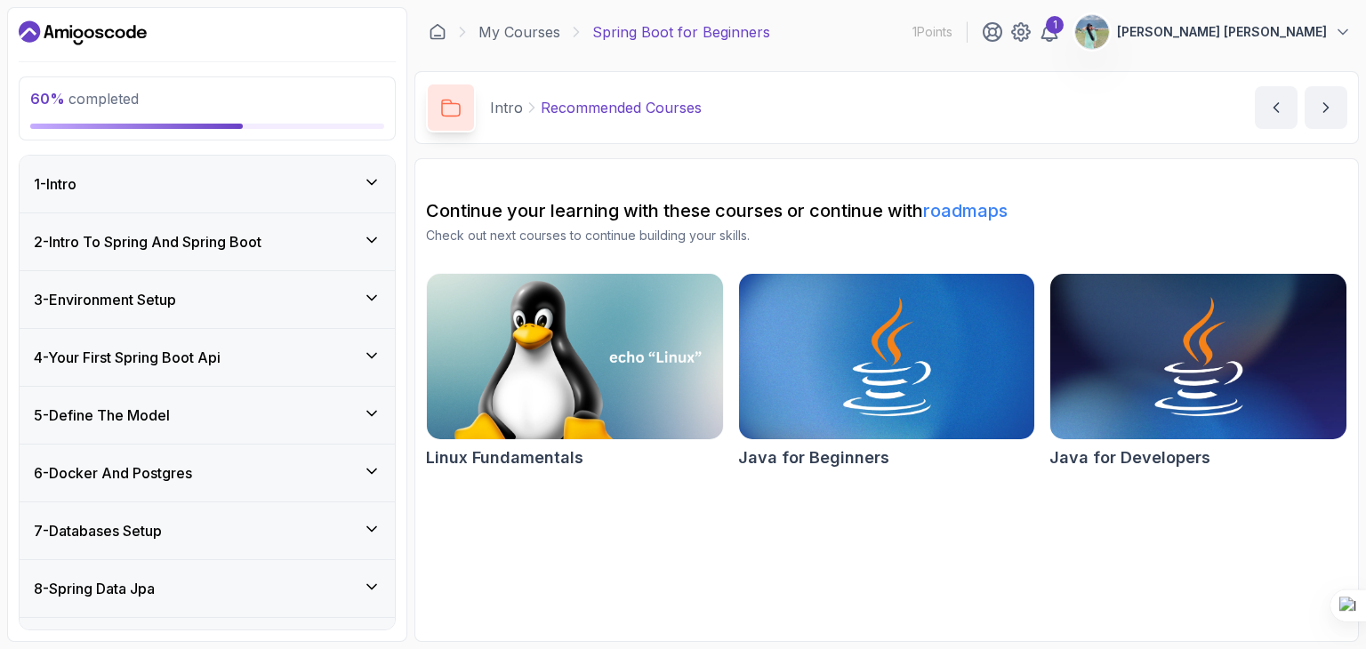
click at [221, 372] on div "4 - Your First Spring Boot Api" at bounding box center [207, 357] width 375 height 57
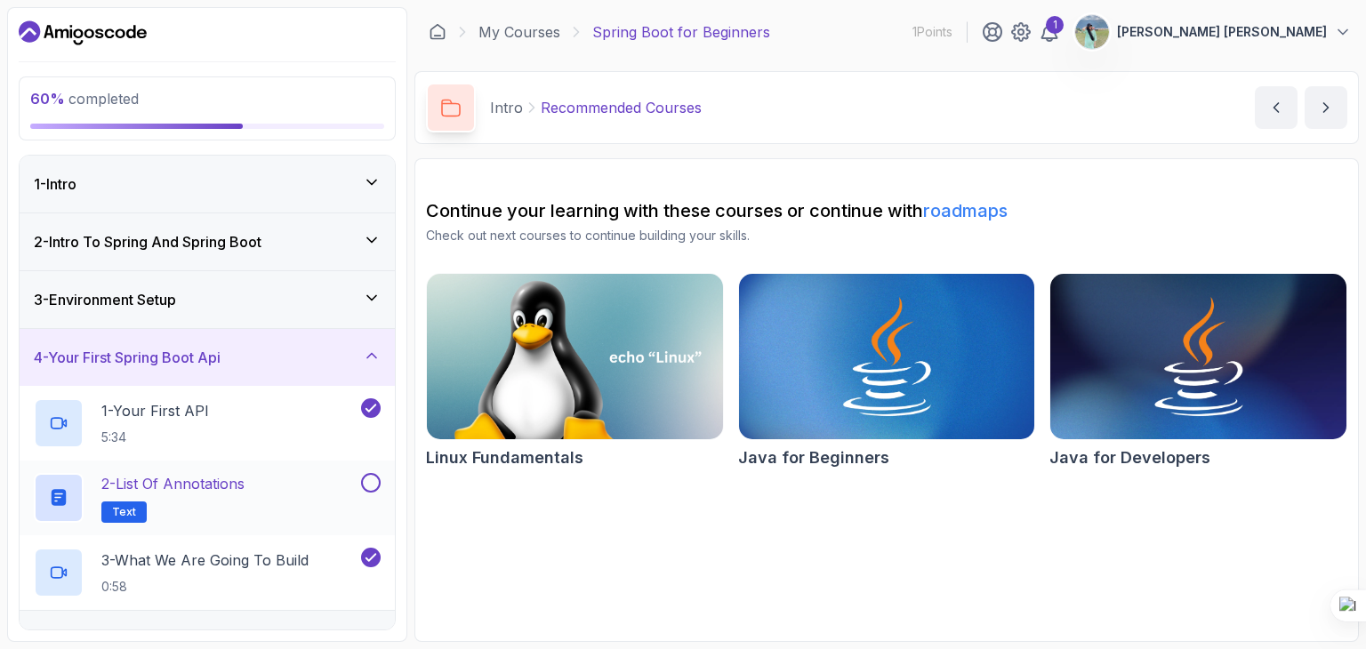
click at [254, 477] on div "2 - List of Annotations Text" at bounding box center [196, 498] width 324 height 50
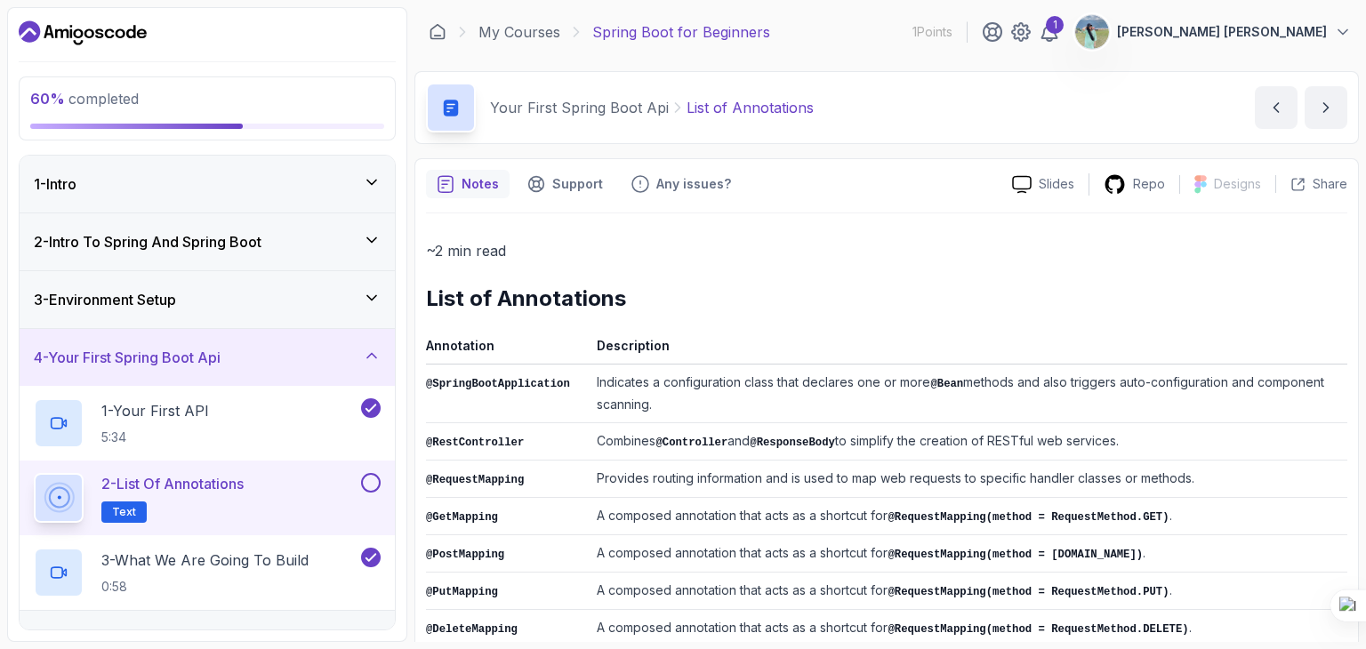
click at [375, 482] on button at bounding box center [371, 483] width 20 height 20
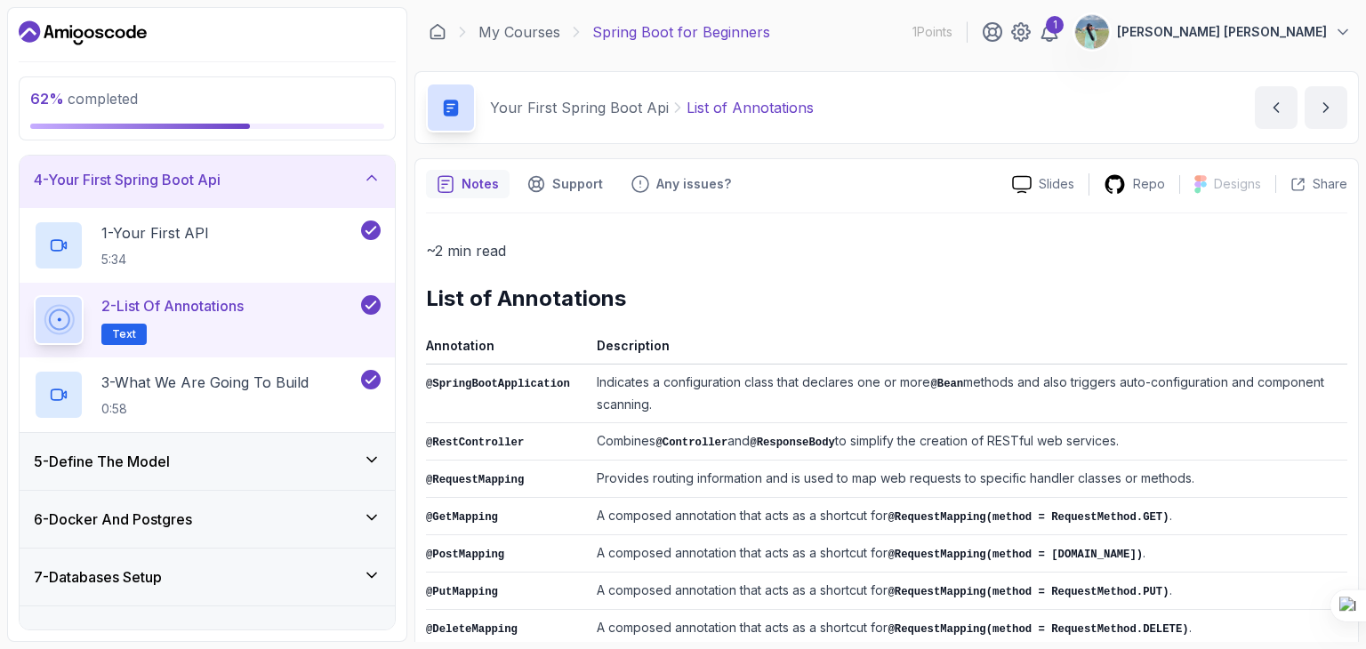
click at [277, 458] on div "5 - Define The Model" at bounding box center [207, 461] width 347 height 21
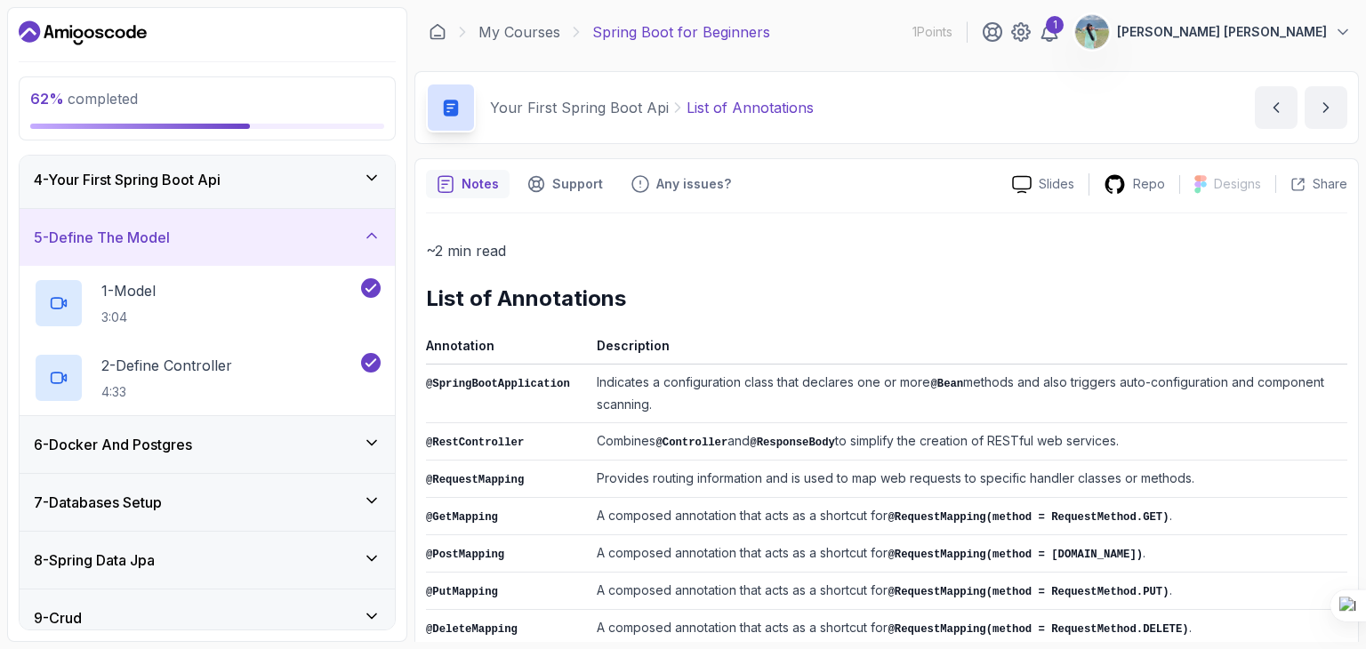
click at [283, 446] on div "6 - Docker And Postgres" at bounding box center [207, 444] width 347 height 21
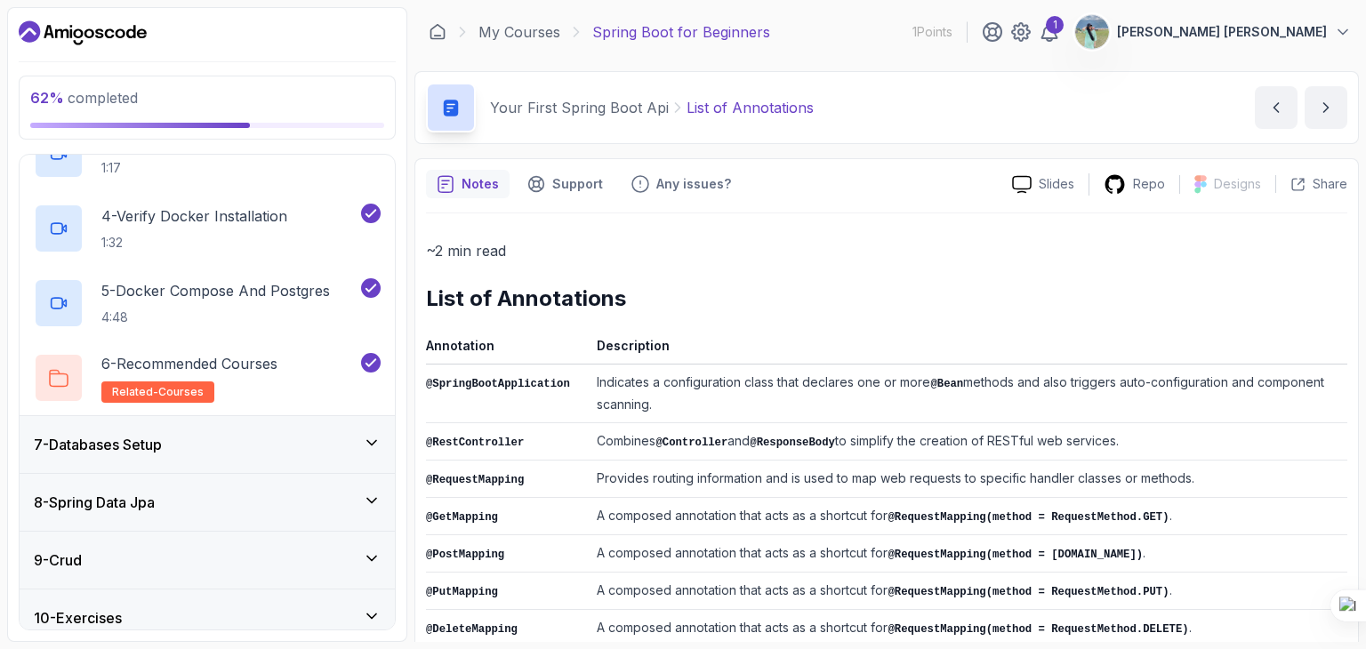
click at [283, 446] on div "7 - Databases Setup" at bounding box center [207, 444] width 347 height 21
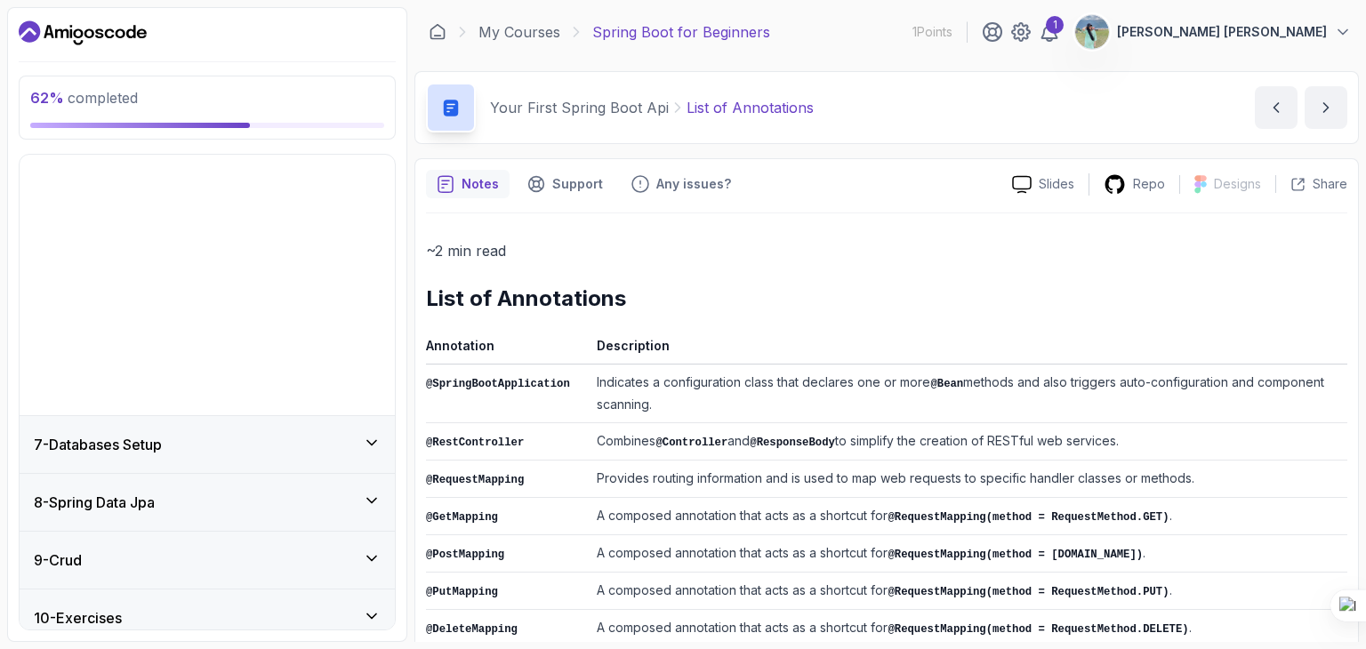
scroll to position [215, 0]
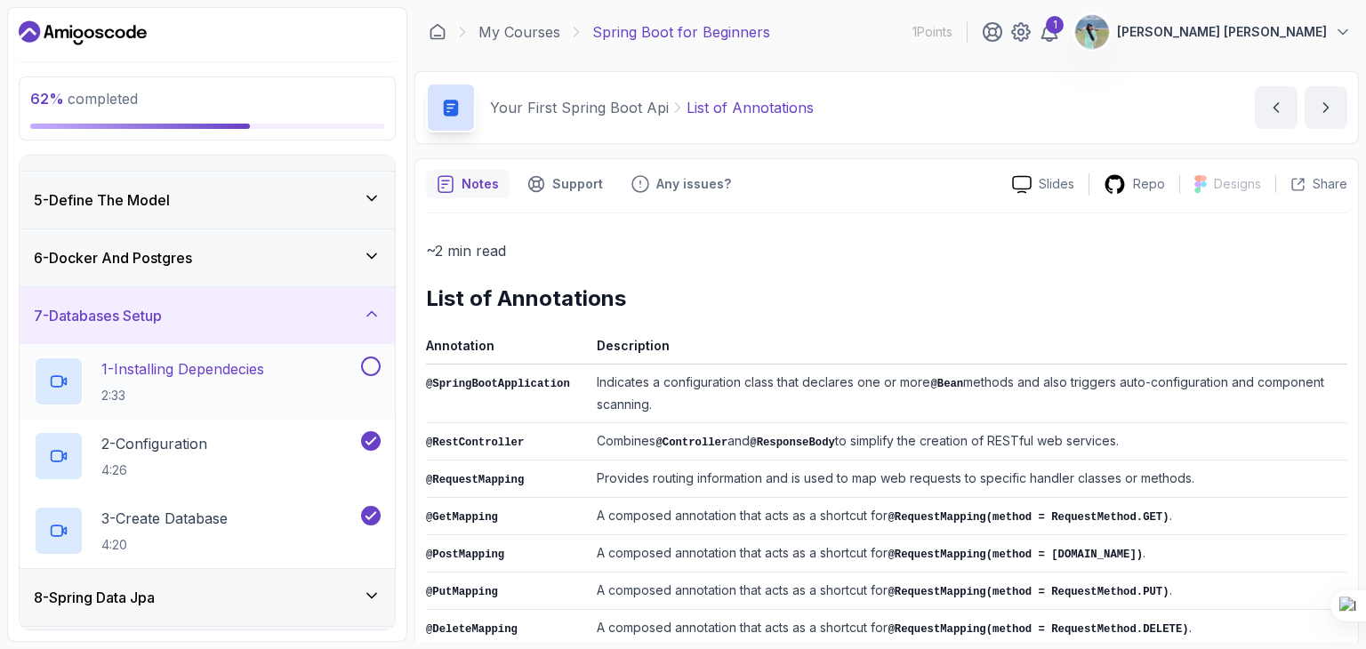
click at [370, 361] on button at bounding box center [371, 367] width 20 height 20
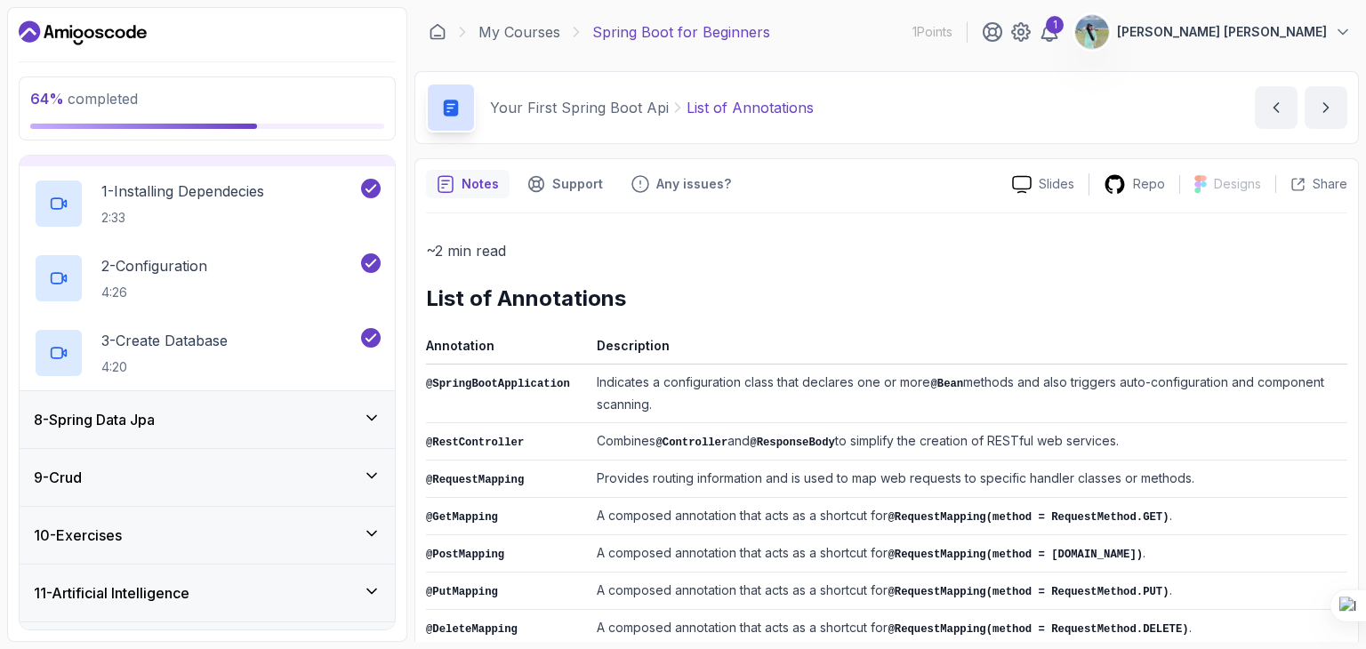
scroll to position [304, 0]
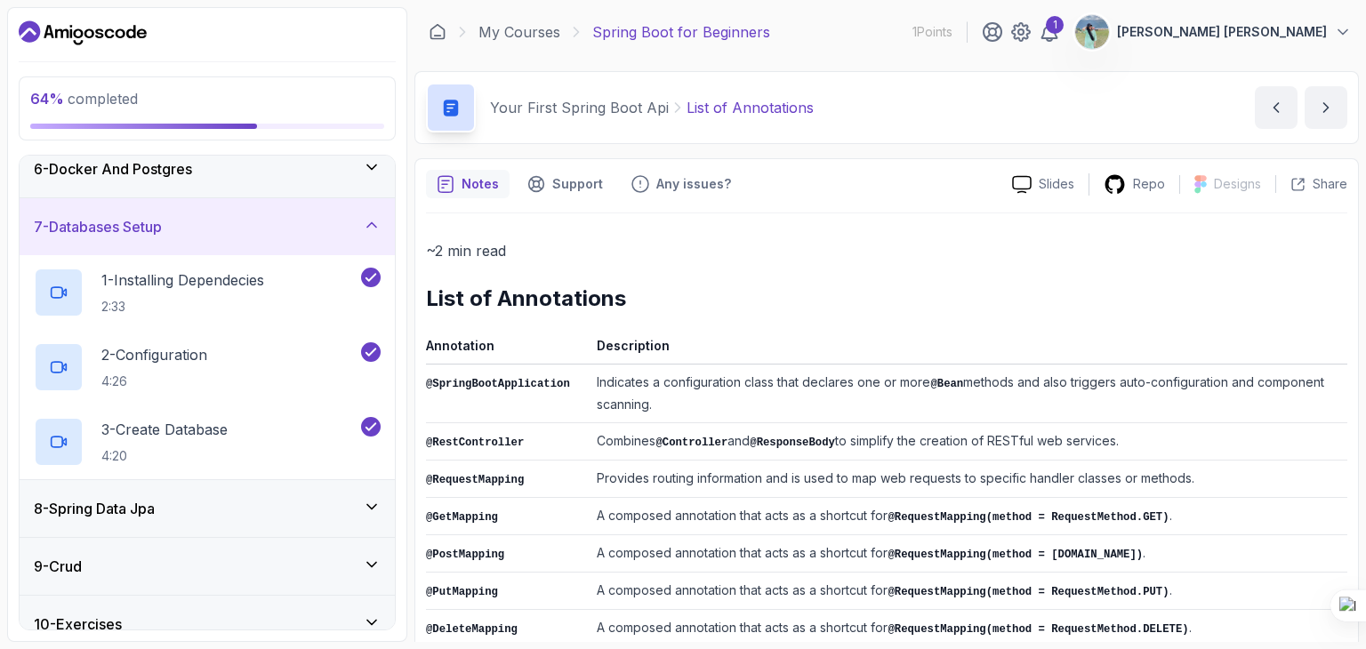
click at [358, 225] on div "7 - Databases Setup" at bounding box center [207, 226] width 347 height 21
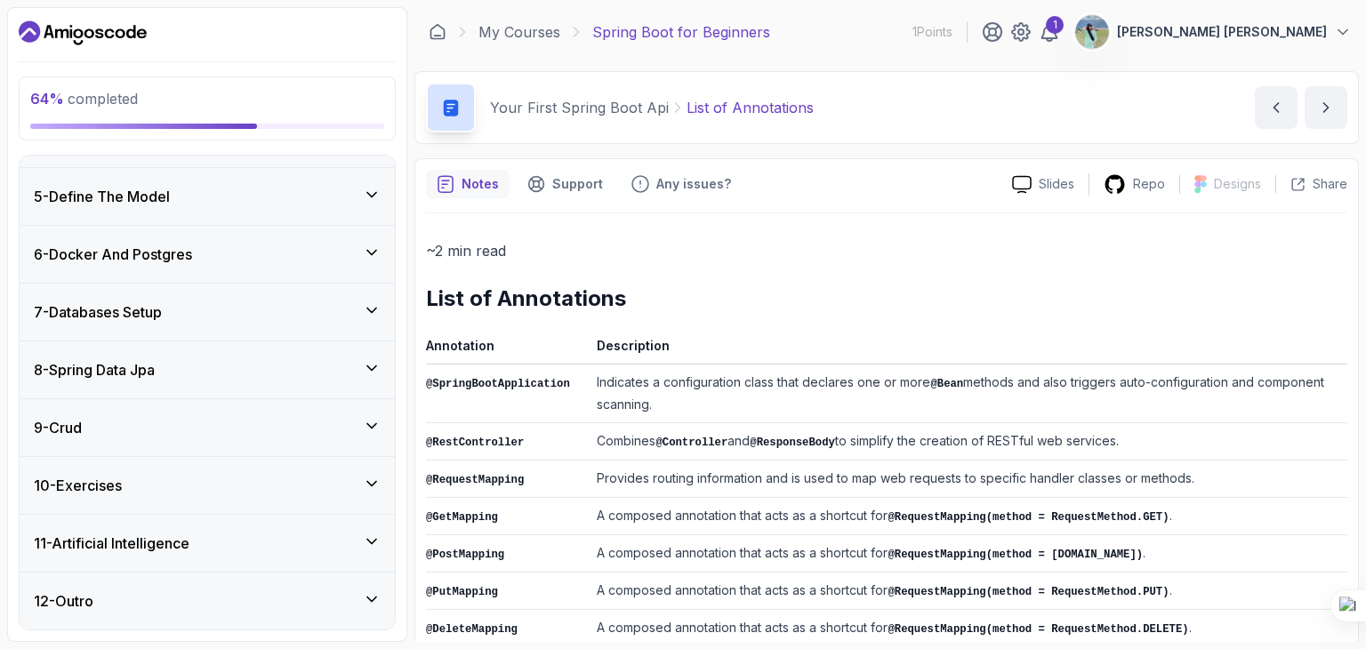
scroll to position [215, 0]
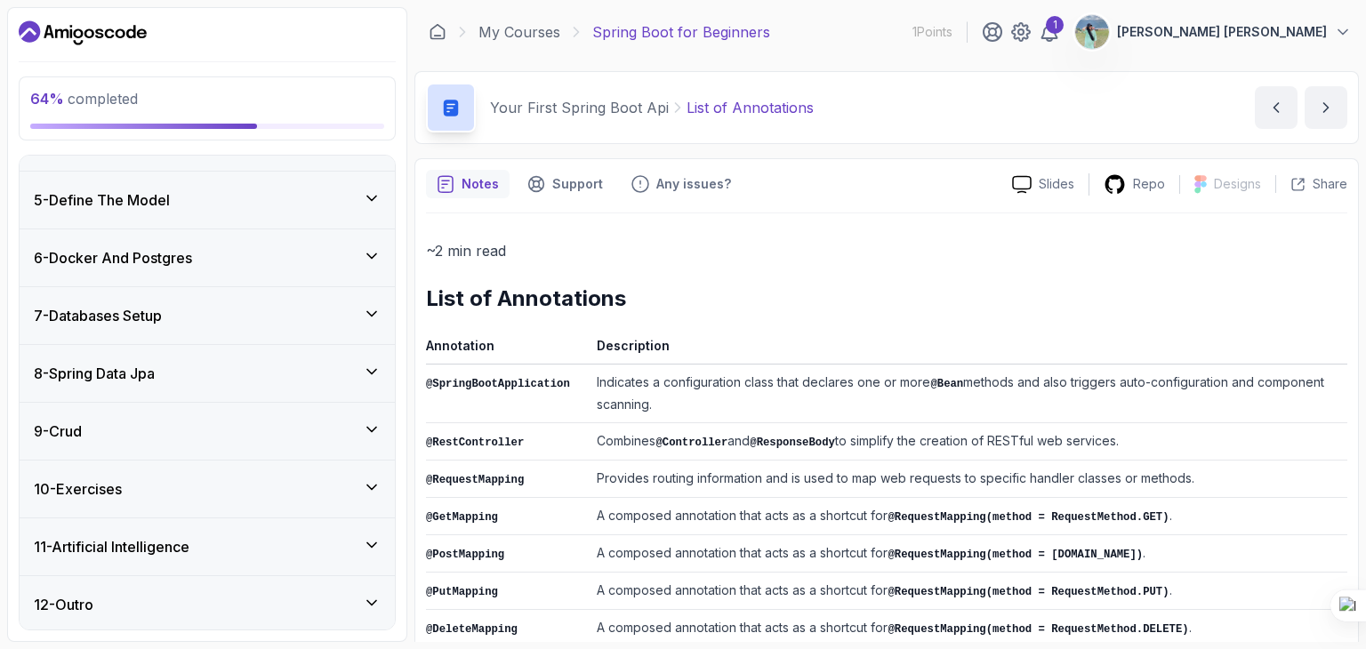
click at [363, 381] on div "8 - Spring Data Jpa" at bounding box center [207, 373] width 347 height 21
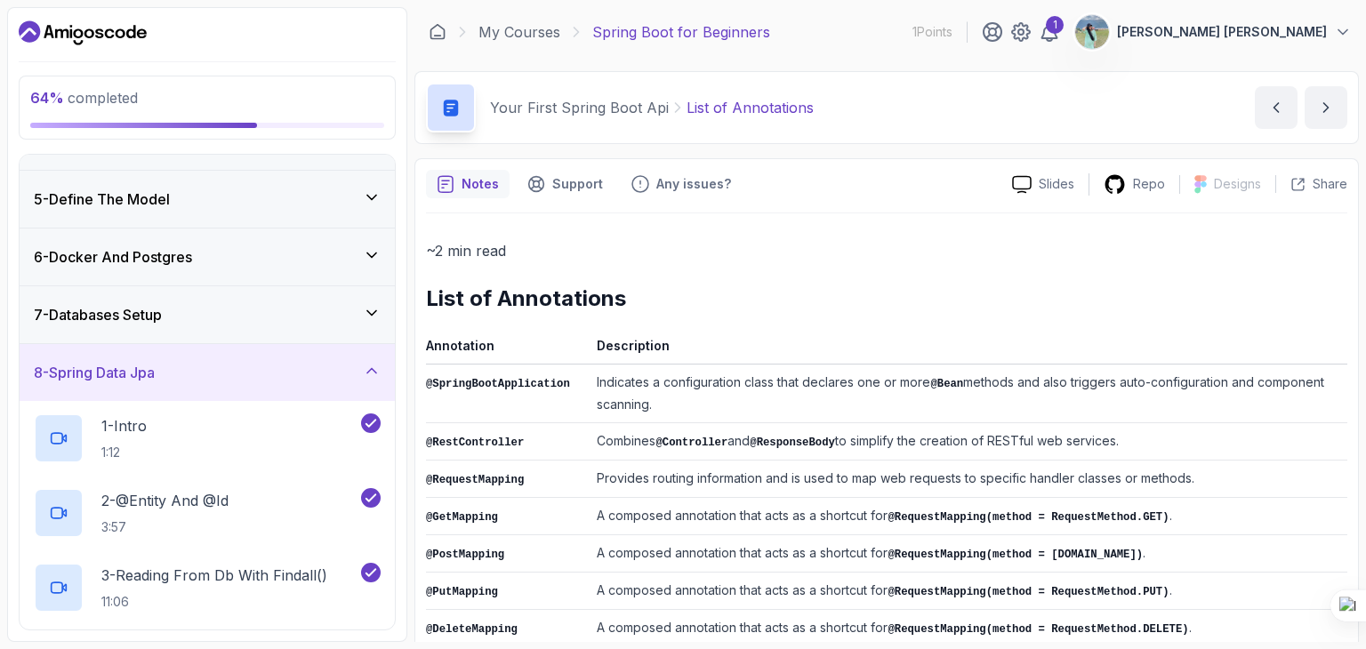
scroll to position [393, 0]
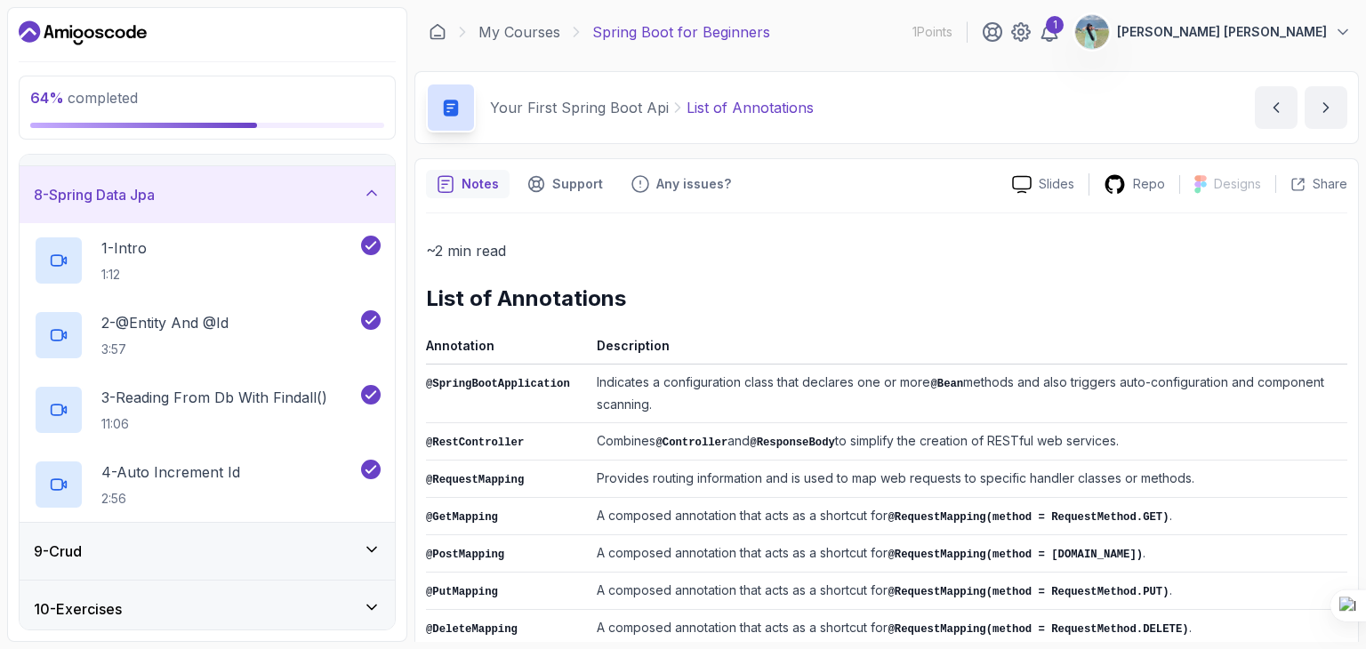
click at [347, 205] on div "8 - Spring Data Jpa" at bounding box center [207, 194] width 375 height 57
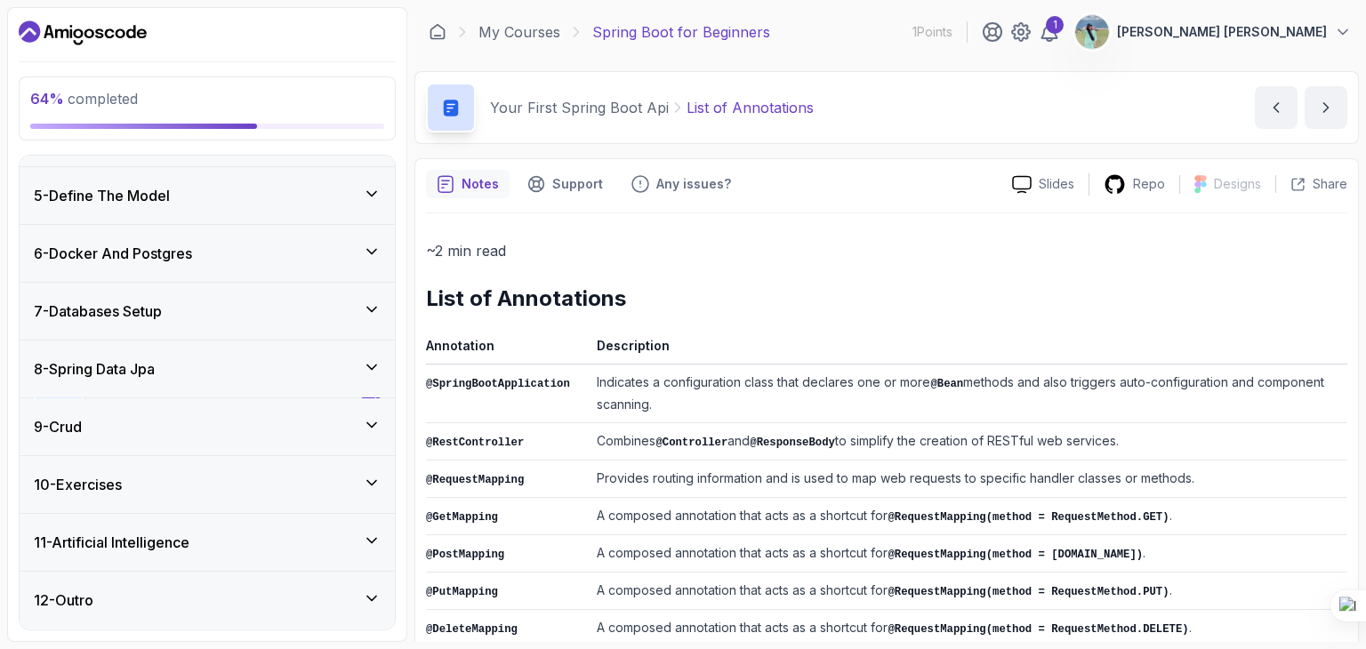
scroll to position [215, 0]
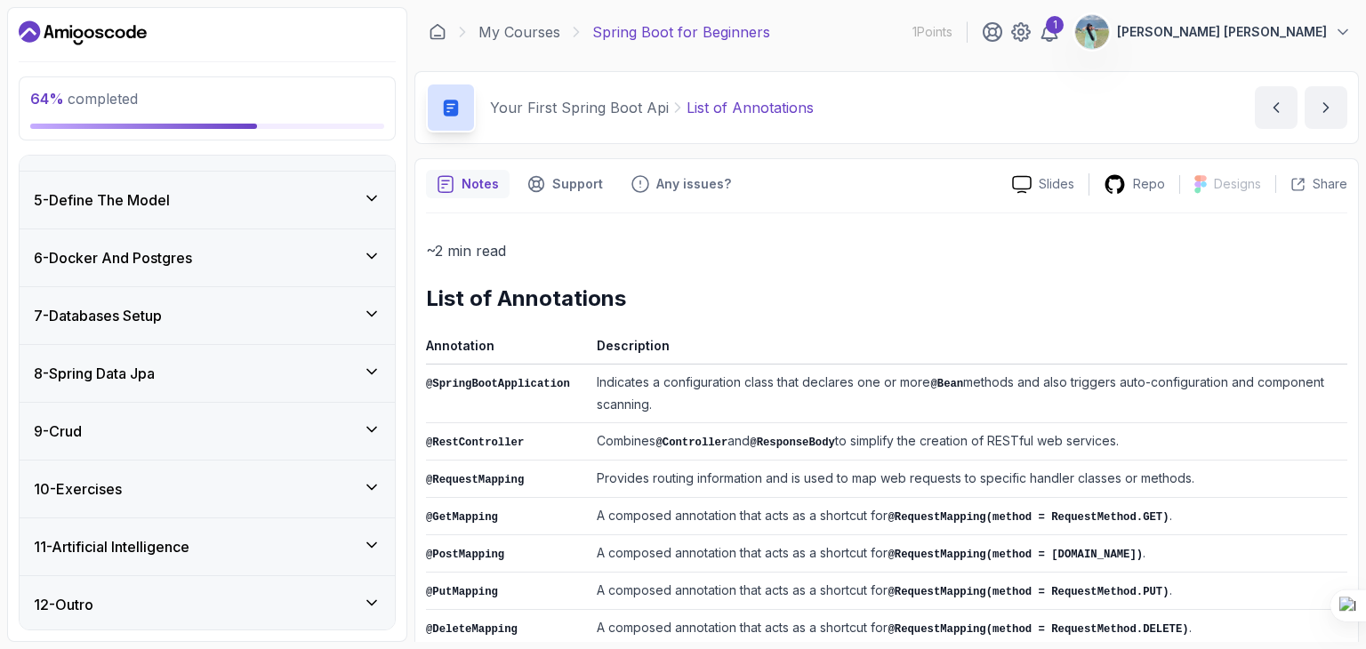
click at [291, 436] on div "9 - Crud" at bounding box center [207, 431] width 347 height 21
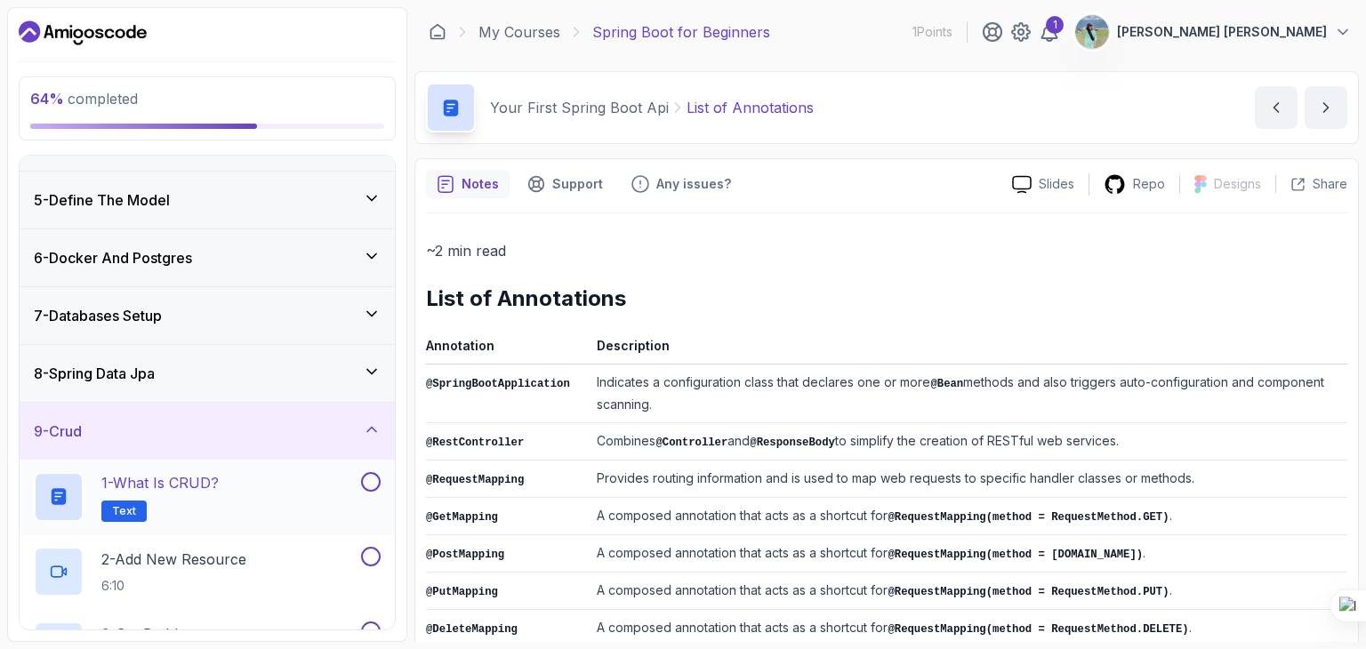
click at [273, 472] on div "1 - What is CRUD? Text" at bounding box center [196, 497] width 324 height 50
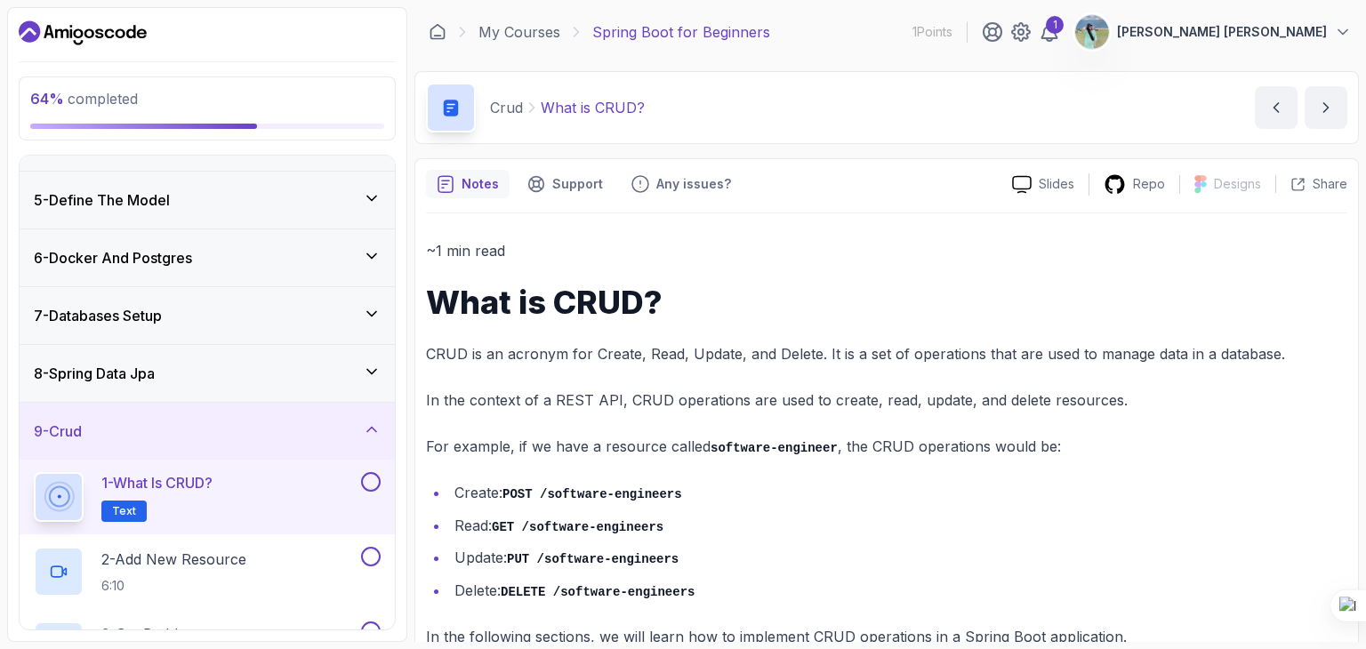
click at [363, 478] on button at bounding box center [371, 482] width 20 height 20
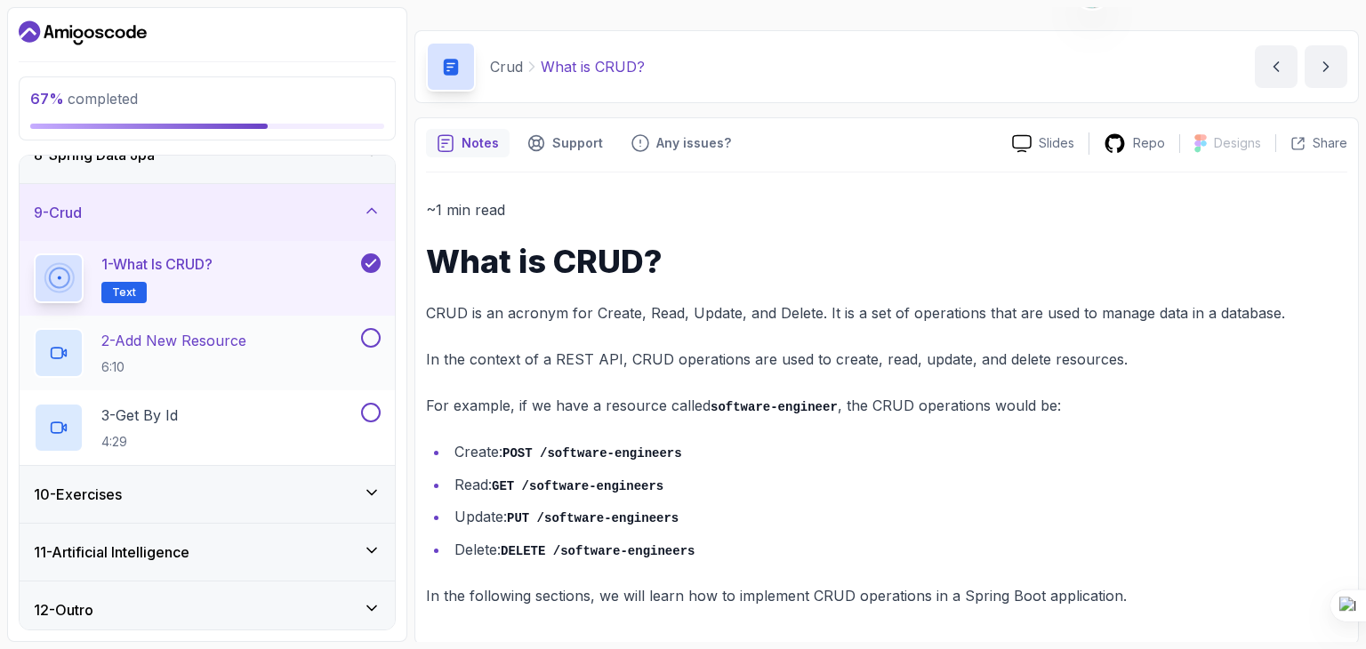
scroll to position [439, 0]
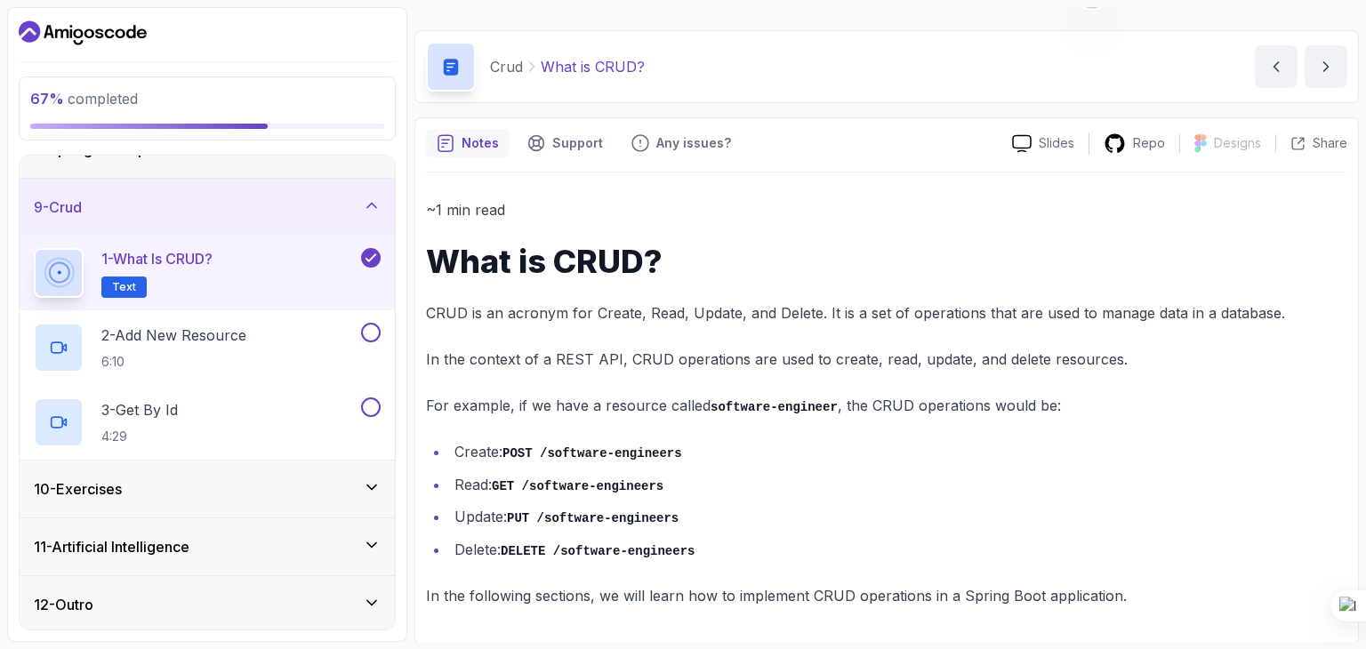
click at [118, 478] on h3 "10 - Exercises" at bounding box center [78, 488] width 88 height 21
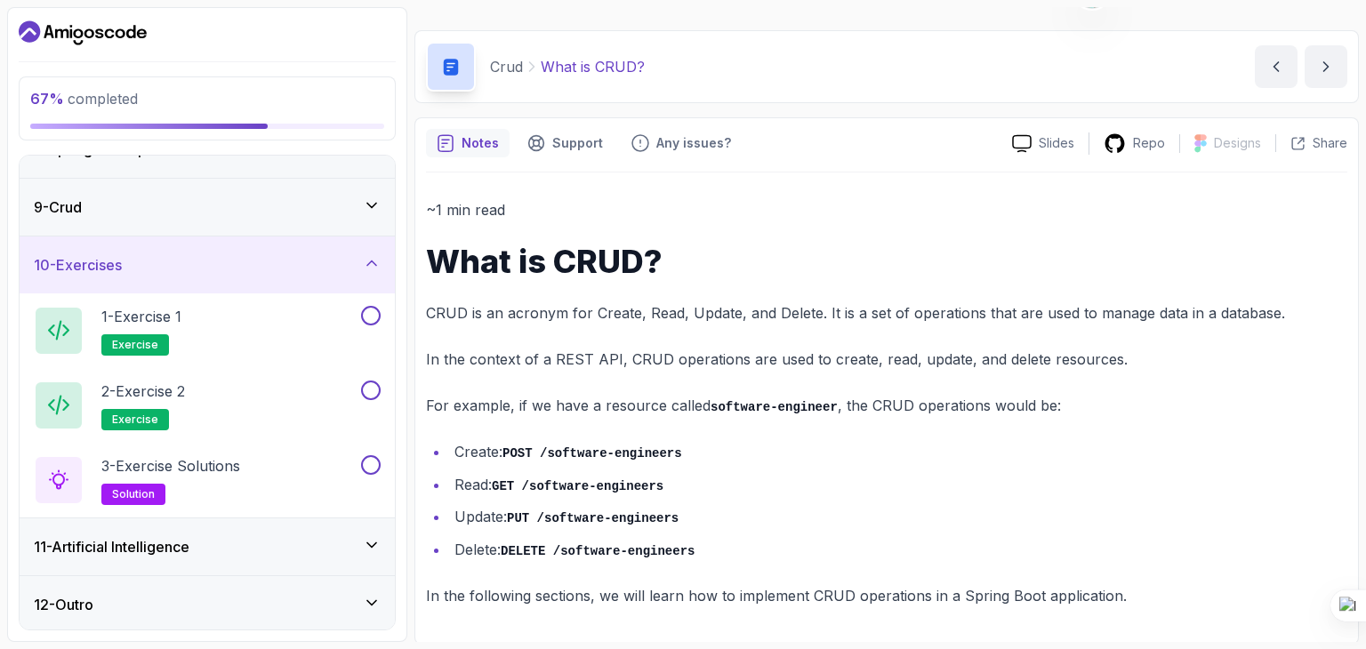
click at [181, 223] on div "9 - Crud" at bounding box center [207, 207] width 375 height 57
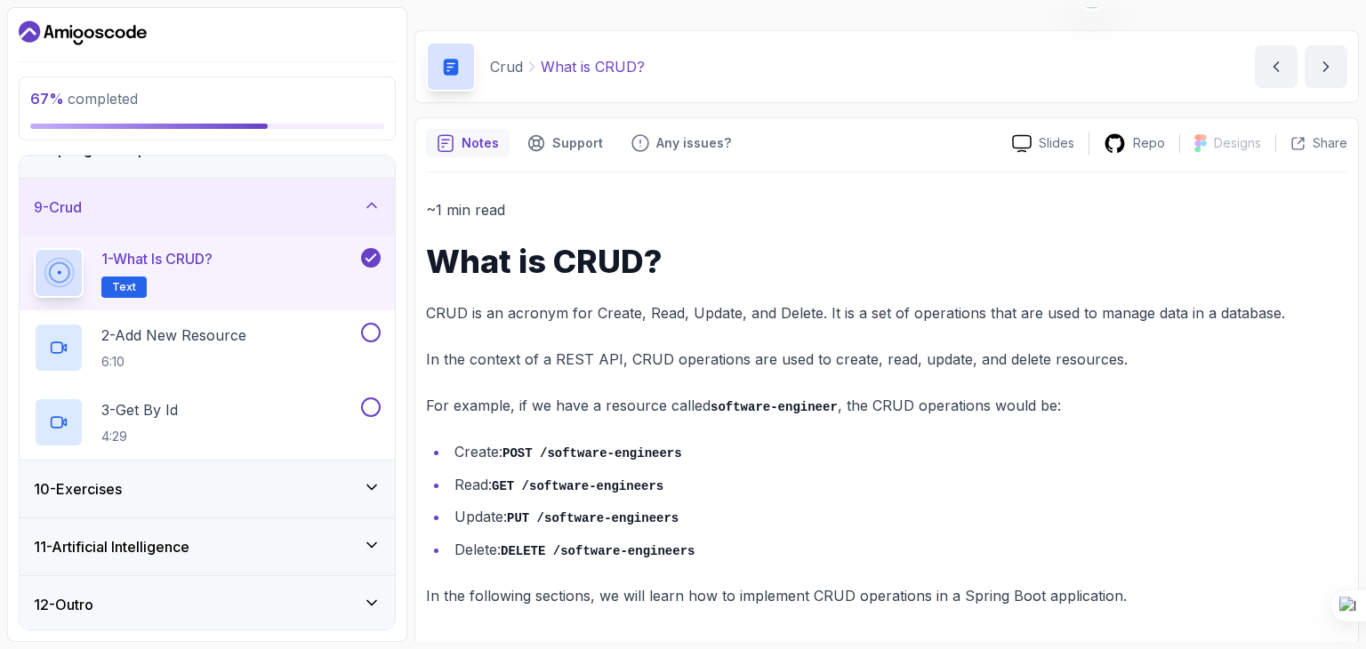
click at [181, 223] on div "9 - Crud" at bounding box center [207, 207] width 375 height 57
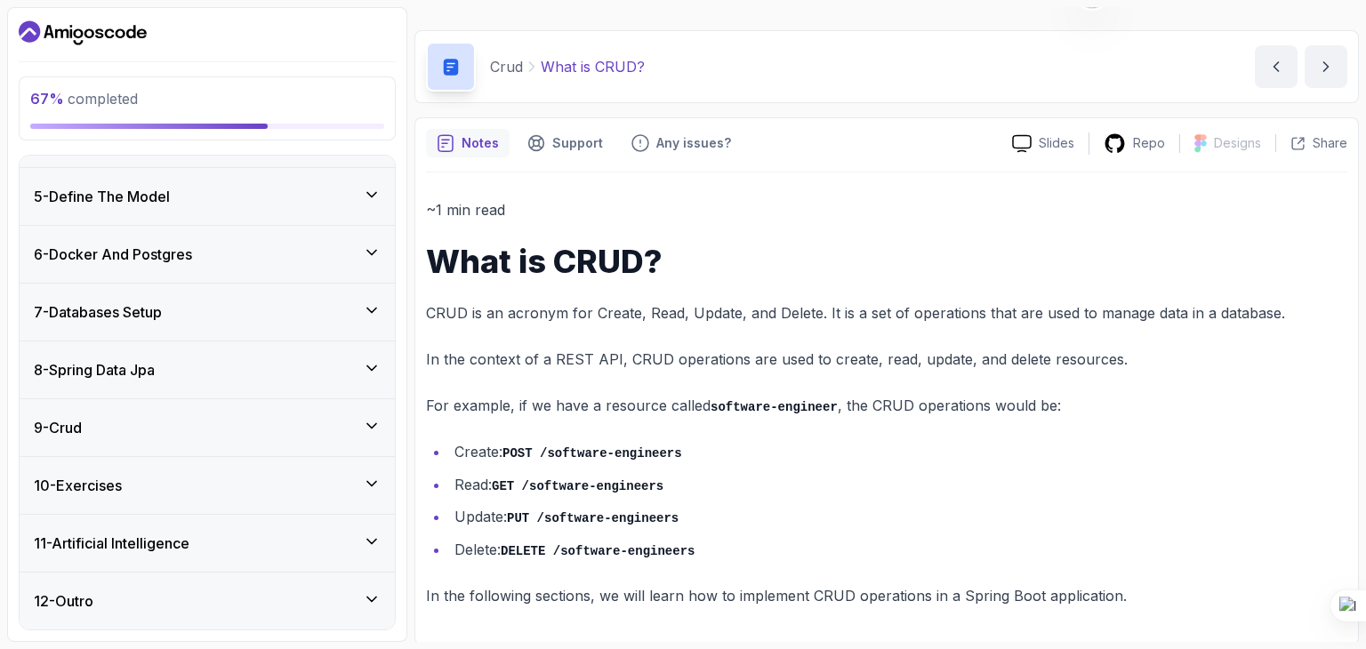
scroll to position [215, 0]
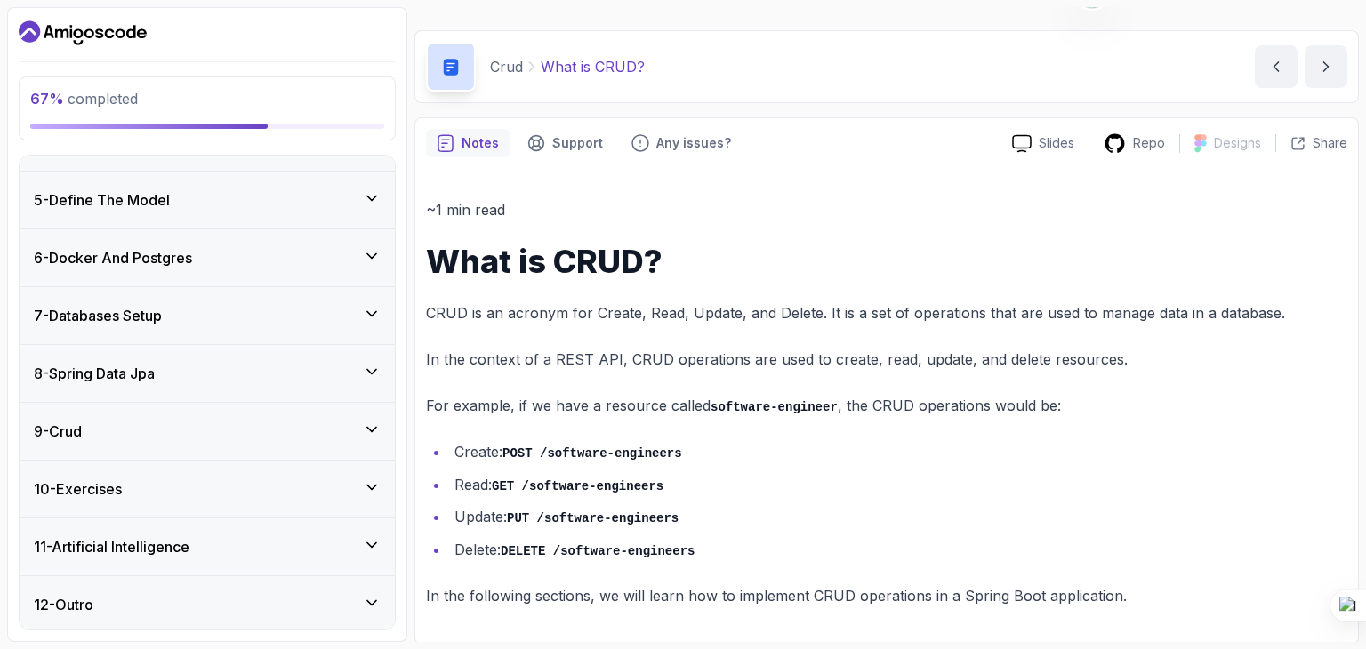
click at [167, 436] on div "9 - Crud" at bounding box center [207, 431] width 347 height 21
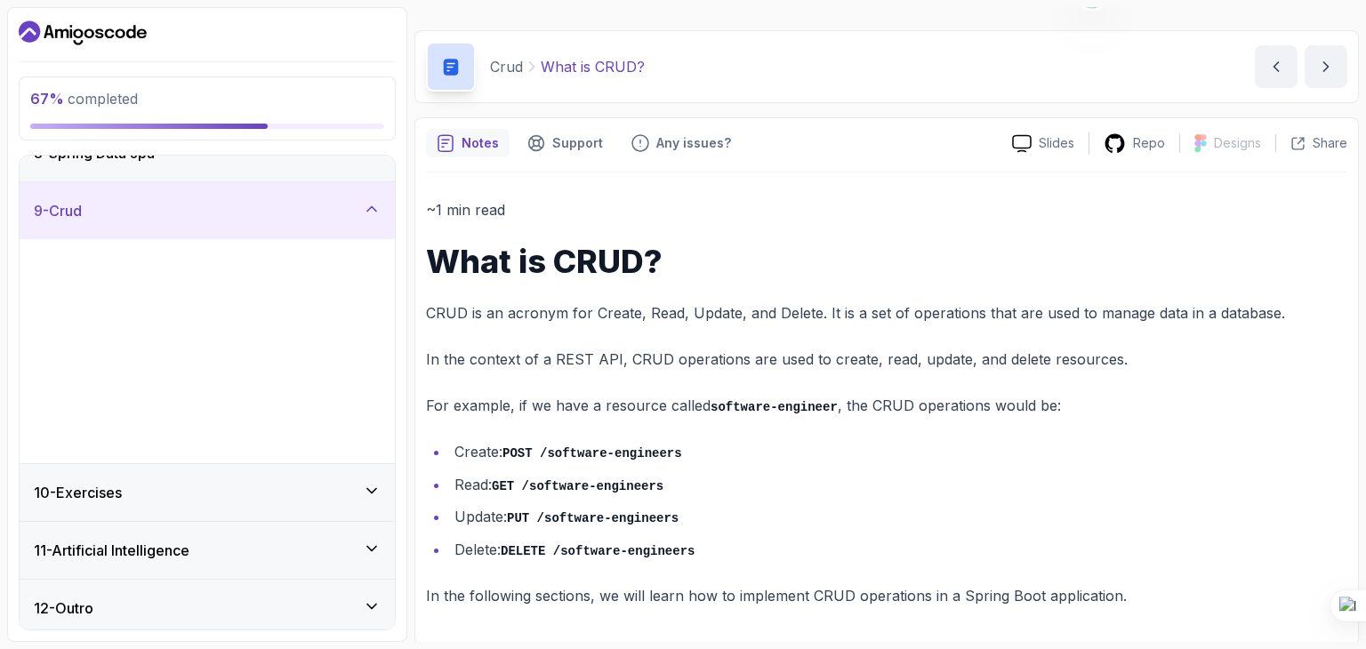
scroll to position [439, 0]
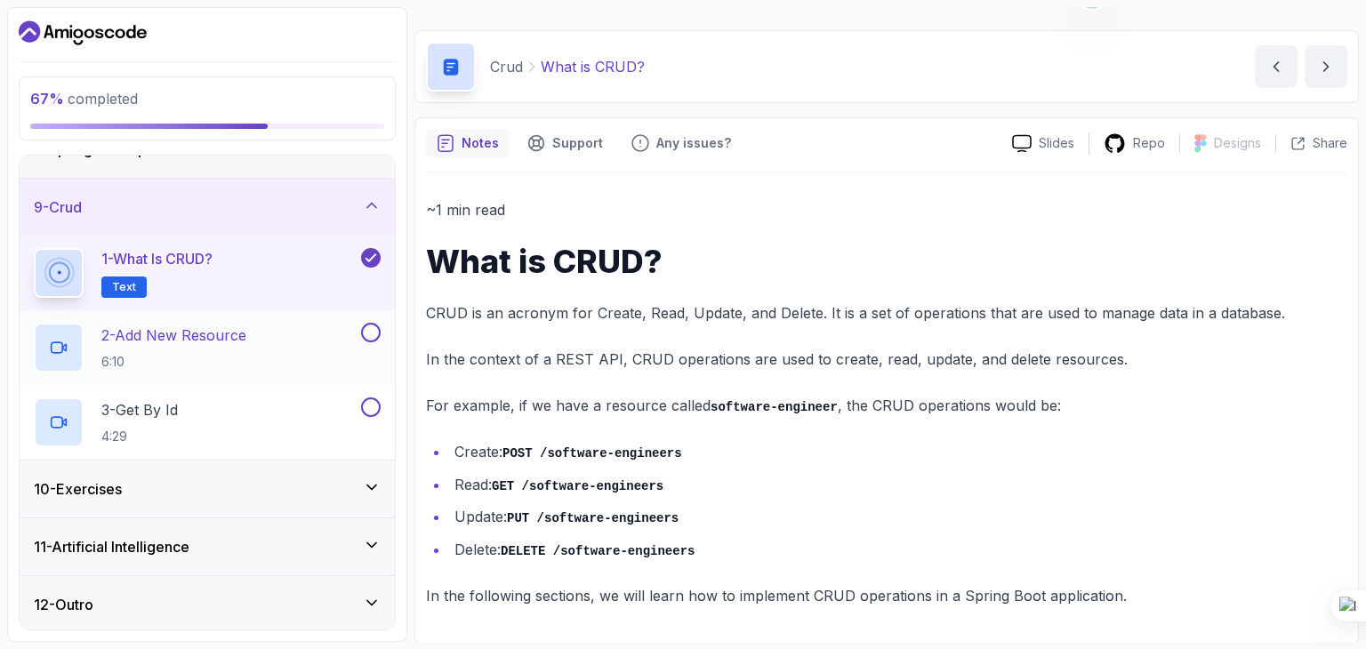
click at [242, 359] on p "6:10" at bounding box center [173, 362] width 145 height 18
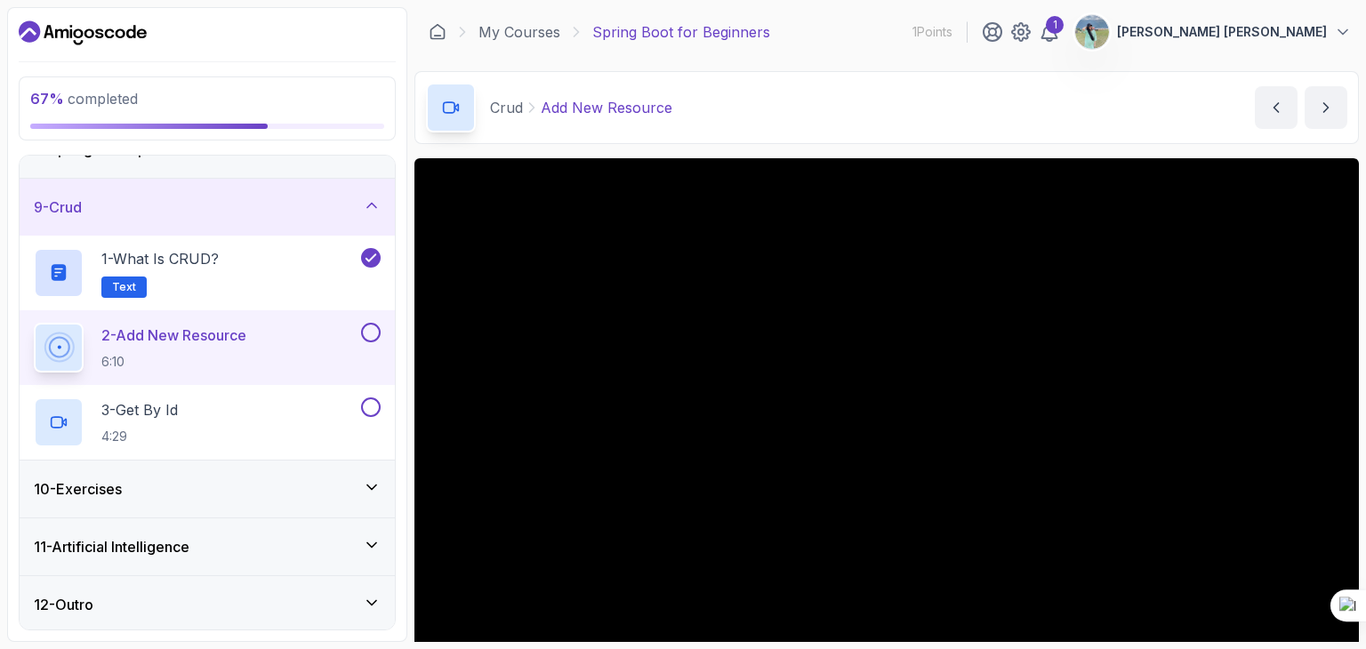
scroll to position [89, 0]
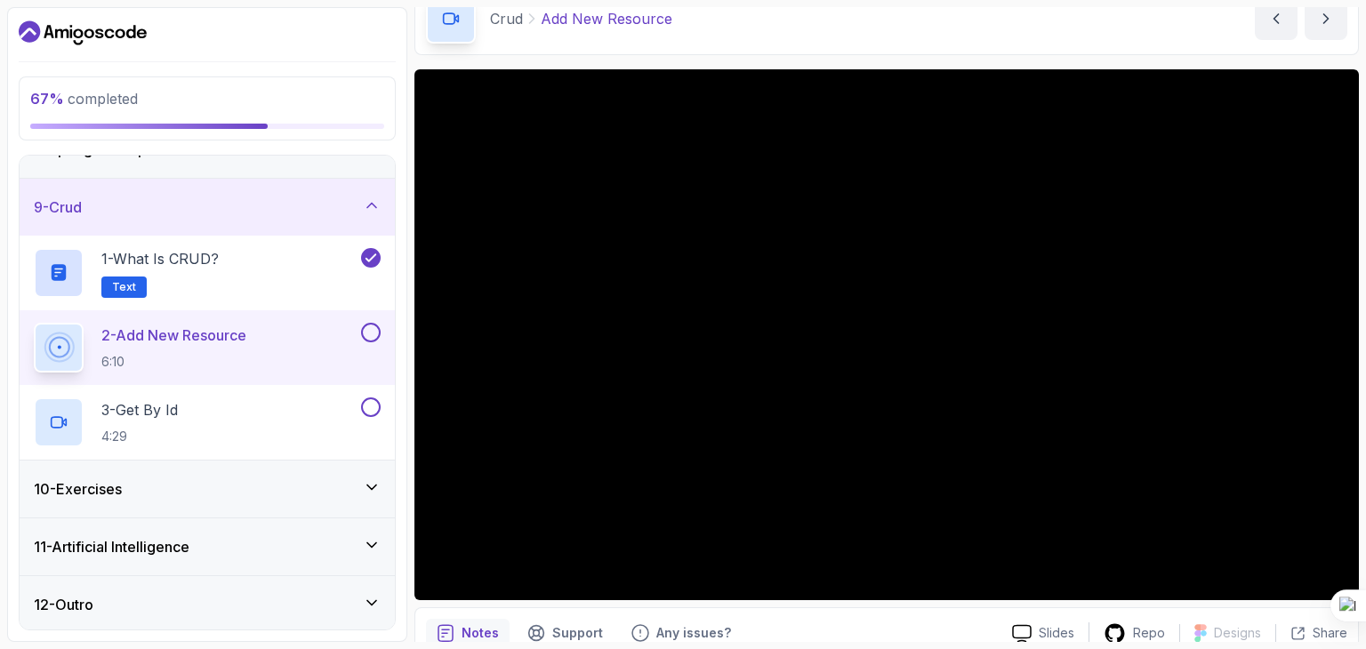
click at [353, 543] on div "11 - Artificial Intelligence" at bounding box center [207, 546] width 347 height 21
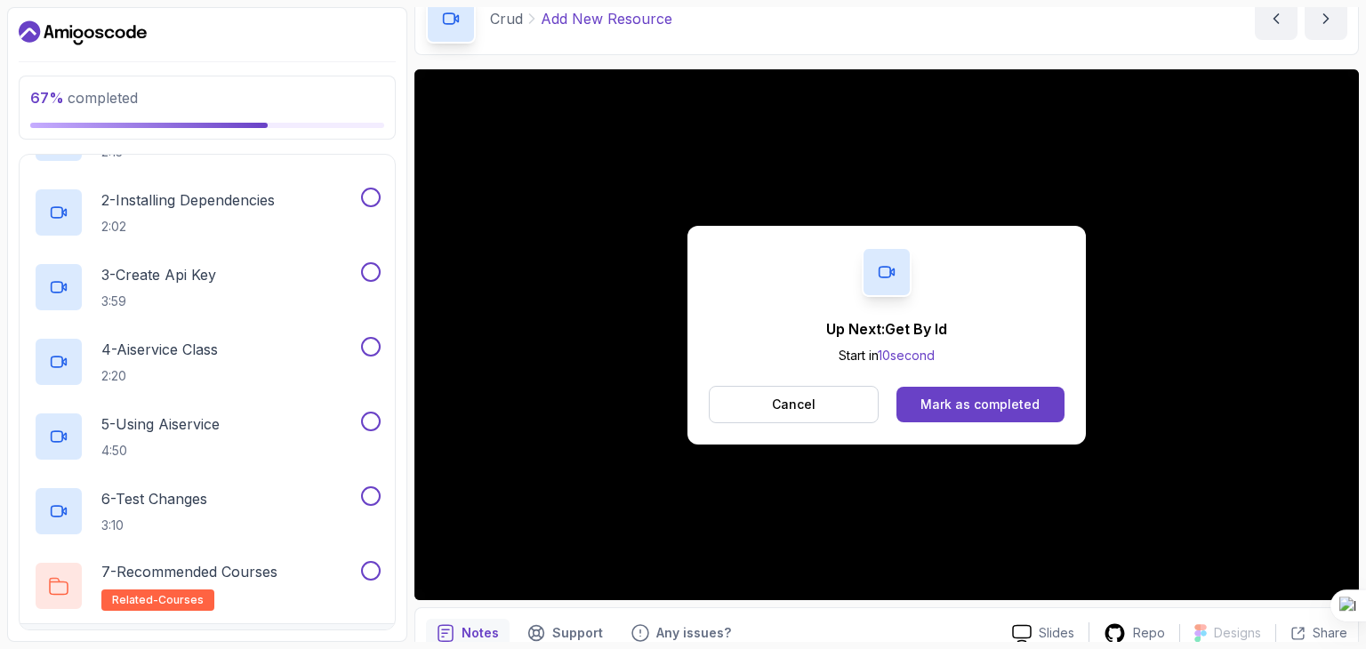
scroll to position [706, 0]
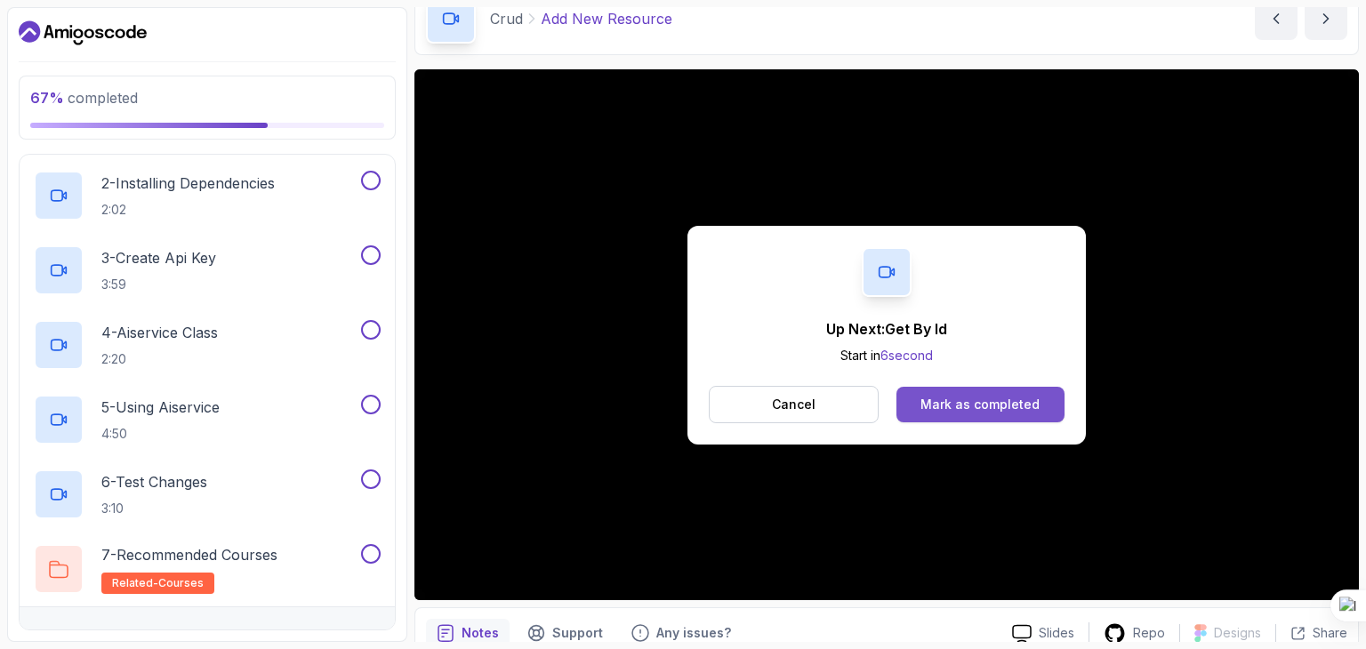
click at [983, 404] on div "Mark as completed" at bounding box center [979, 405] width 119 height 18
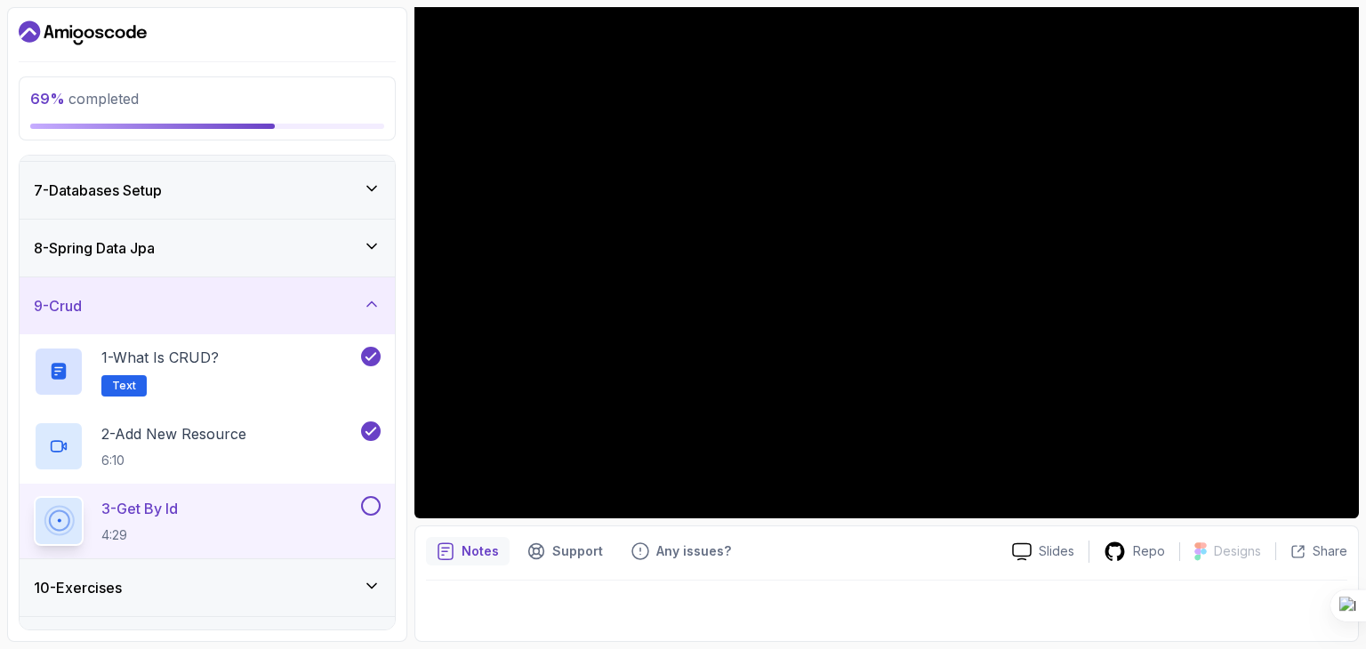
scroll to position [393, 0]
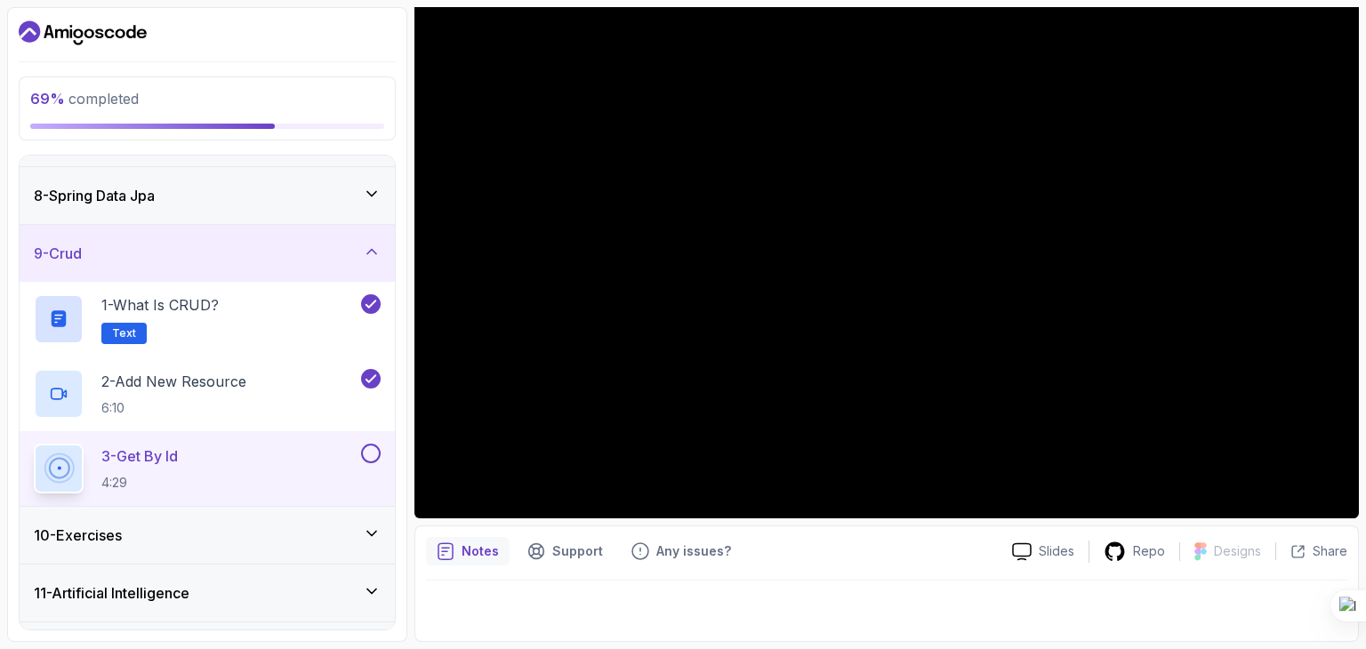
click at [361, 531] on div "10 - Exercises" at bounding box center [207, 535] width 347 height 21
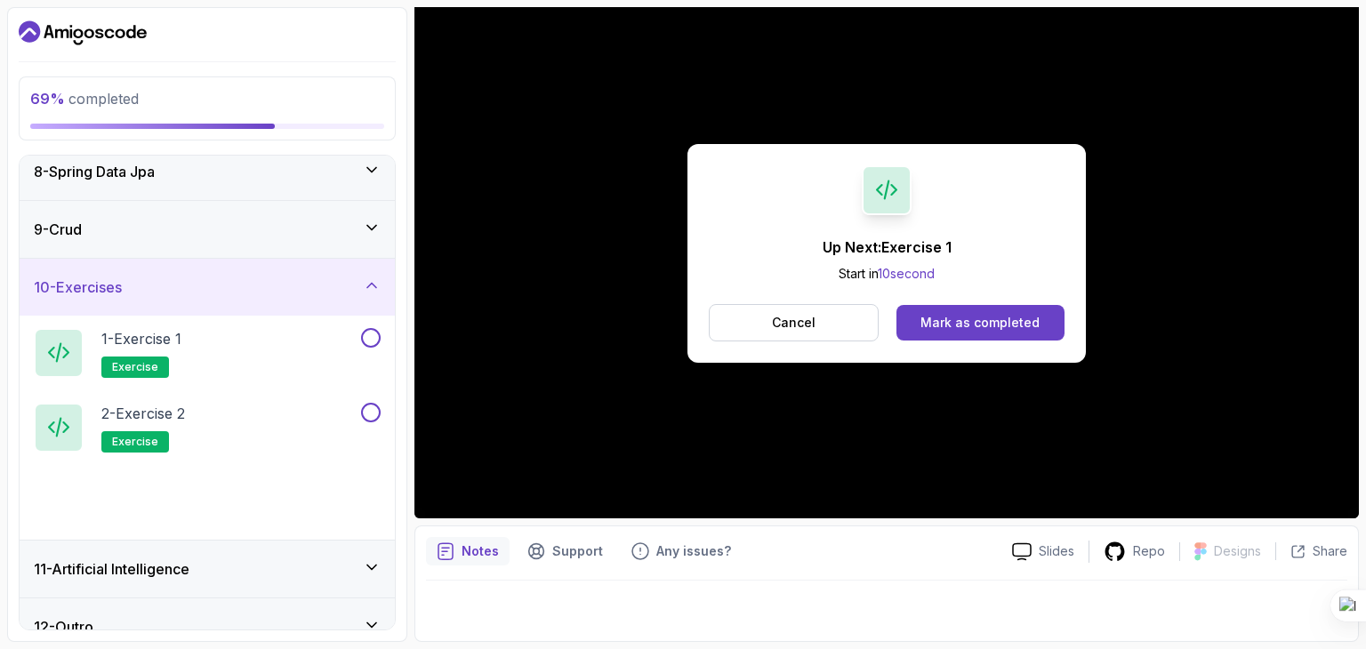
scroll to position [439, 0]
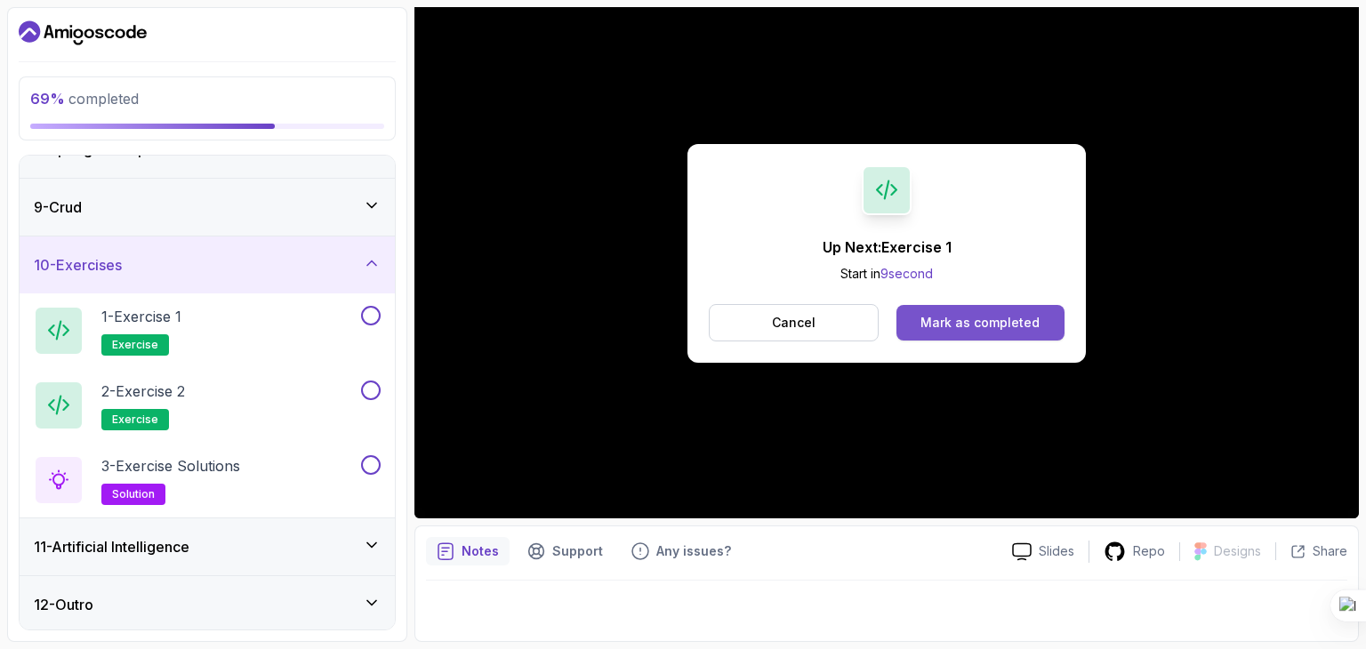
click at [1031, 317] on div "Mark as completed" at bounding box center [979, 323] width 119 height 18
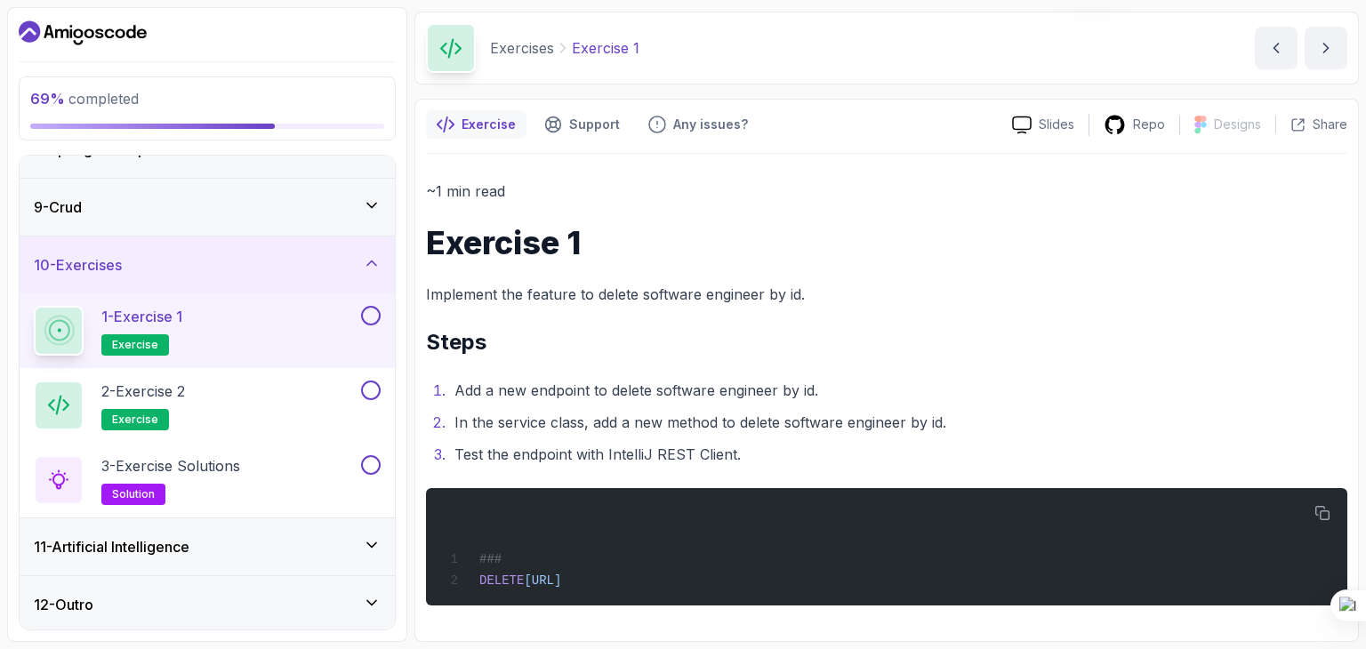
scroll to position [59, 0]
